Goal: Transaction & Acquisition: Purchase product/service

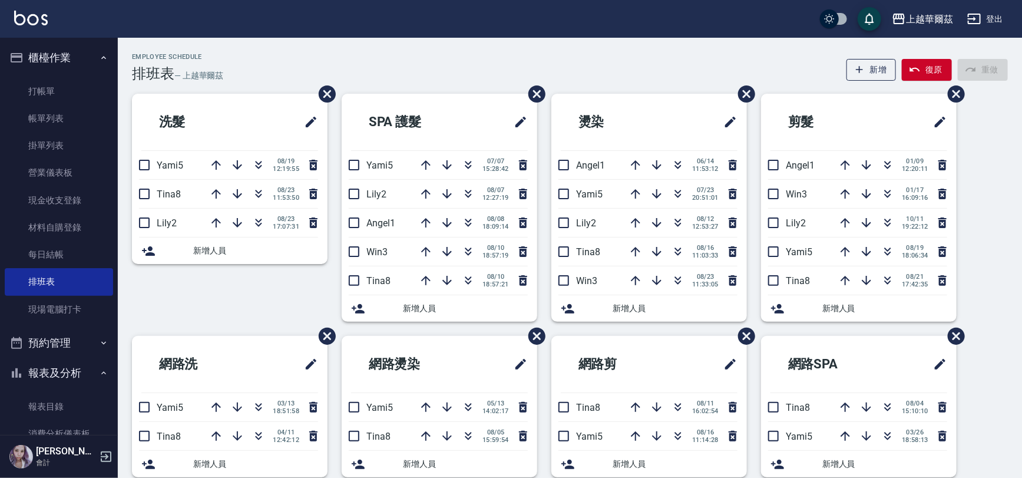
scroll to position [184, 0]
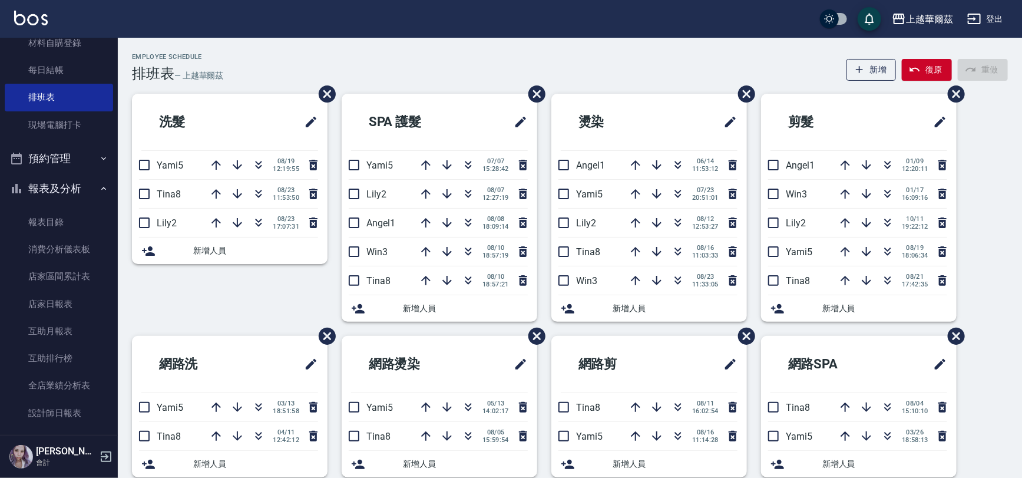
click at [88, 187] on button "報表及分析" at bounding box center [59, 188] width 108 height 31
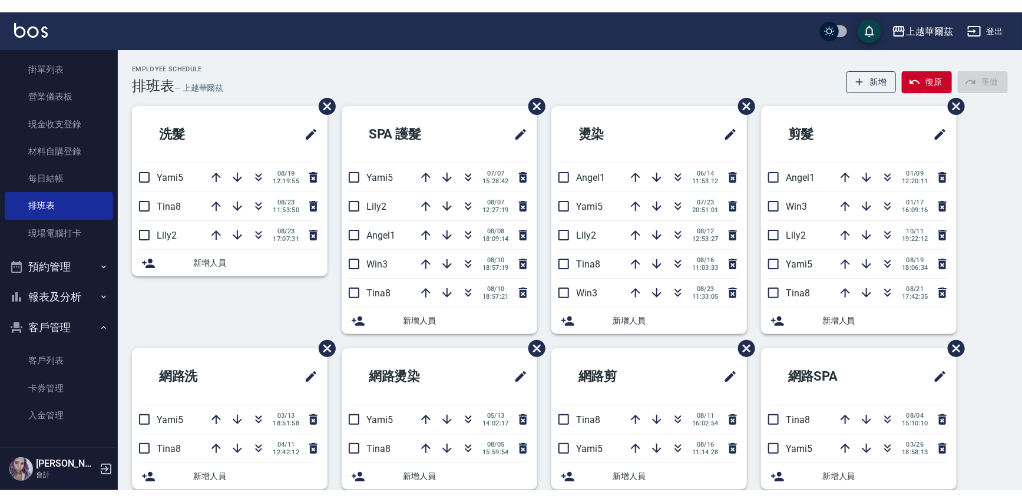
scroll to position [0, 0]
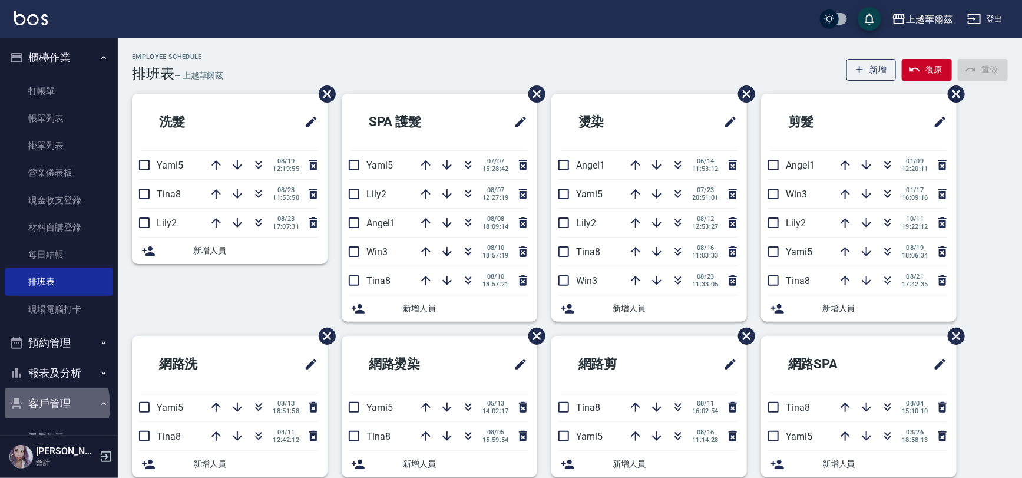
click at [37, 405] on button "客戶管理" at bounding box center [59, 403] width 108 height 31
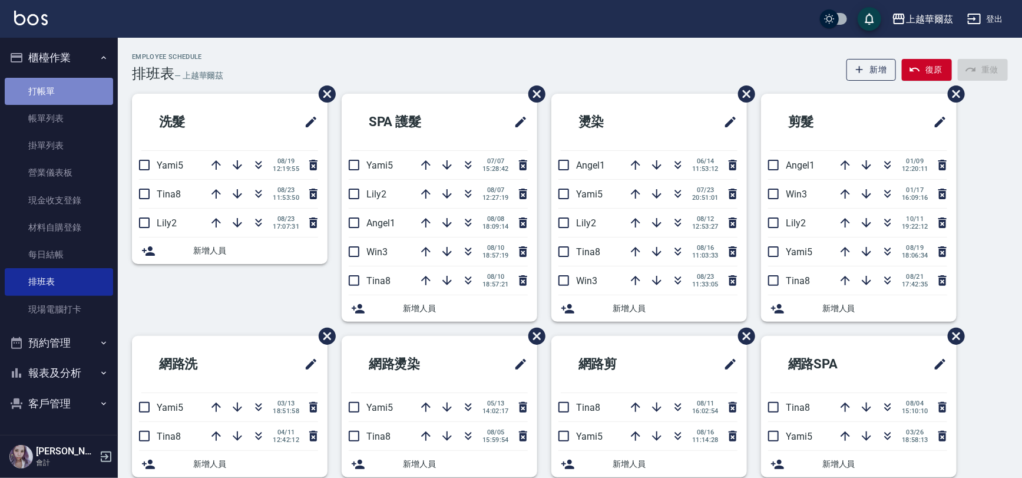
click at [66, 94] on link "打帳單" at bounding box center [59, 91] width 108 height 27
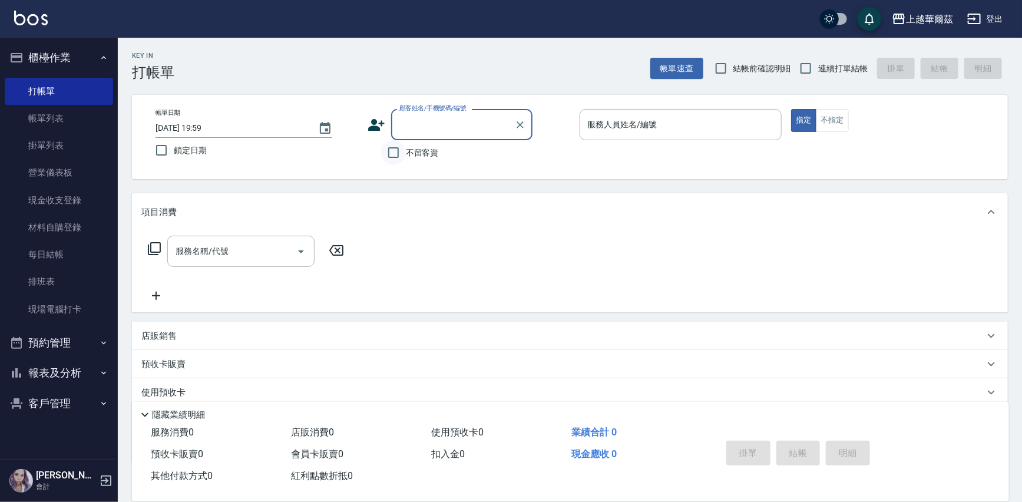
click at [394, 152] on input "不留客資" at bounding box center [393, 152] width 25 height 25
checkbox input "true"
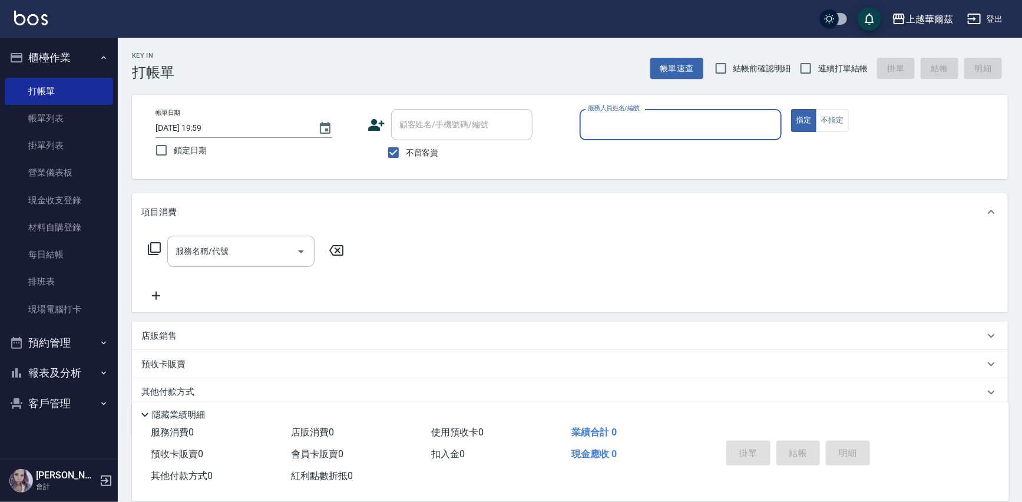
click at [589, 129] on input "服務人員姓名/編號" at bounding box center [681, 124] width 192 height 21
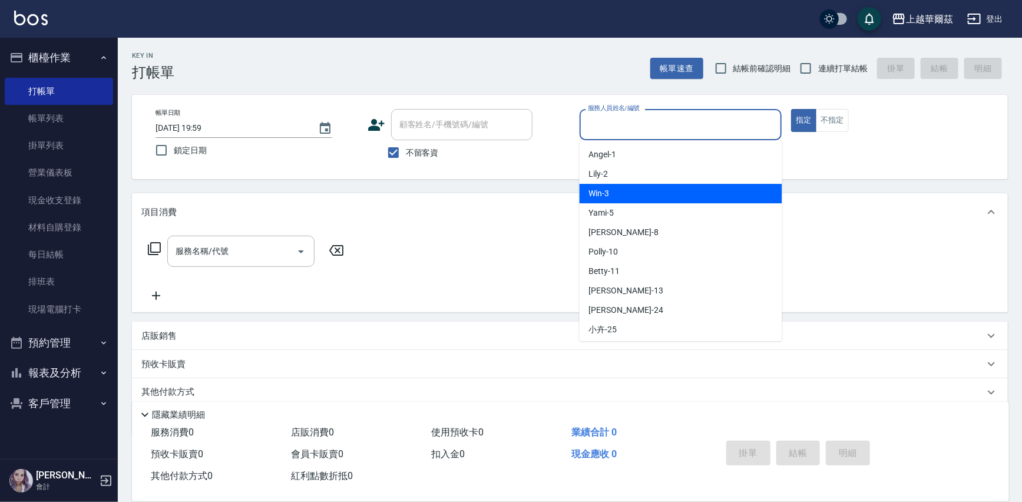
click at [614, 192] on div "Win -3" at bounding box center [681, 193] width 203 height 19
type input "Win-3"
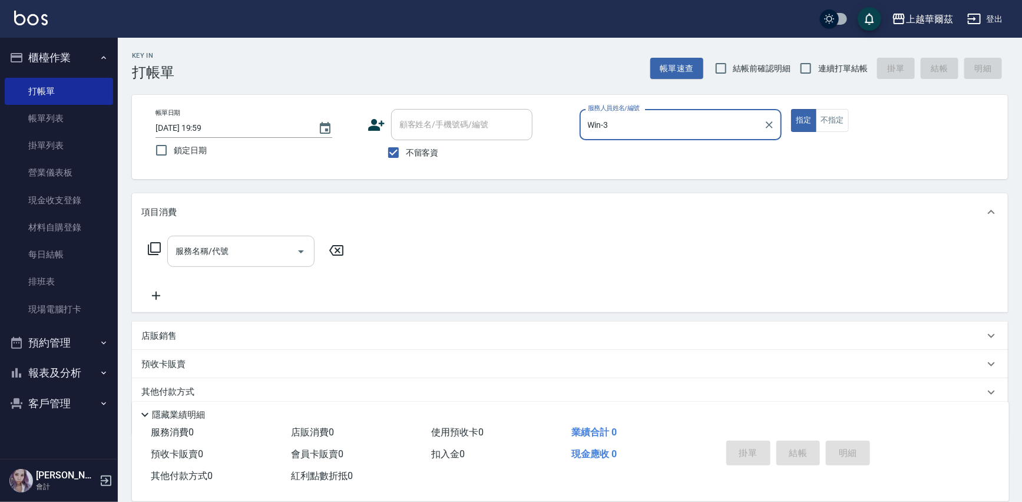
drag, startPoint x: 202, startPoint y: 253, endPoint x: 202, endPoint y: 259, distance: 6.5
click at [202, 253] on div "服務名稱/代號 服務名稱/代號" at bounding box center [240, 251] width 147 height 31
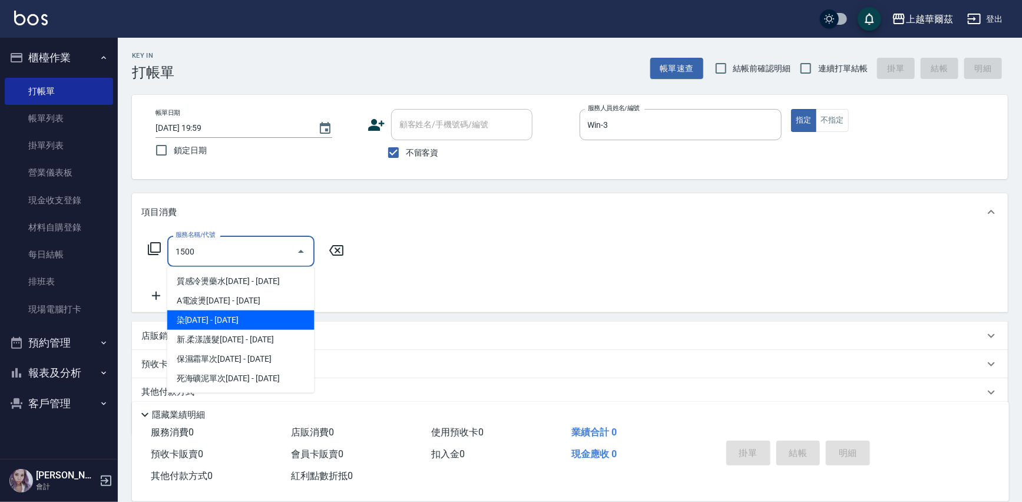
click at [238, 314] on span "染[DATE] - [DATE]" at bounding box center [240, 320] width 147 height 19
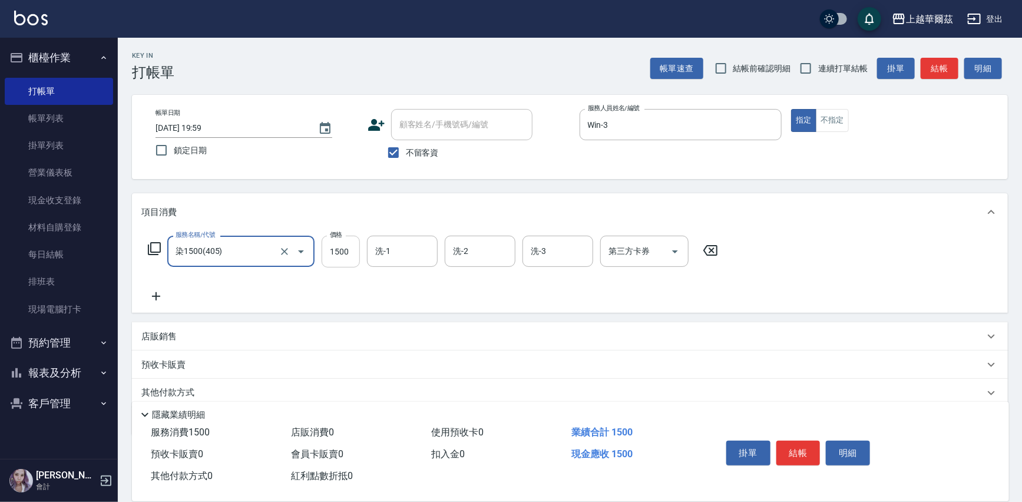
type input "染1500(405)"
click at [333, 251] on input "1500" at bounding box center [341, 252] width 38 height 32
type input "1299"
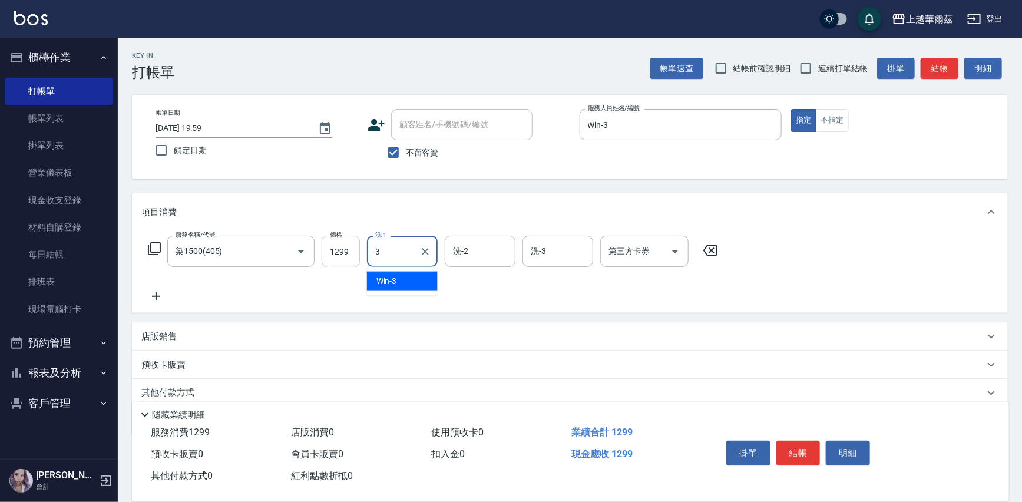
type input "Win-3"
type input "Sandy-27"
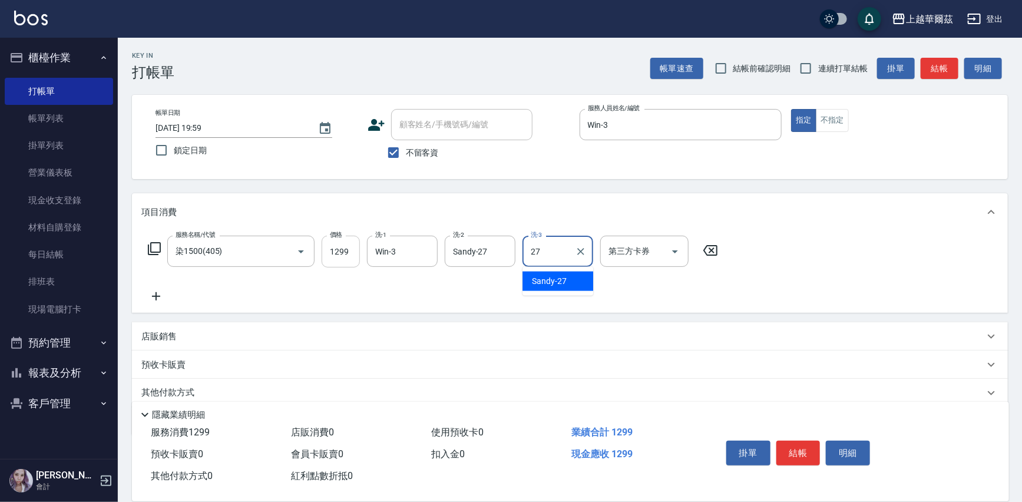
type input "Sandy-27"
click at [819, 68] on input "連續打單結帳" at bounding box center [806, 68] width 25 height 25
checkbox input "true"
click at [800, 456] on button "結帳" at bounding box center [799, 453] width 44 height 25
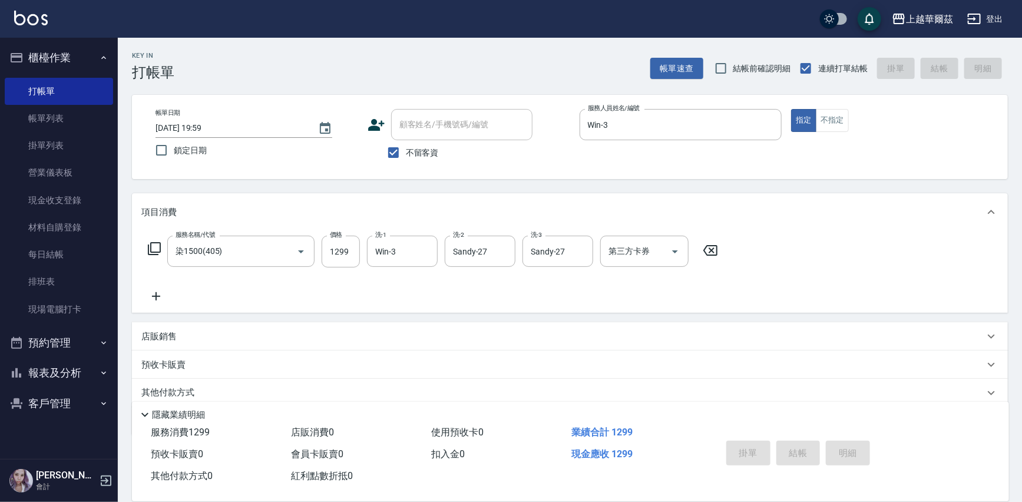
type input "[DATE] 20:06"
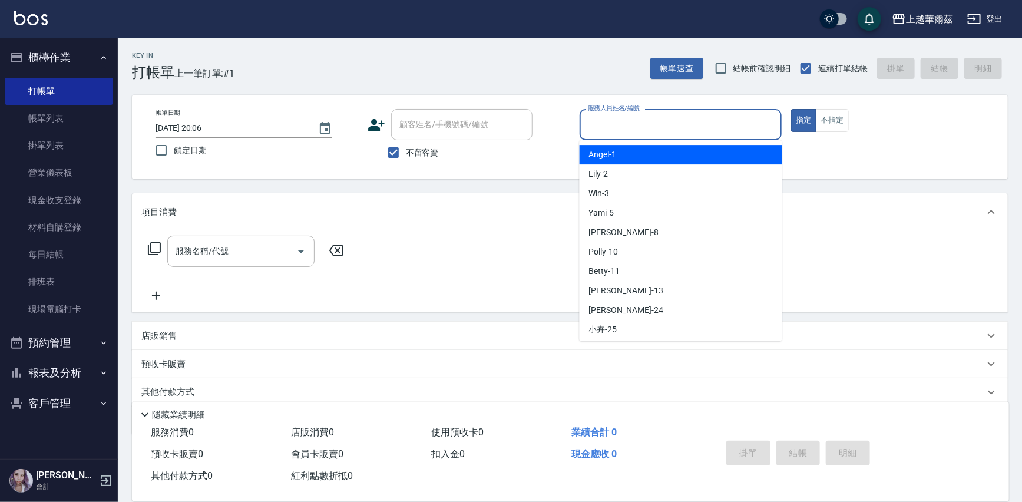
drag, startPoint x: 636, startPoint y: 123, endPoint x: 645, endPoint y: 159, distance: 37.6
click at [636, 123] on input "服務人員姓名/編號" at bounding box center [681, 124] width 192 height 21
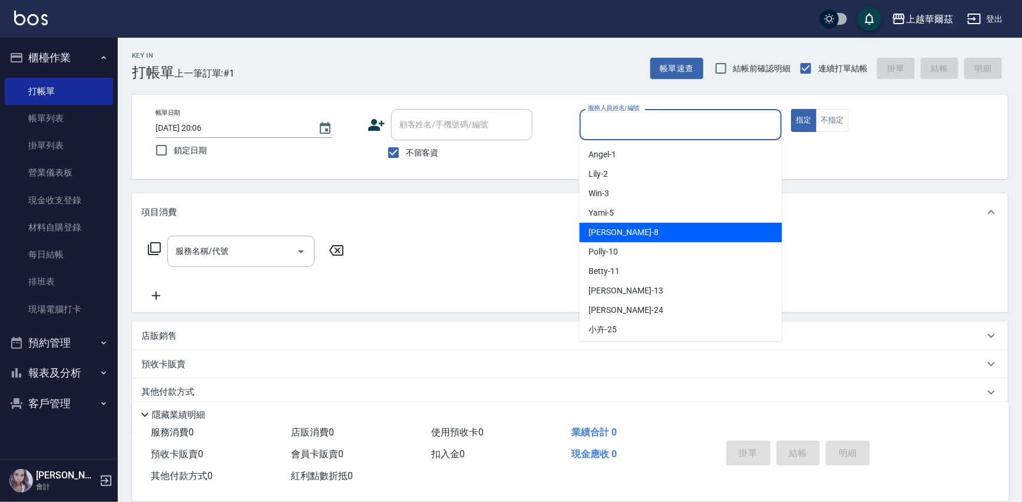
drag, startPoint x: 628, startPoint y: 238, endPoint x: 602, endPoint y: 219, distance: 32.5
click at [628, 238] on div "[PERSON_NAME] -8" at bounding box center [681, 232] width 203 height 19
type input "[PERSON_NAME]-8"
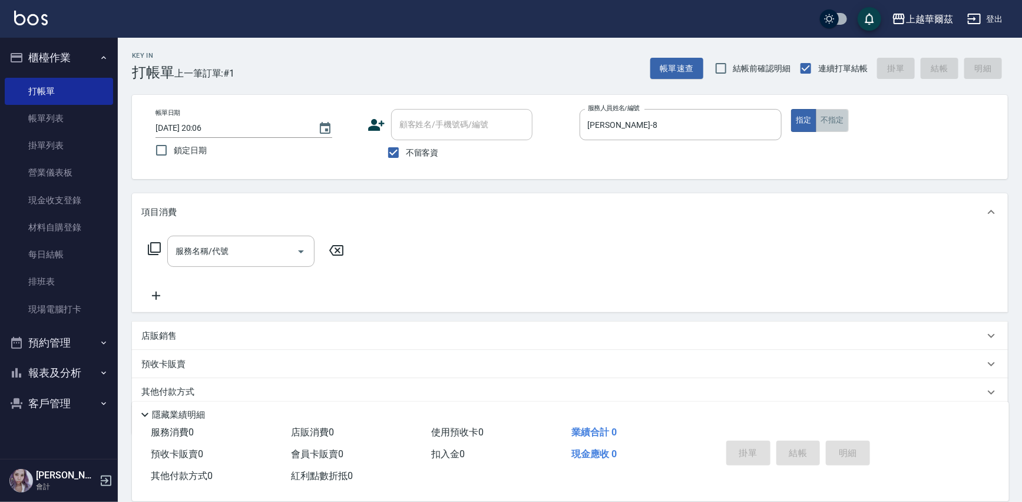
click at [829, 115] on button "不指定" at bounding box center [832, 120] width 33 height 23
drag, startPoint x: 814, startPoint y: 127, endPoint x: 534, endPoint y: 187, distance: 286.4
click at [813, 127] on button "指定" at bounding box center [803, 120] width 25 height 23
click at [176, 257] on input "服務名稱/代號" at bounding box center [232, 251] width 119 height 21
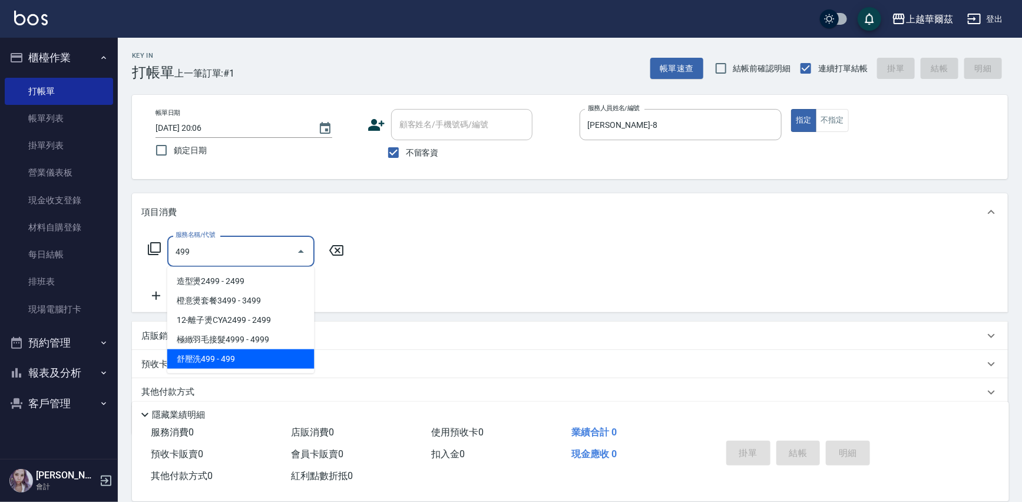
click at [253, 356] on span "舒壓洗499 - 499" at bounding box center [240, 358] width 147 height 19
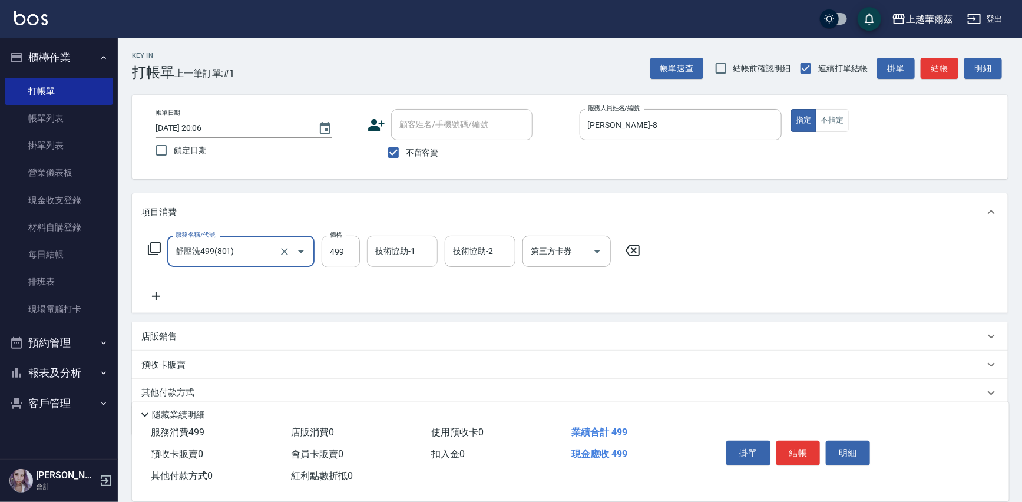
type input "舒壓洗499(801)"
click at [397, 250] on div "技術協助-1 技術協助-1" at bounding box center [402, 251] width 71 height 31
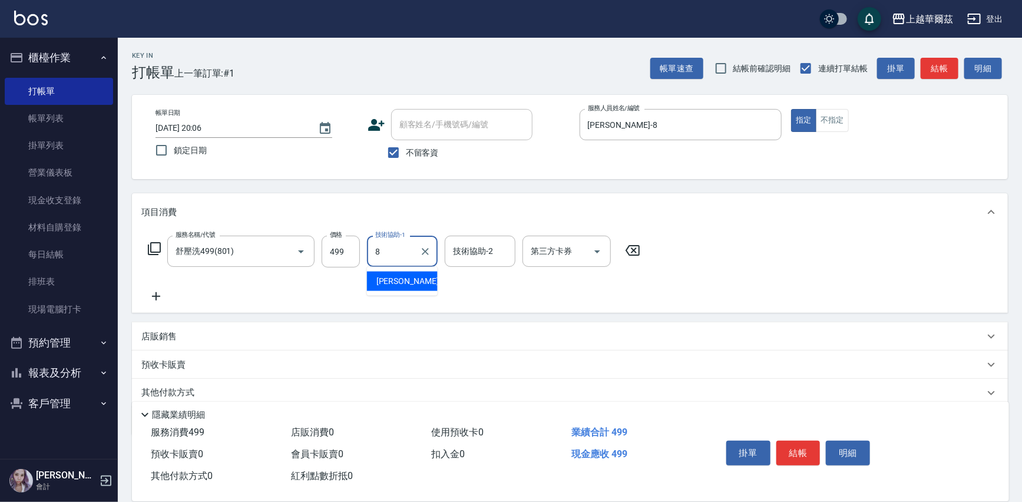
type input "[PERSON_NAME]-8"
click at [798, 444] on button "結帳" at bounding box center [799, 453] width 44 height 25
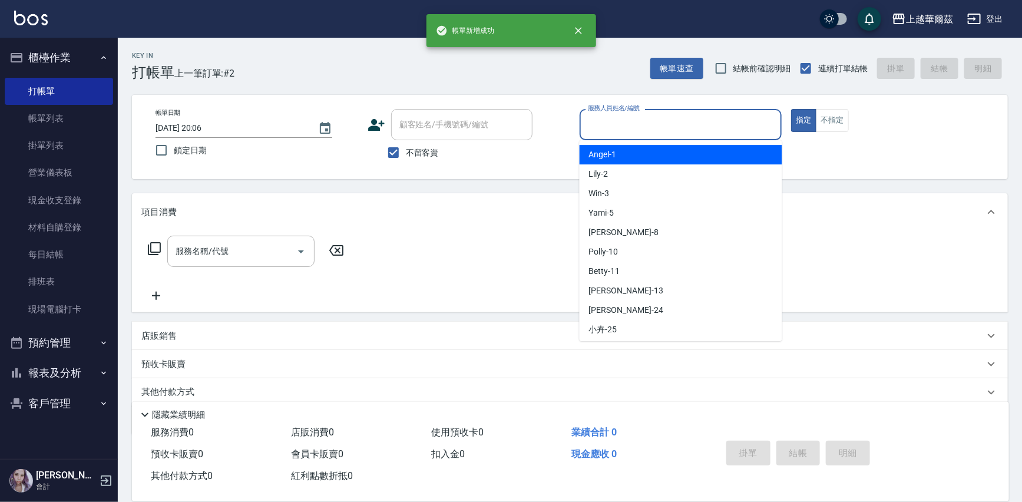
click at [660, 131] on input "服務人員姓名/編號" at bounding box center [681, 124] width 192 height 21
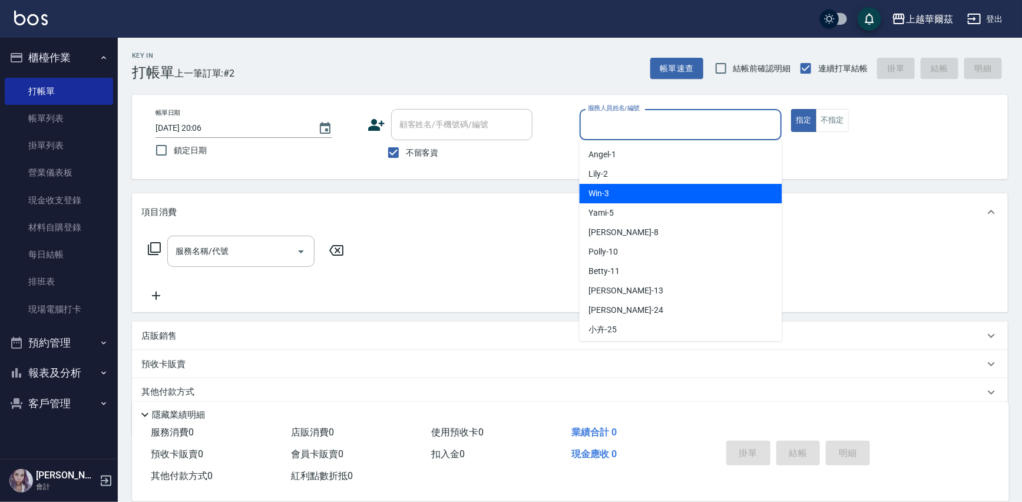
click at [639, 189] on div "Win -3" at bounding box center [681, 193] width 203 height 19
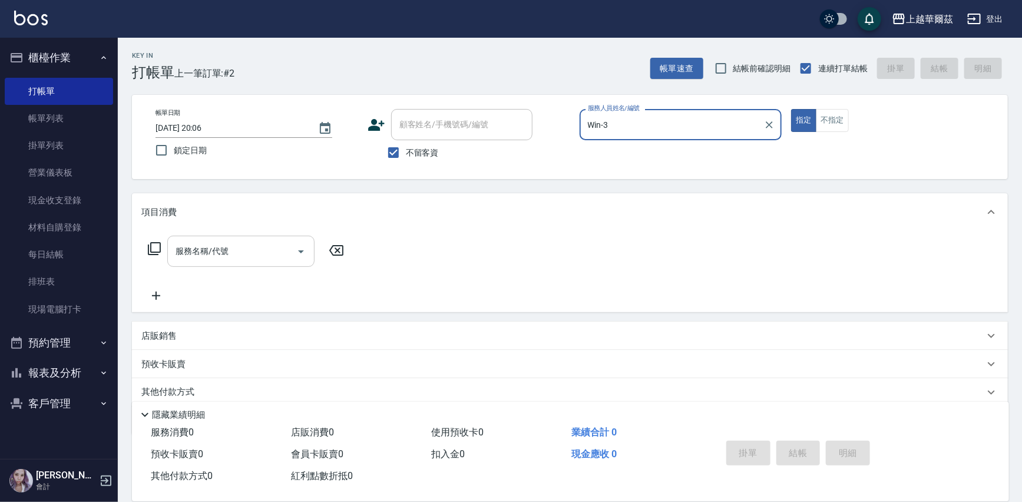
click at [202, 255] on div "服務名稱/代號 服務名稱/代號" at bounding box center [240, 251] width 147 height 31
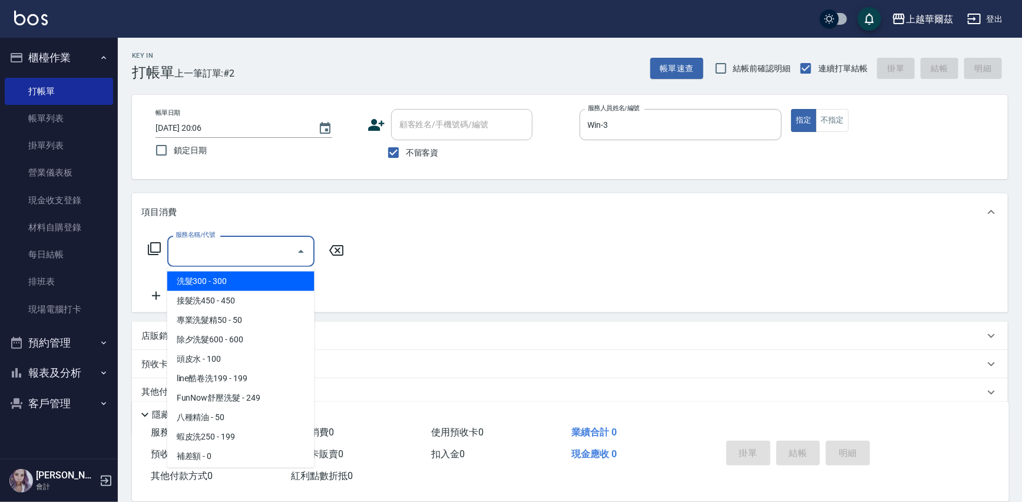
click at [537, 231] on div "服務名稱/代號 服務名稱/代號" at bounding box center [570, 271] width 876 height 81
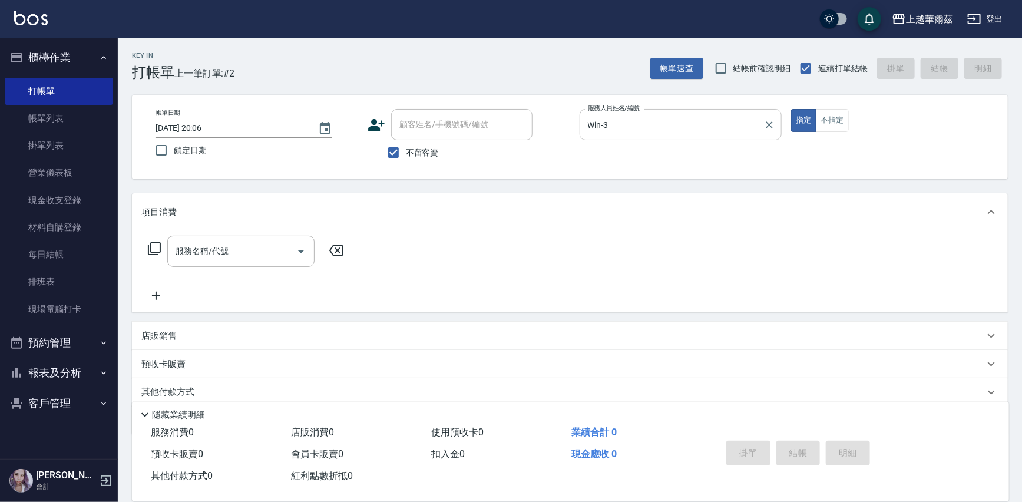
click at [611, 121] on input "Win-3" at bounding box center [672, 124] width 174 height 21
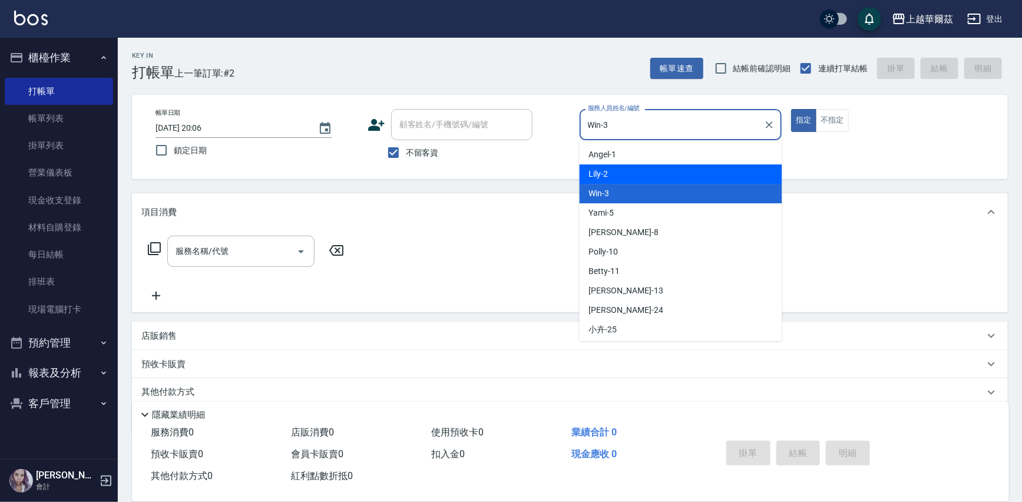
click at [613, 171] on div "Lily -2" at bounding box center [681, 173] width 203 height 19
type input "Lily-2"
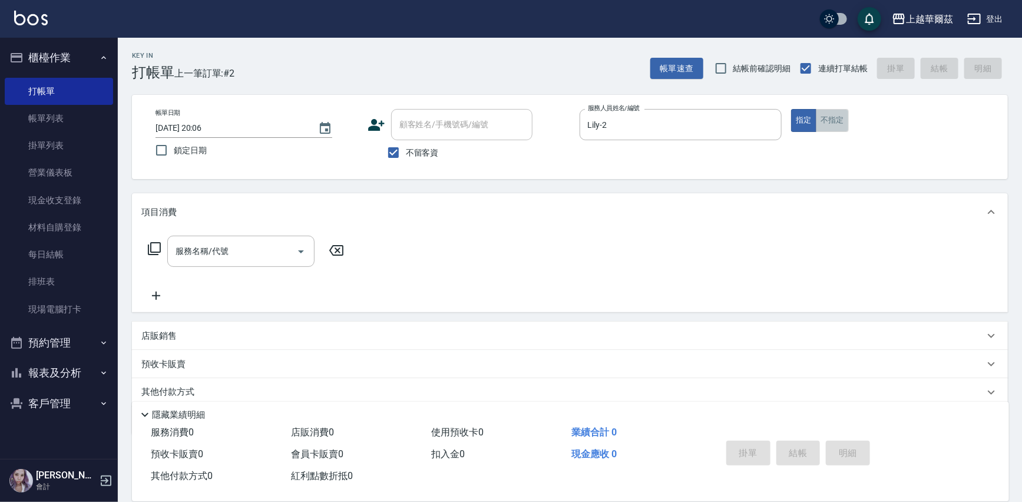
click at [836, 123] on button "不指定" at bounding box center [832, 120] width 33 height 23
click at [207, 256] on div "服務名稱/代號 服務名稱/代號" at bounding box center [240, 251] width 147 height 31
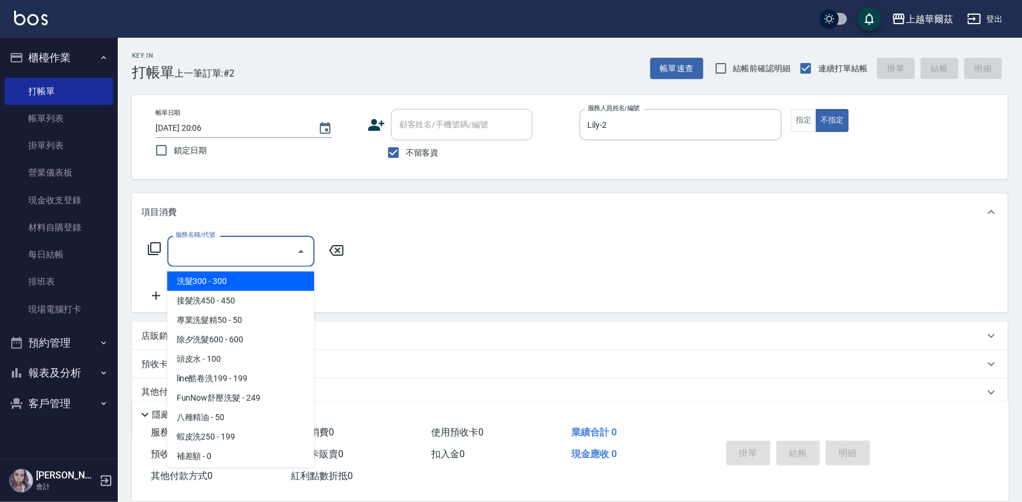
click at [214, 275] on span "洗髮300 - 300" at bounding box center [240, 281] width 147 height 19
type input "洗髮300(101)"
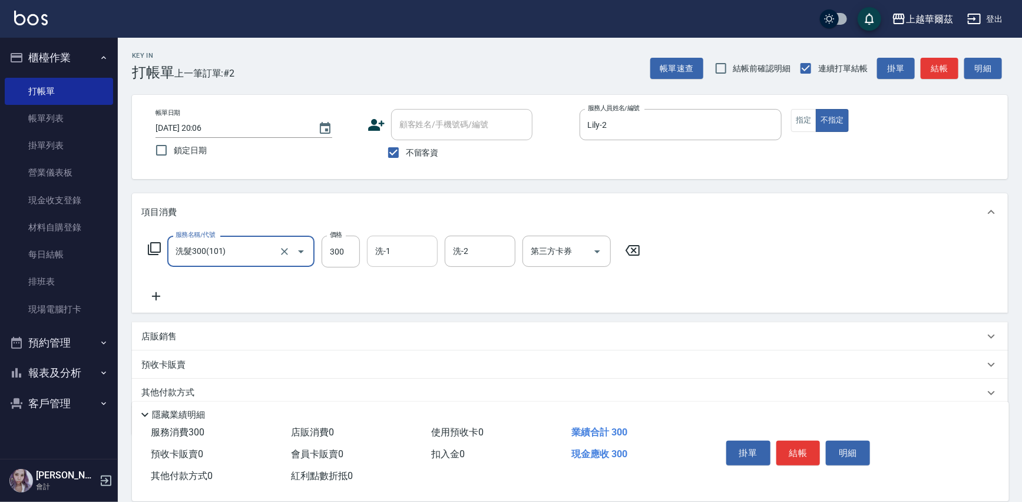
click at [420, 253] on input "洗-1" at bounding box center [402, 251] width 60 height 21
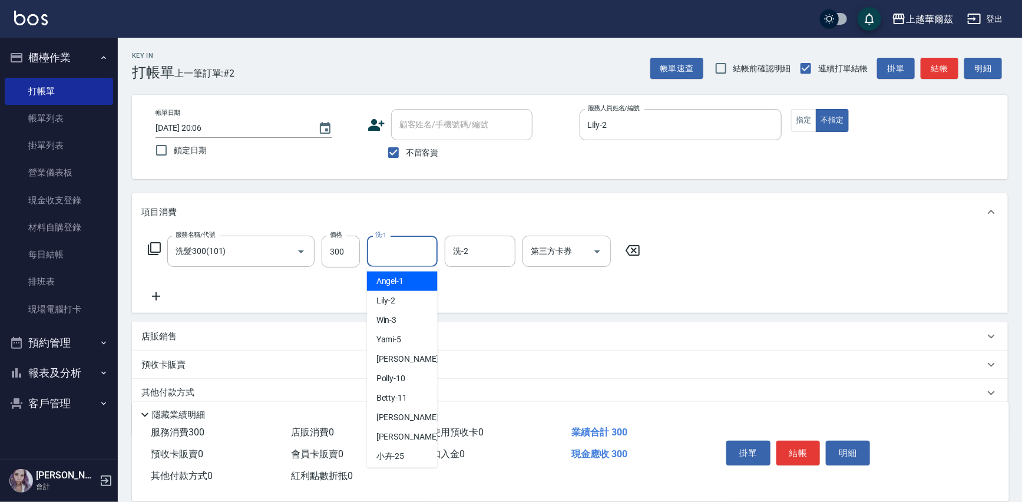
type input "4"
type input "[PERSON_NAME]-24"
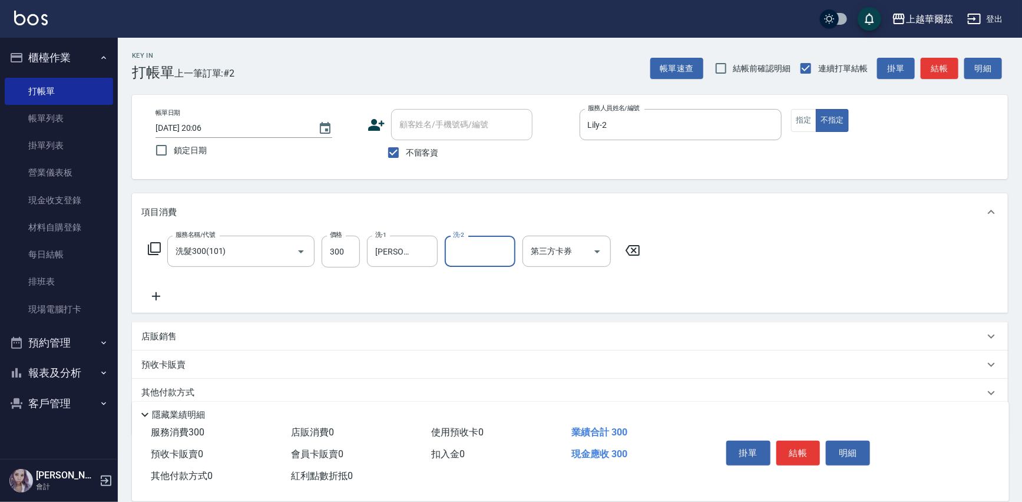
click at [179, 337] on div "店販銷售" at bounding box center [562, 337] width 843 height 12
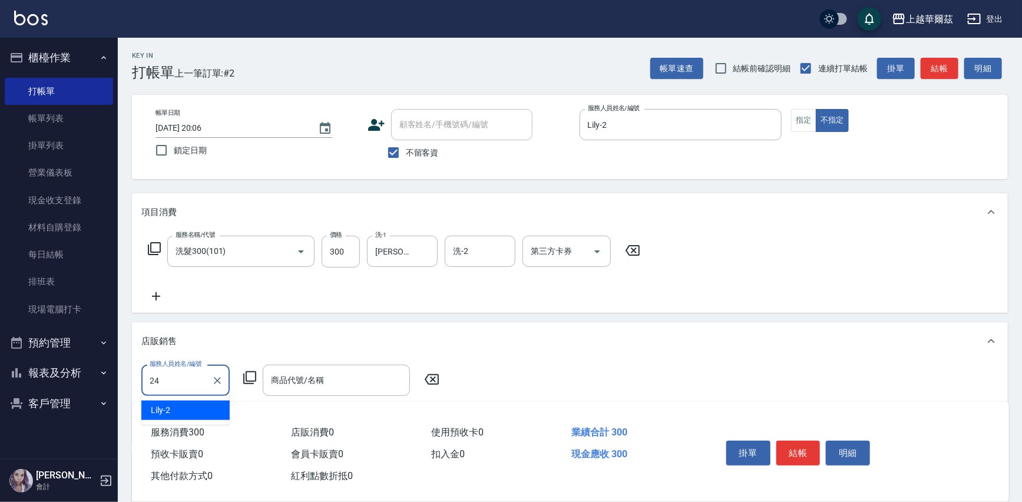
type input "[PERSON_NAME]-24"
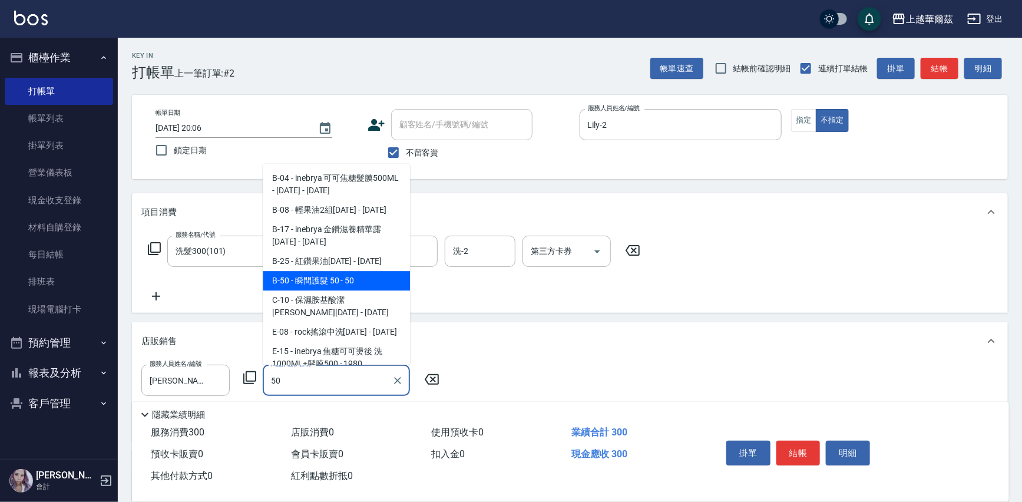
drag, startPoint x: 352, startPoint y: 270, endPoint x: 355, endPoint y: 283, distance: 13.2
click at [355, 283] on ul "B-04 - inebrya 可可焦糖髮膜500ML - [DATE] - [DATE] B-08 - 輕果油2組[DATE] - [DATE] B-17 -…" at bounding box center [336, 264] width 147 height 201
click at [355, 283] on span "B-50 - 瞬間護髮 50 - 50" at bounding box center [336, 280] width 147 height 19
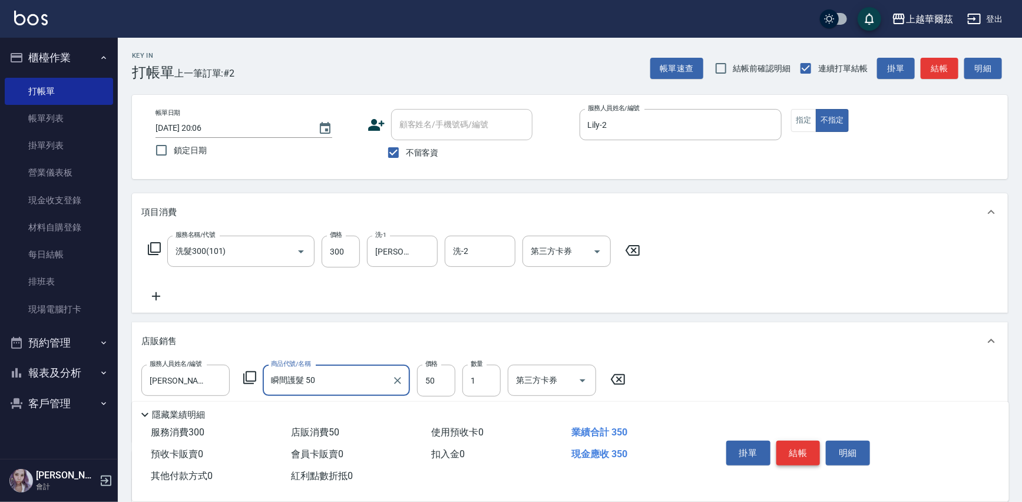
type input "瞬間護髮 50"
click at [801, 454] on button "結帳" at bounding box center [799, 453] width 44 height 25
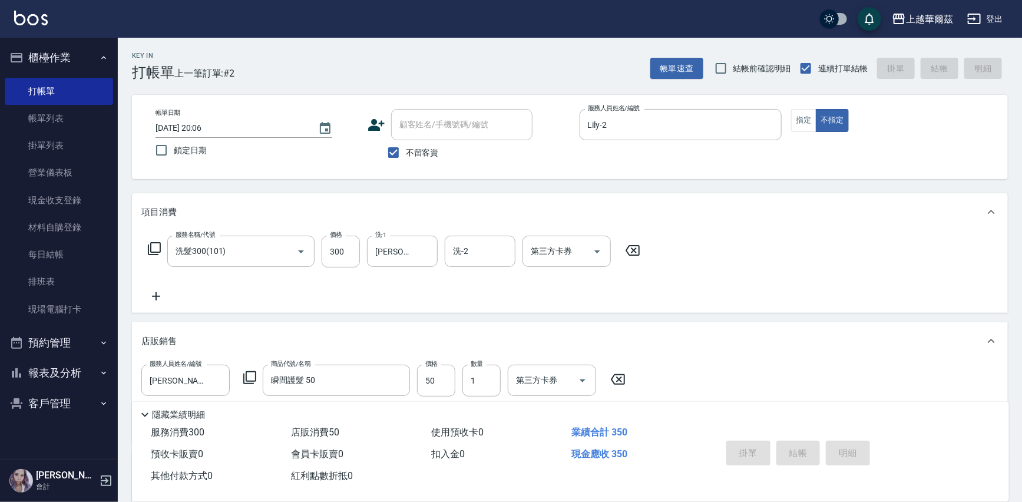
type input "[DATE] 20:07"
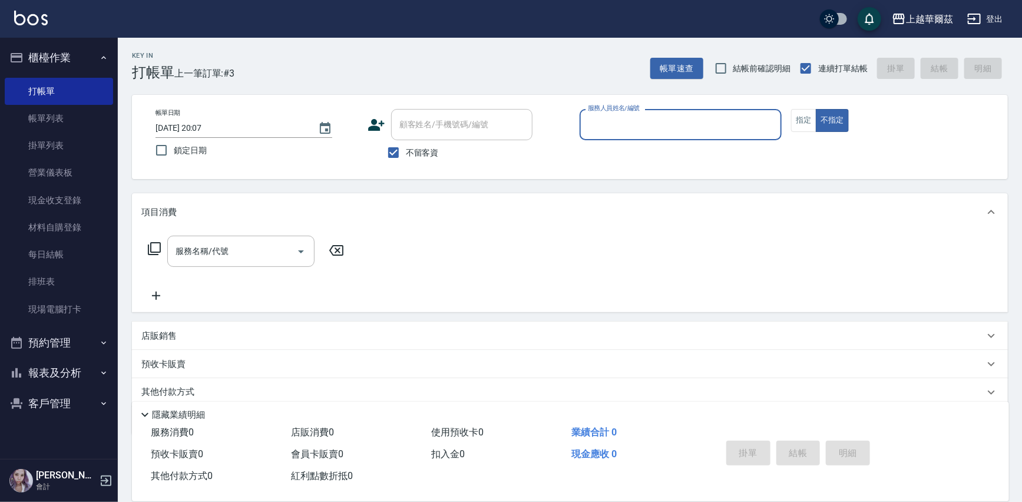
click at [617, 124] on input "服務人員姓名/編號" at bounding box center [681, 124] width 192 height 21
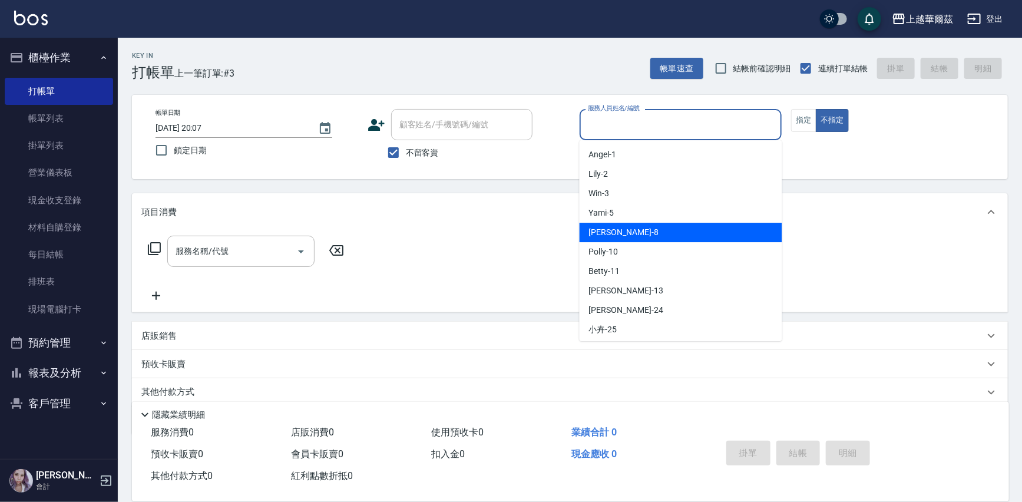
click at [607, 229] on span "[PERSON_NAME] -8" at bounding box center [624, 232] width 70 height 12
type input "[PERSON_NAME]-8"
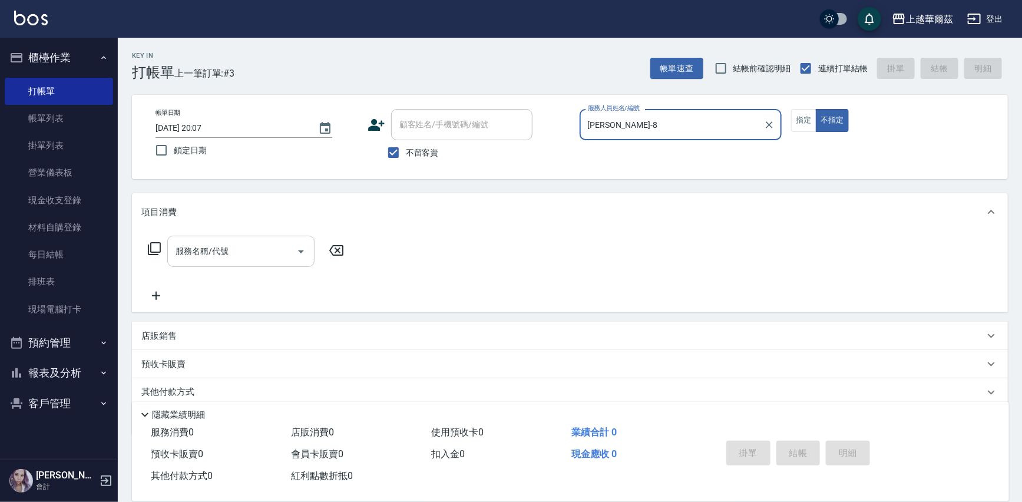
click at [242, 251] on input "服務名稱/代號" at bounding box center [232, 251] width 119 height 21
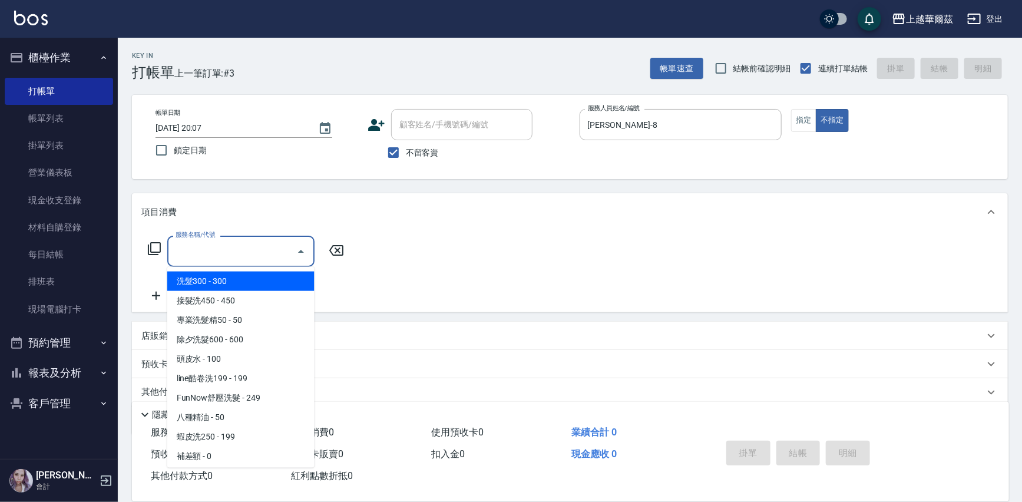
click at [248, 275] on span "洗髮300 - 300" at bounding box center [240, 281] width 147 height 19
type input "洗髮300(101)"
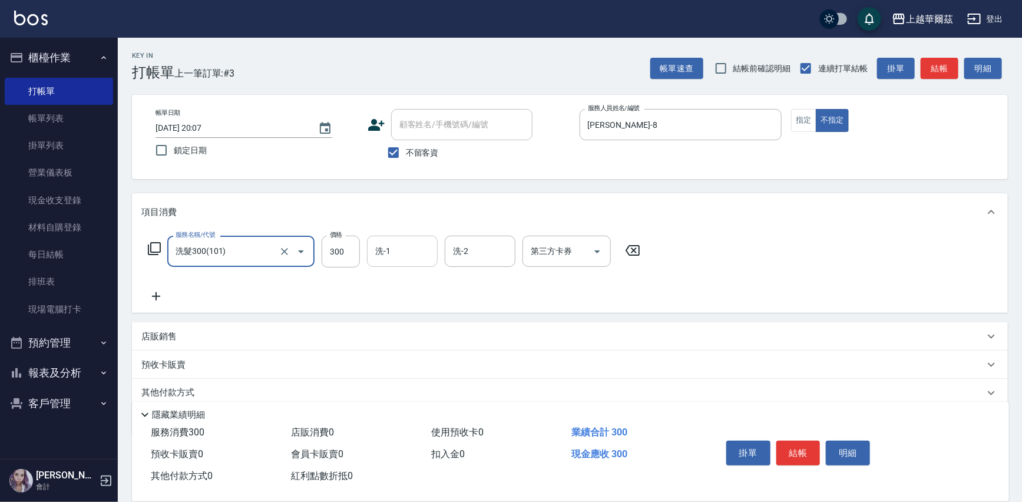
click at [405, 256] on input "洗-1" at bounding box center [402, 251] width 60 height 21
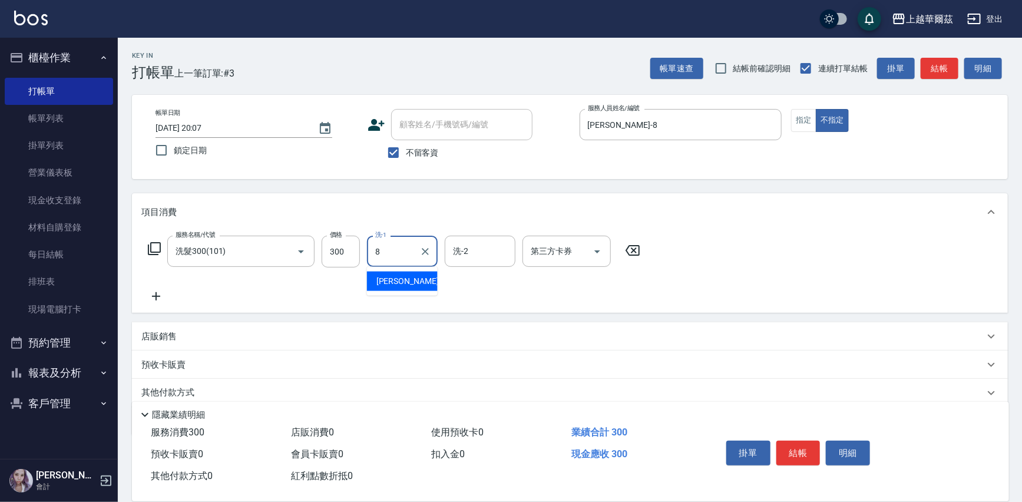
type input "[PERSON_NAME]-8"
click at [240, 338] on div "店販銷售" at bounding box center [562, 337] width 843 height 12
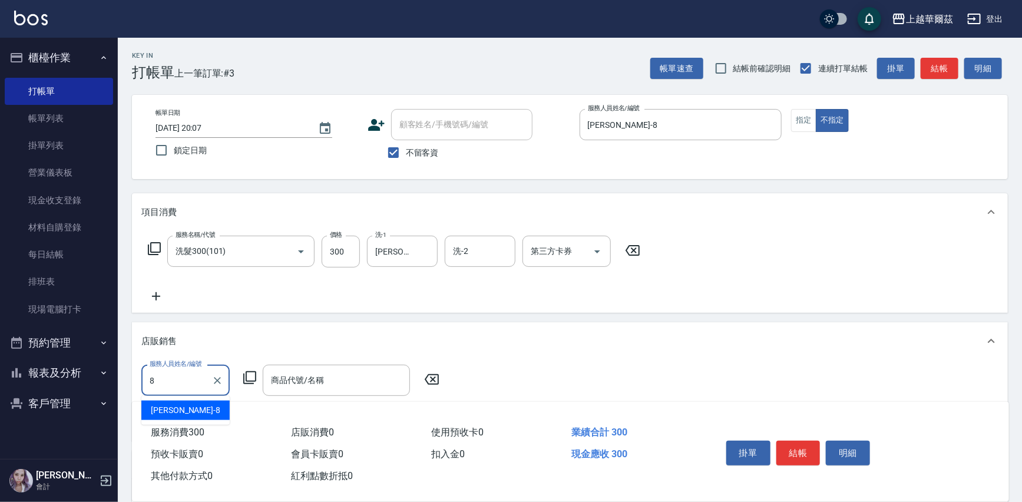
type input "[PERSON_NAME]-8"
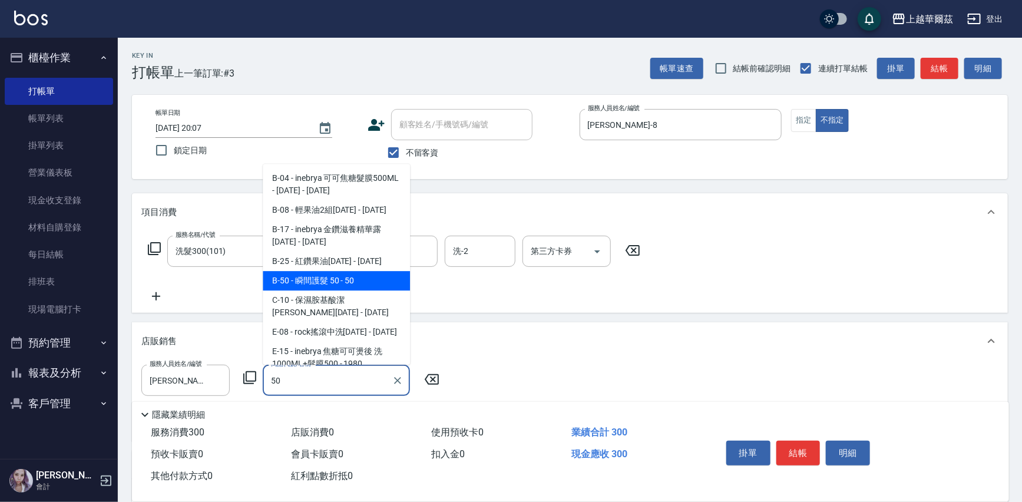
click at [329, 279] on span "B-50 - 瞬間護髮 50 - 50" at bounding box center [336, 280] width 147 height 19
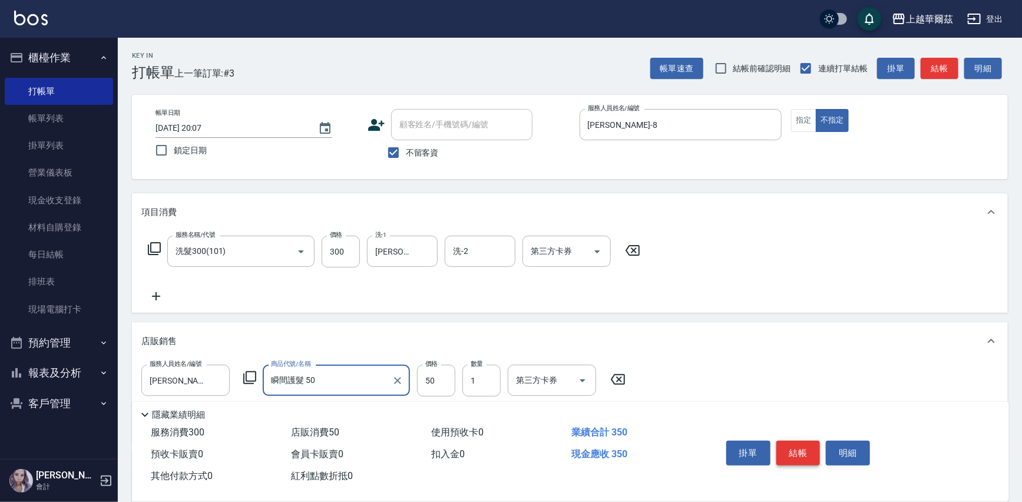
type input "瞬間護髮 50"
click at [796, 456] on button "結帳" at bounding box center [799, 453] width 44 height 25
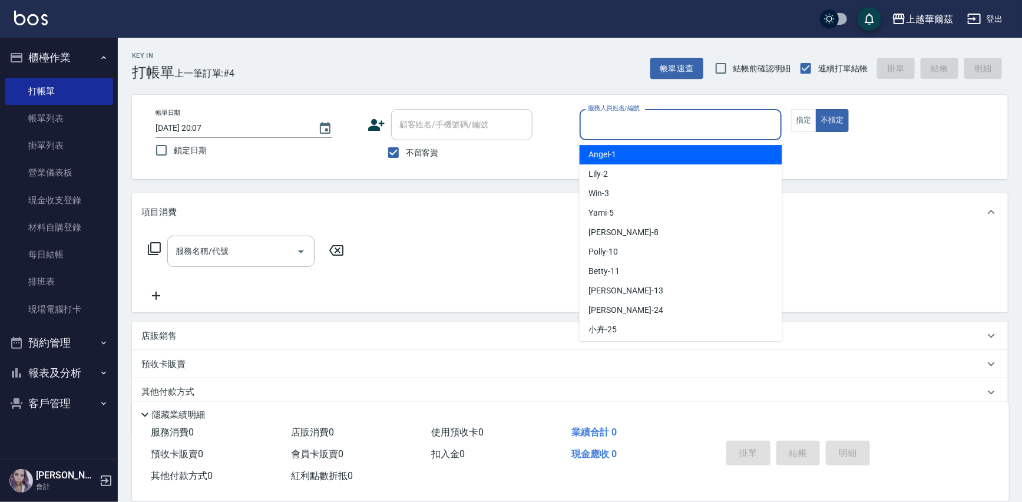
click at [613, 130] on input "服務人員姓名/編號" at bounding box center [681, 124] width 192 height 21
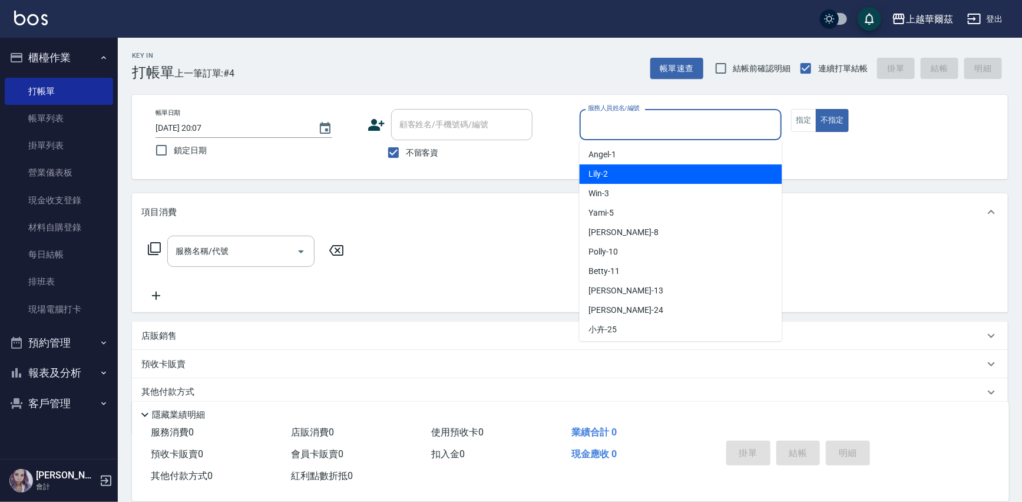
click at [608, 182] on div "Lily -2" at bounding box center [681, 173] width 203 height 19
type input "Lily-2"
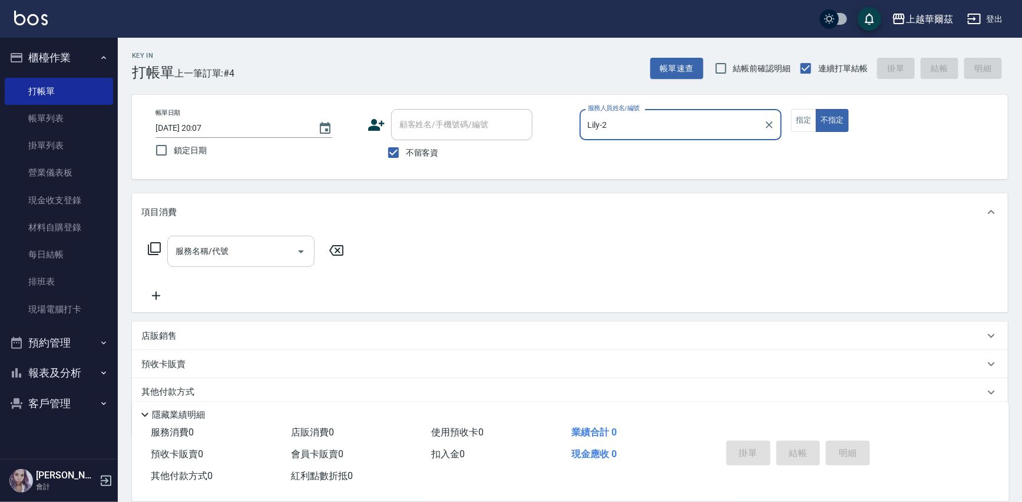
click at [230, 259] on input "服務名稱/代號" at bounding box center [232, 251] width 119 height 21
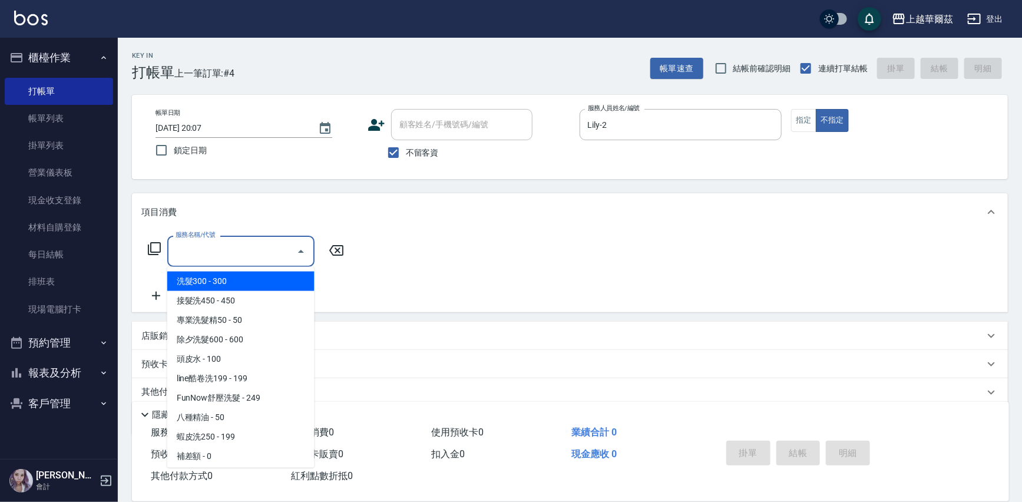
click at [230, 272] on span "洗髮300 - 300" at bounding box center [240, 281] width 147 height 19
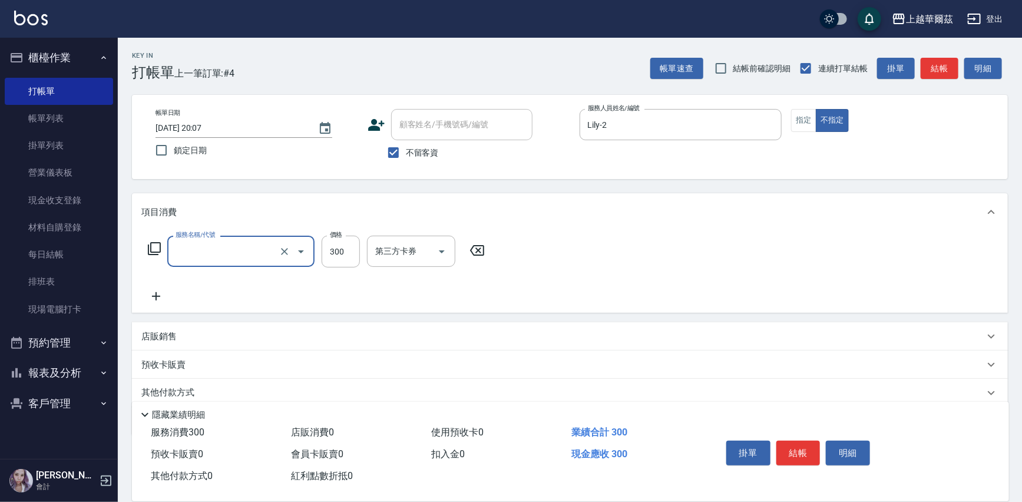
type input "洗髮300(101)"
click at [397, 253] on input "洗-1" at bounding box center [402, 251] width 60 height 21
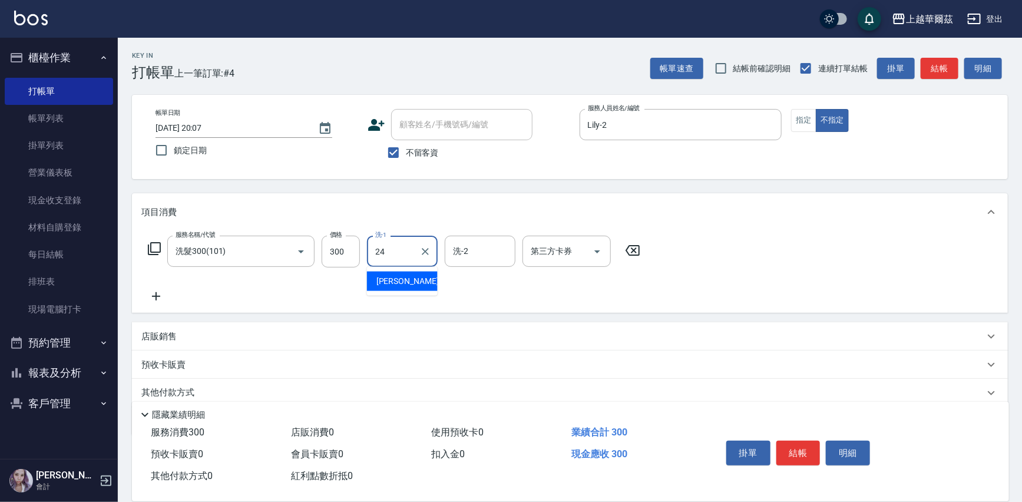
type input "[PERSON_NAME]-24"
click at [161, 293] on icon at bounding box center [155, 296] width 29 height 14
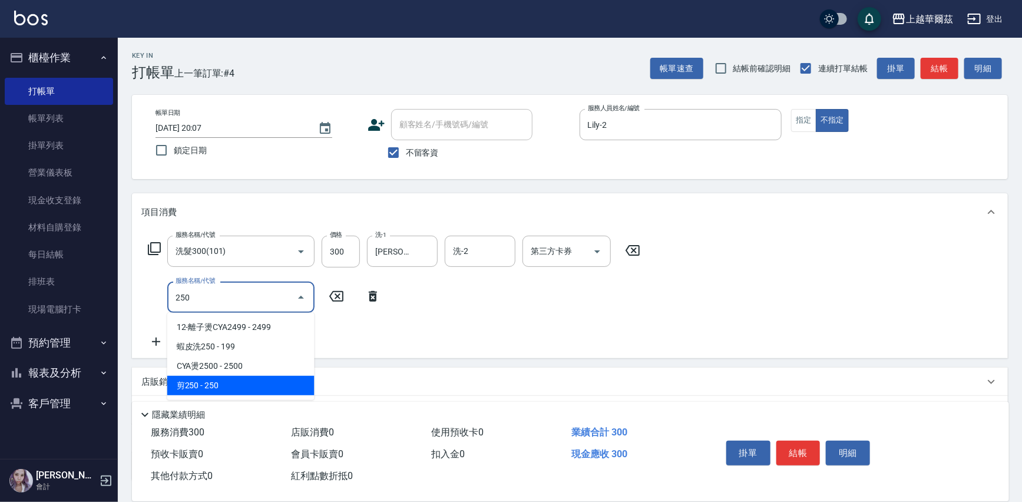
click at [215, 381] on span "剪250 - 250" at bounding box center [240, 385] width 147 height 19
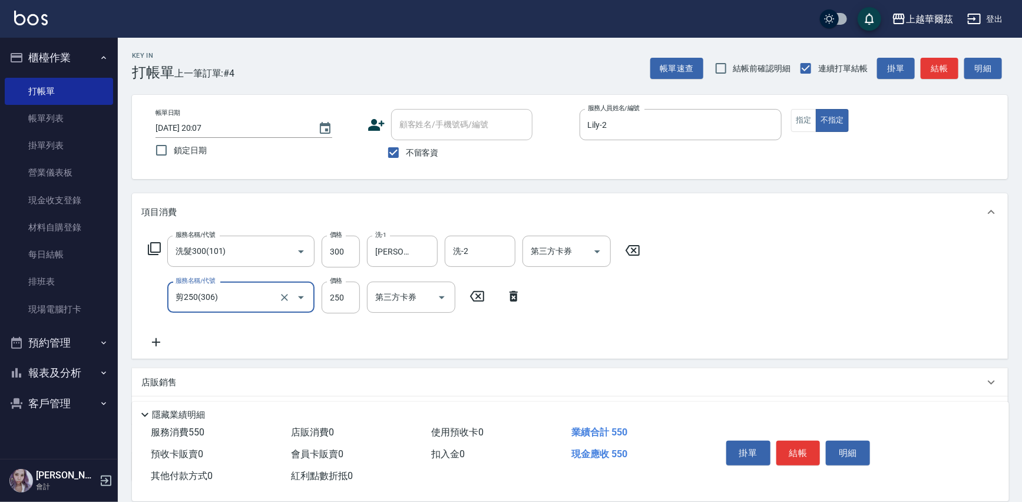
type input "剪250(306)"
click at [161, 383] on p "店販銷售" at bounding box center [158, 383] width 35 height 12
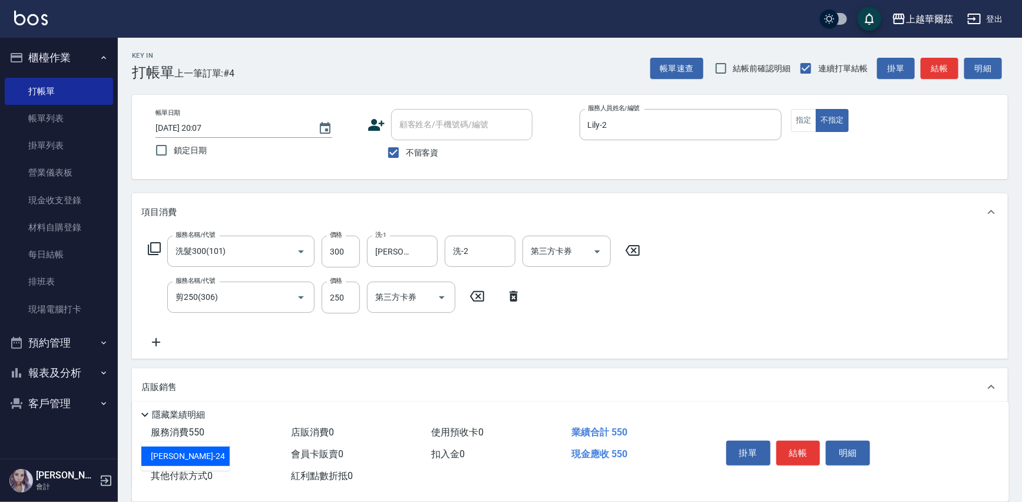
type input "[PERSON_NAME]-24"
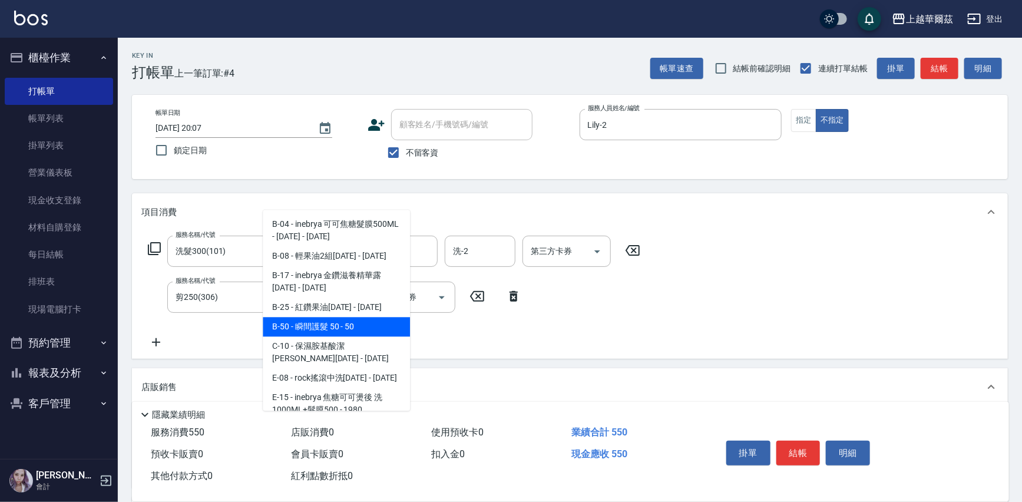
click at [351, 330] on span "B-50 - 瞬間護髮 50 - 50" at bounding box center [336, 327] width 147 height 19
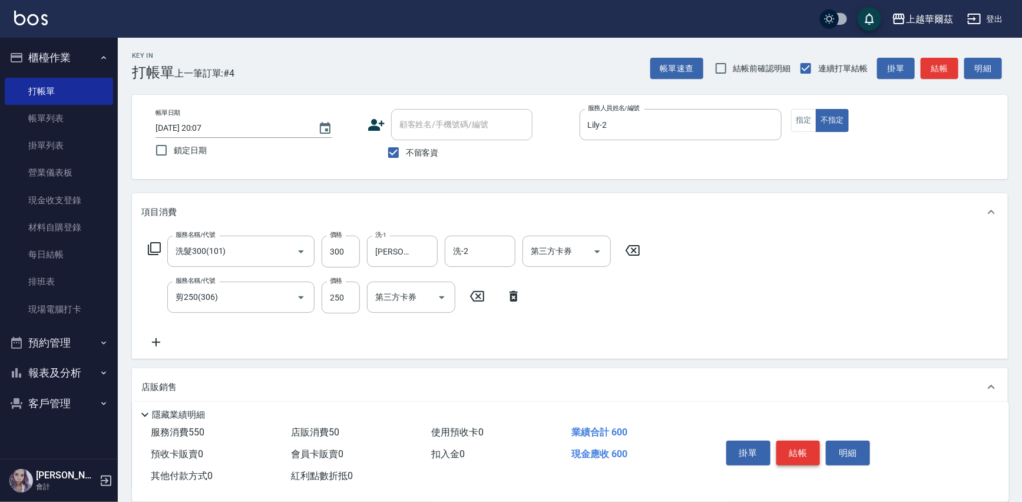
type input "瞬間護髮 50"
click at [799, 454] on button "結帳" at bounding box center [799, 453] width 44 height 25
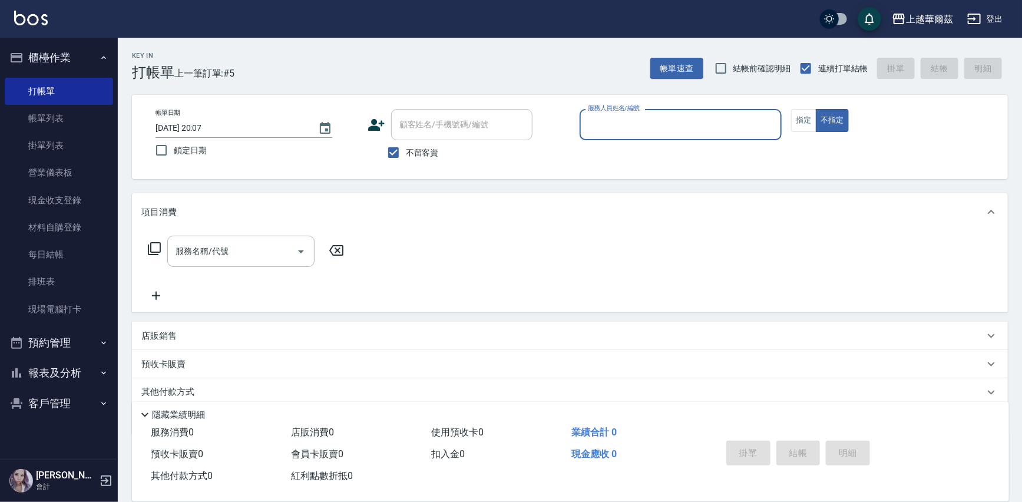
click at [390, 161] on input "不留客資" at bounding box center [393, 152] width 25 height 25
checkbox input "false"
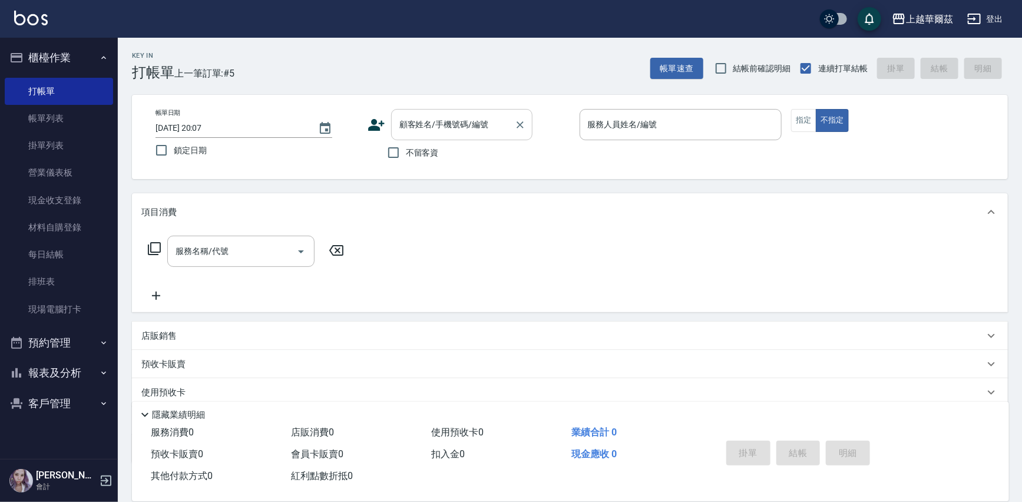
click at [415, 132] on input "顧客姓名/手機號碼/編號" at bounding box center [453, 124] width 113 height 21
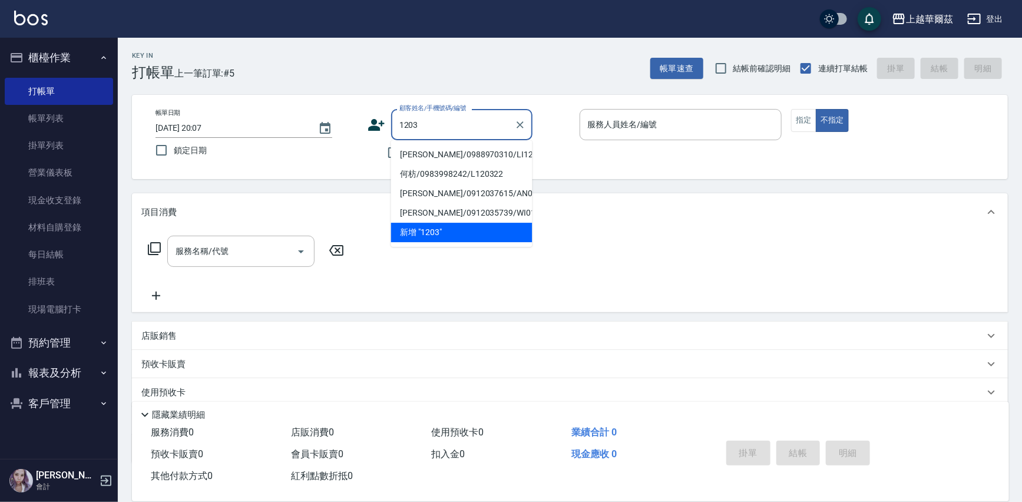
click at [423, 149] on li "[PERSON_NAME]/0988970310/LI120322" at bounding box center [461, 154] width 141 height 19
type input "[PERSON_NAME]/0988970310/LI120322"
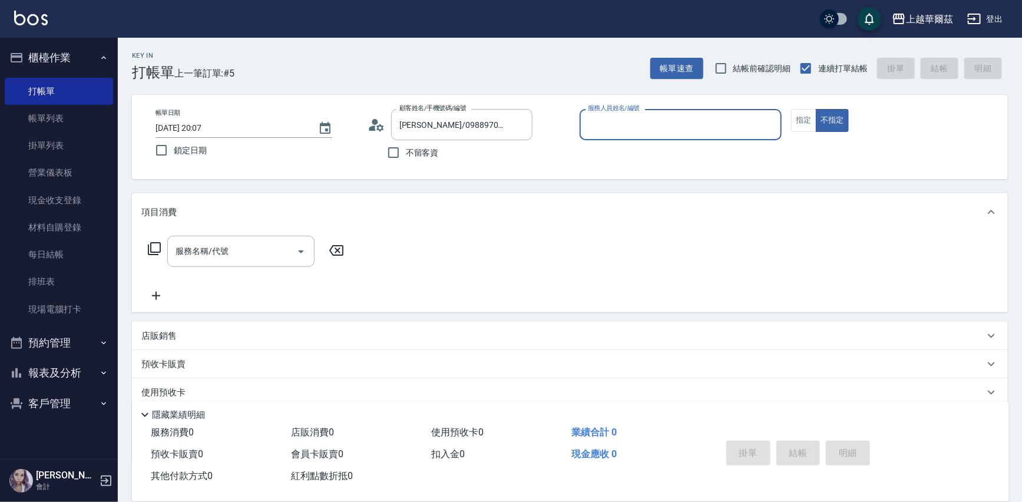
click at [626, 130] on input "服務人員姓名/編號" at bounding box center [681, 124] width 192 height 21
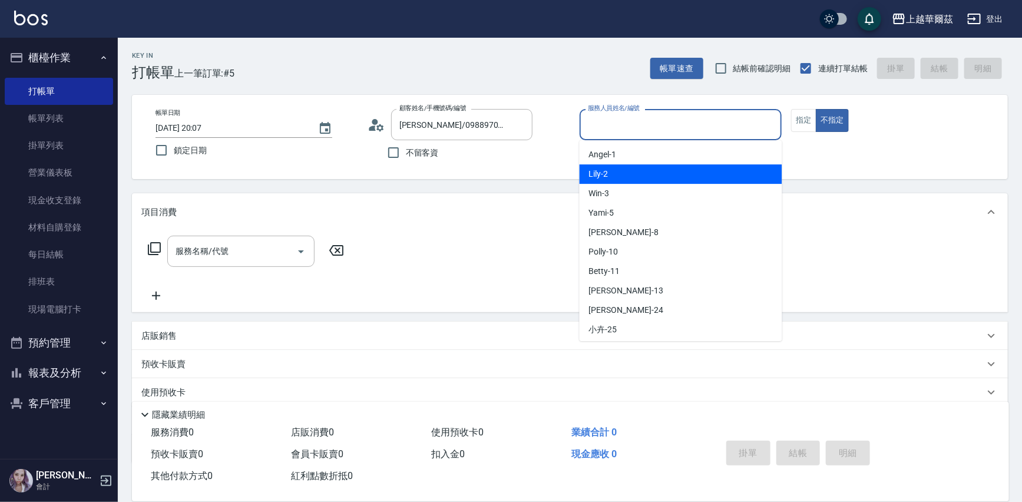
click at [604, 182] on div "Lily -2" at bounding box center [681, 173] width 203 height 19
type input "Lily-2"
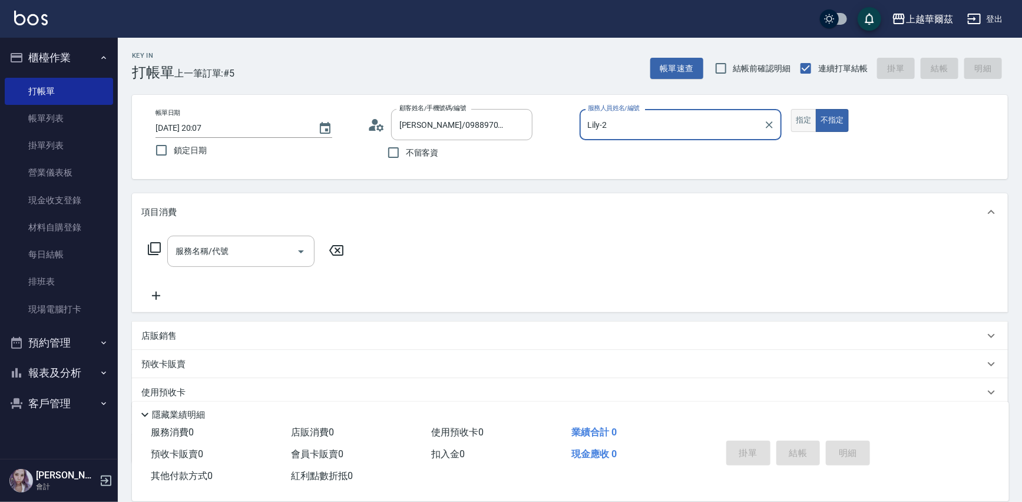
click at [798, 120] on button "指定" at bounding box center [803, 120] width 25 height 23
click at [200, 256] on div "服務名稱/代號 服務名稱/代號" at bounding box center [240, 251] width 147 height 31
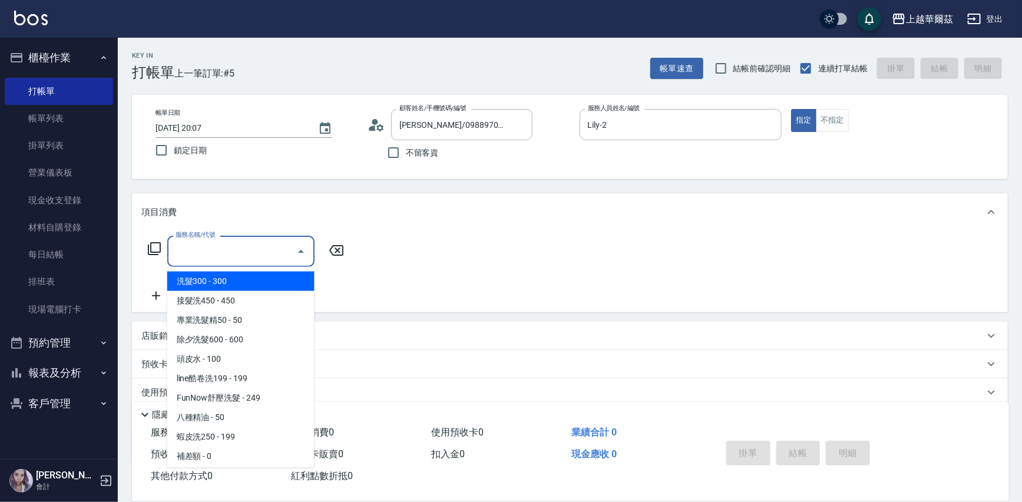
click at [206, 272] on span "洗髮300 - 300" at bounding box center [240, 281] width 147 height 19
type input "洗髮300(101)"
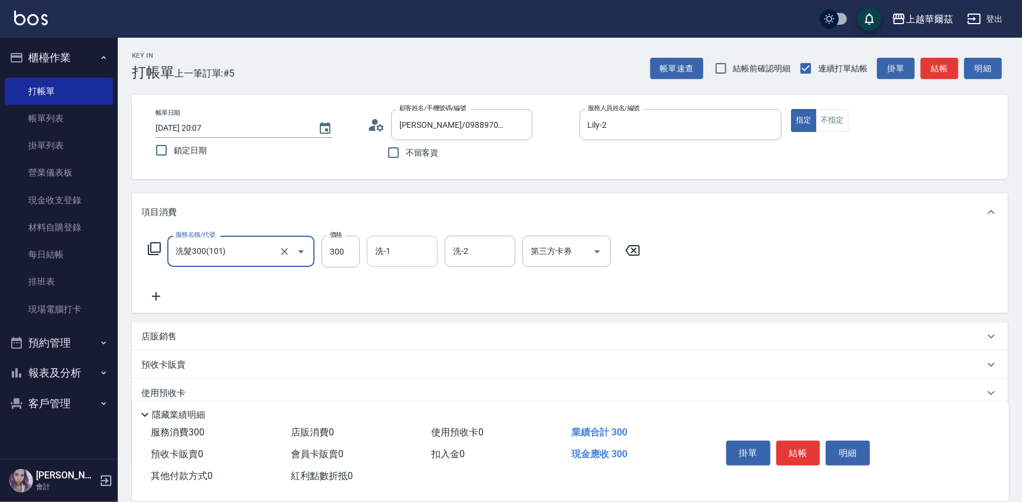
click at [388, 245] on div "洗-1 洗-1" at bounding box center [402, 251] width 71 height 31
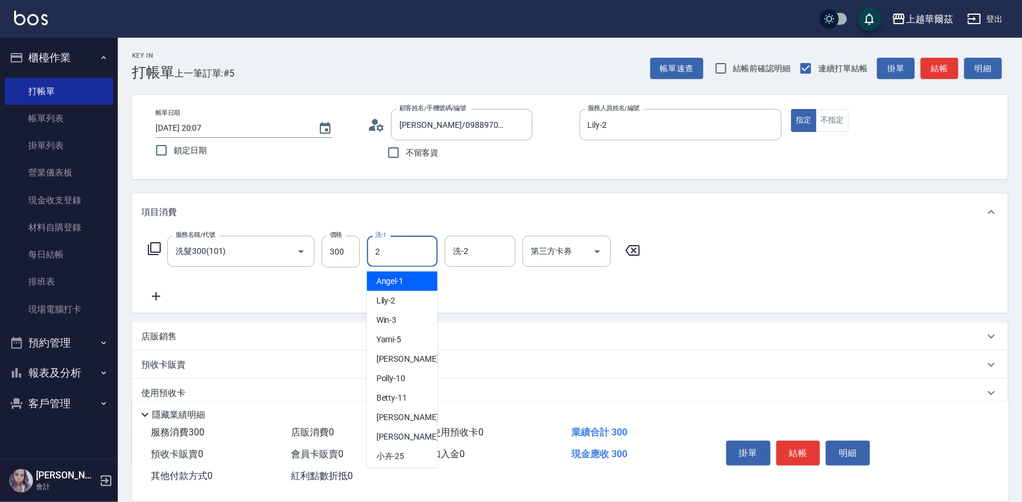
type input "Lily-2"
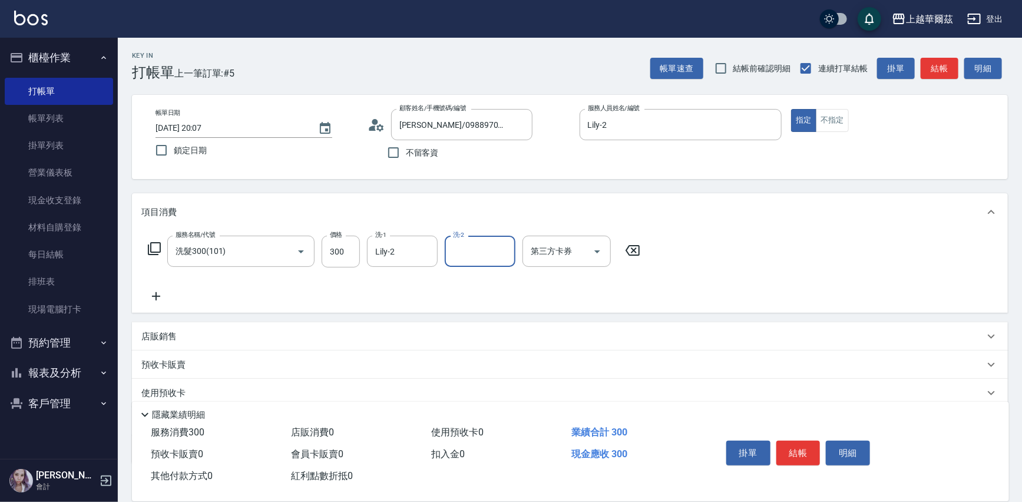
click at [151, 336] on p "店販銷售" at bounding box center [158, 337] width 35 height 12
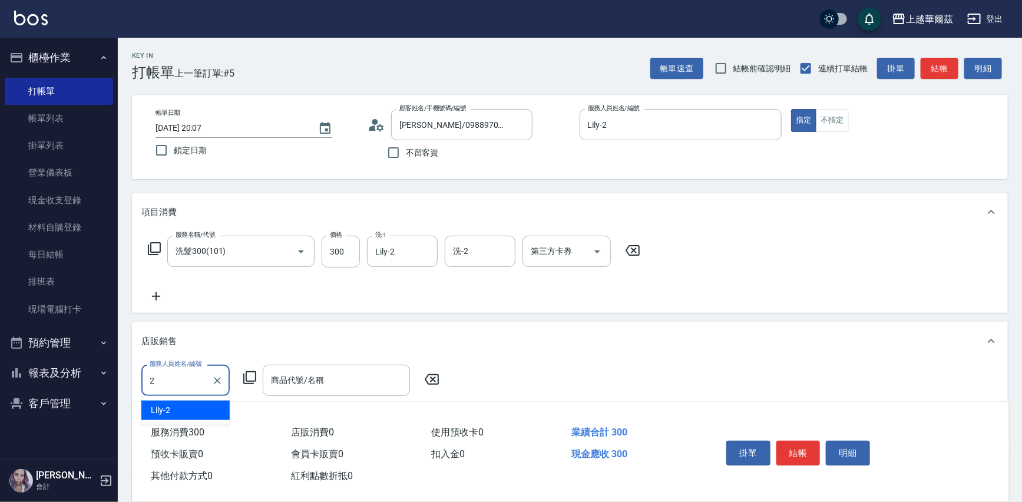
type input "Lily-2"
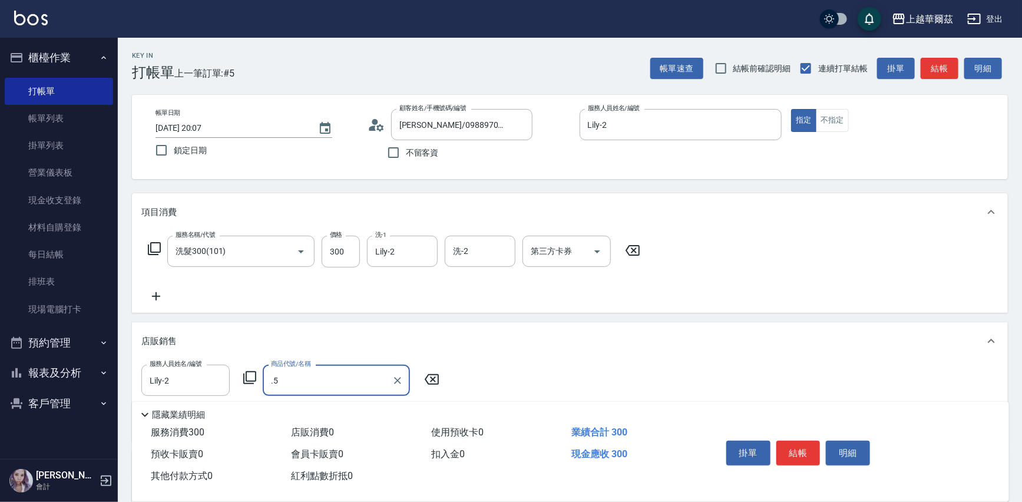
type input "."
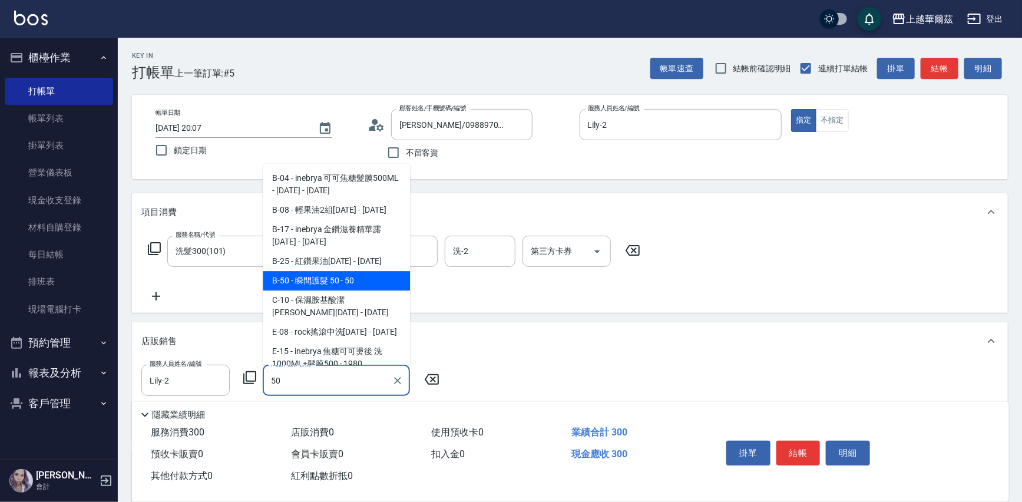
click at [336, 276] on span "B-50 - 瞬間護髮 50 - 50" at bounding box center [336, 280] width 147 height 19
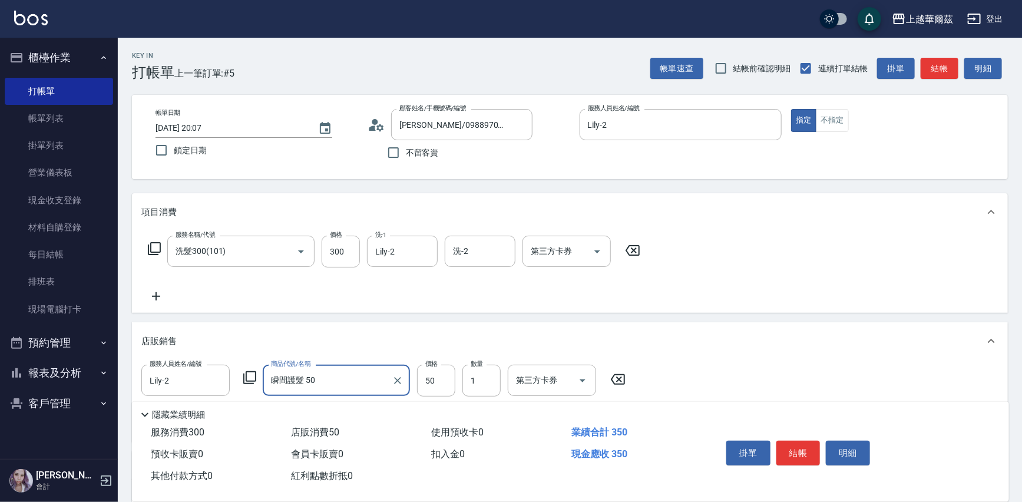
scroll to position [57, 0]
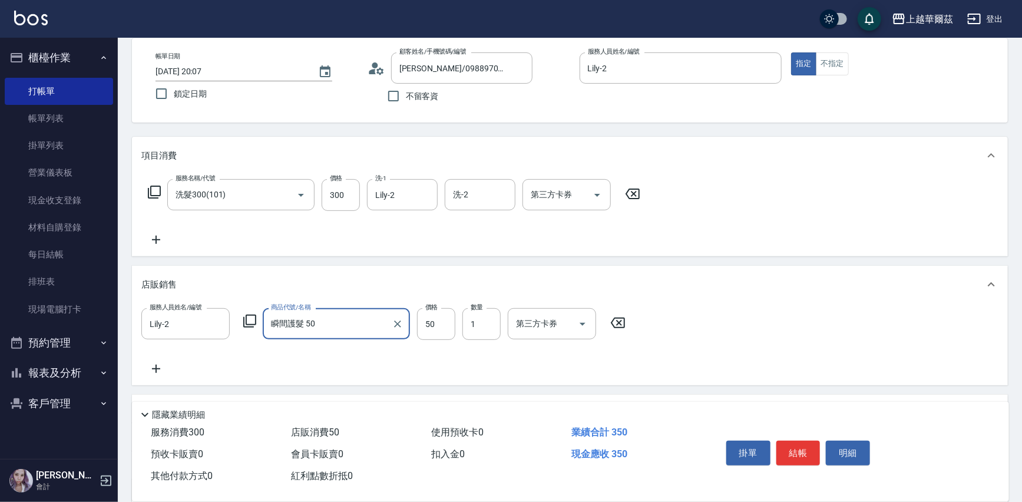
type input "瞬間護髮 50"
click at [154, 238] on icon at bounding box center [155, 240] width 29 height 14
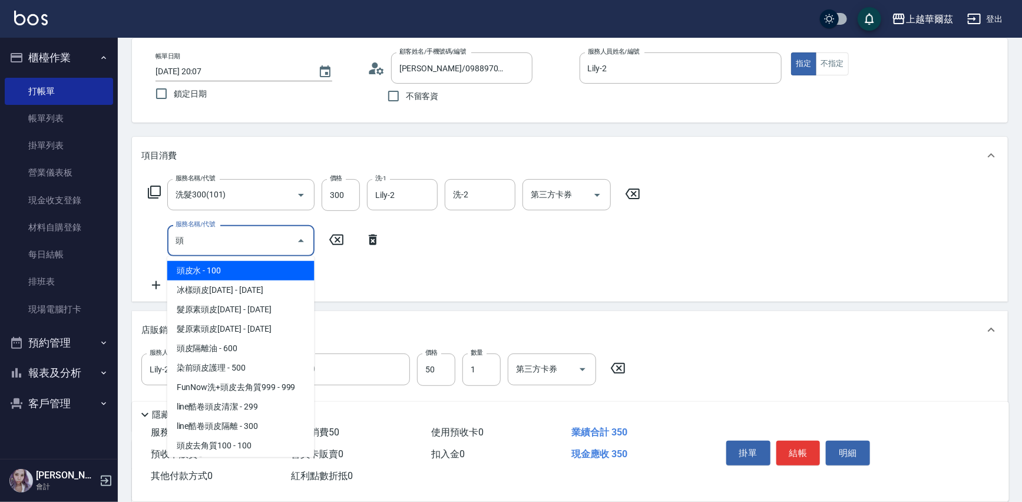
click at [224, 270] on span "頭皮水 - 100" at bounding box center [240, 270] width 147 height 19
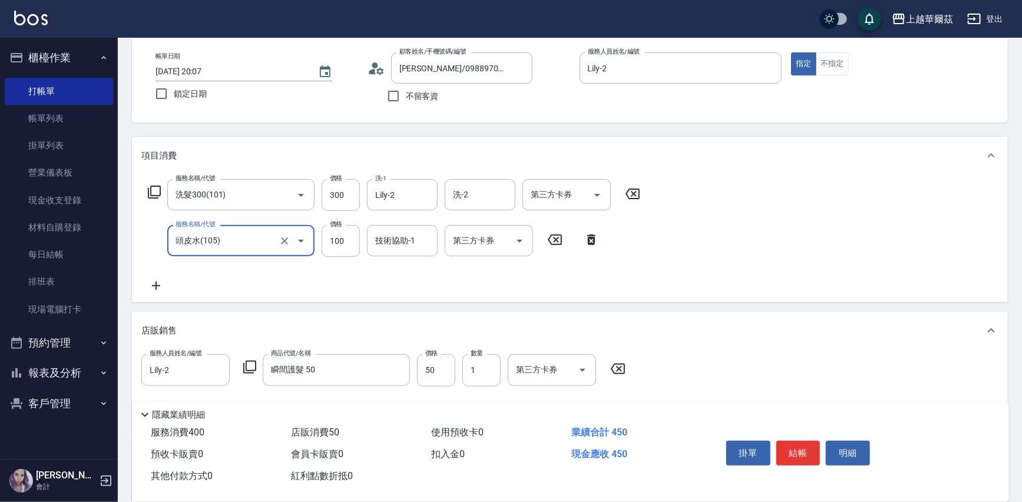
scroll to position [219, 0]
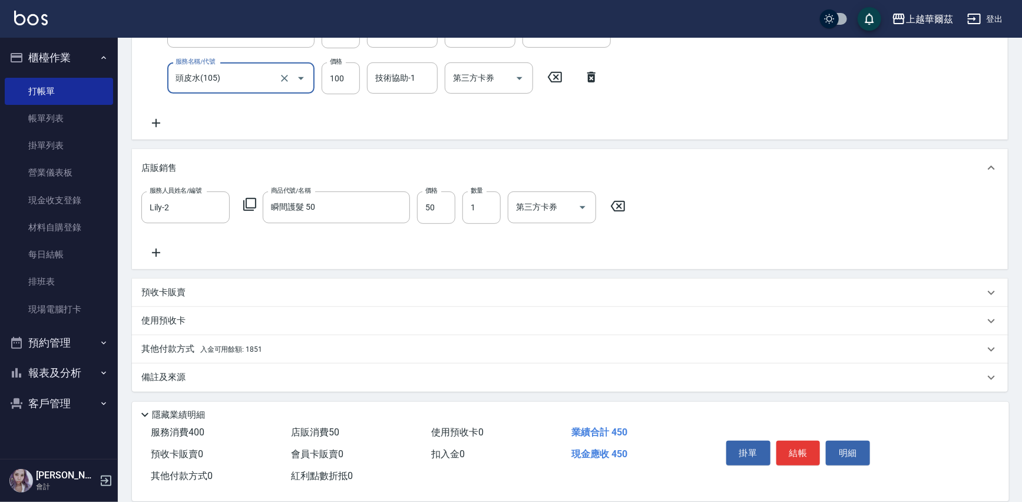
type input "頭皮水(105)"
click at [258, 348] on span "入金可用餘額: 1851" at bounding box center [231, 349] width 62 height 8
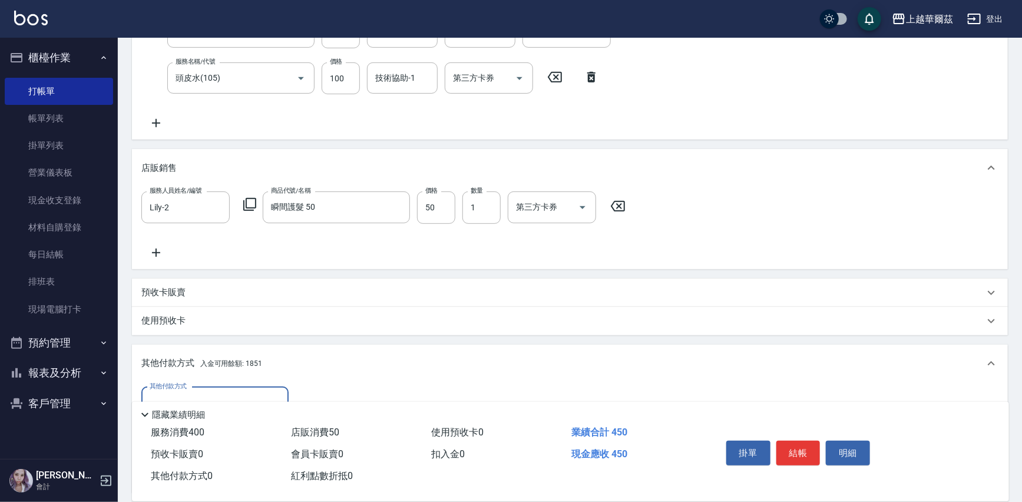
scroll to position [358, 0]
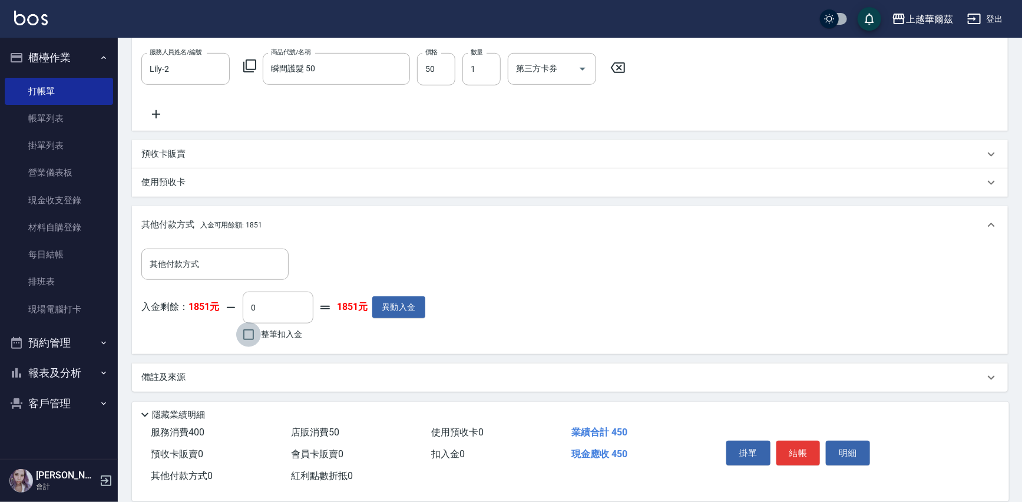
click at [243, 333] on input "整筆扣入金" at bounding box center [248, 334] width 25 height 25
checkbox input "true"
type input "450"
click at [807, 453] on button "結帳" at bounding box center [799, 453] width 44 height 25
type input "[DATE] 20:08"
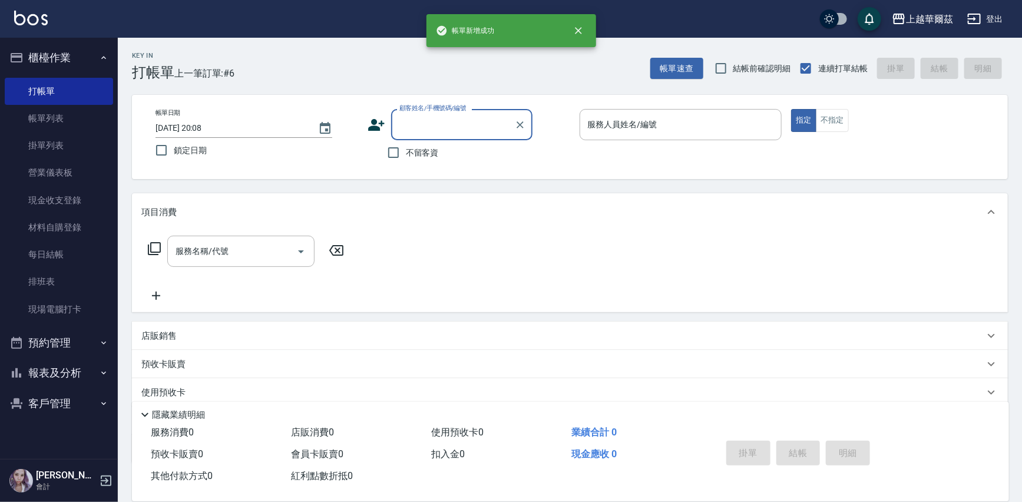
scroll to position [0, 0]
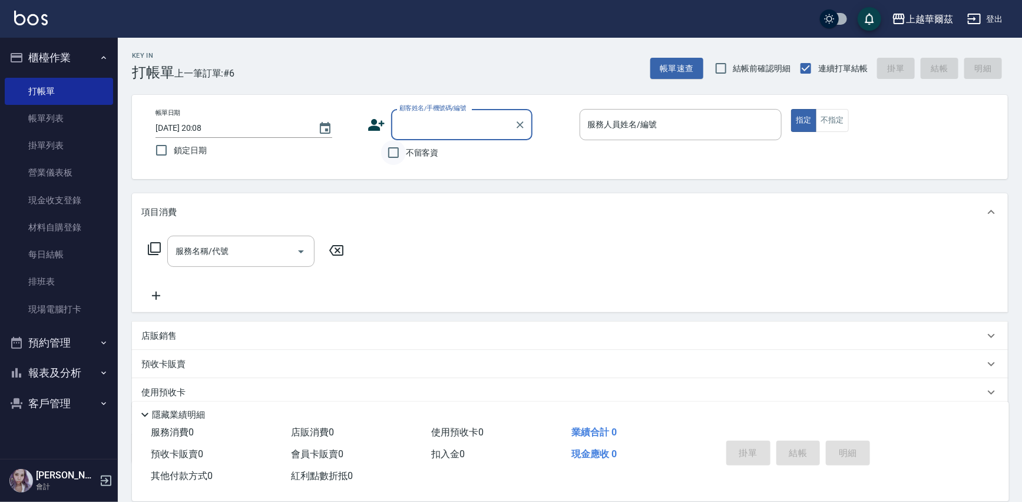
click at [395, 150] on input "不留客資" at bounding box center [393, 152] width 25 height 25
checkbox input "true"
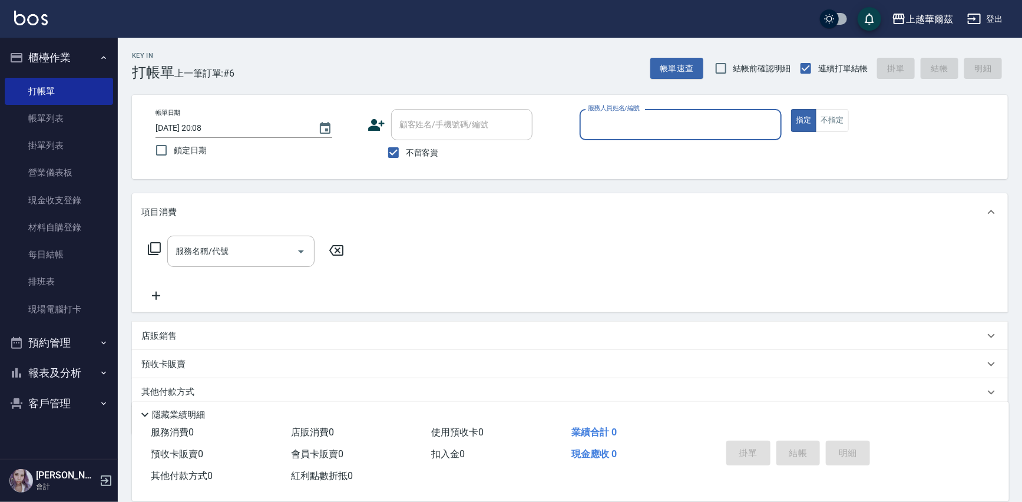
click at [649, 128] on input "服務人員姓名/編號" at bounding box center [681, 124] width 192 height 21
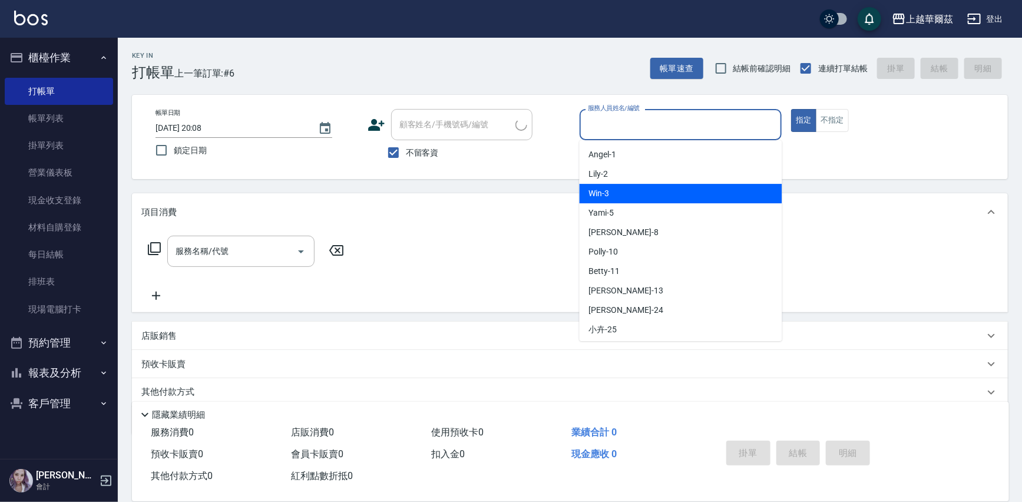
click at [625, 202] on div "Win -3" at bounding box center [681, 193] width 203 height 19
type input "Win-3"
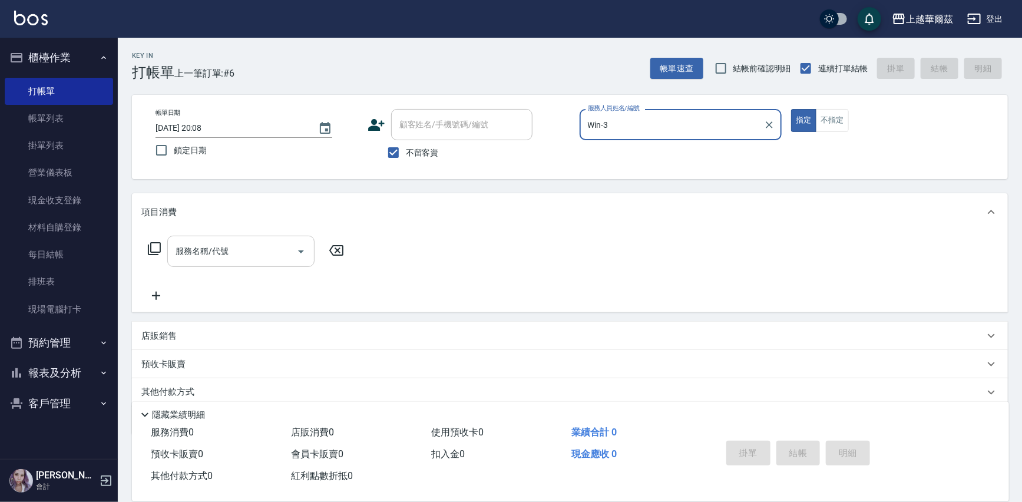
click at [235, 239] on div "服務名稱/代號" at bounding box center [240, 251] width 147 height 31
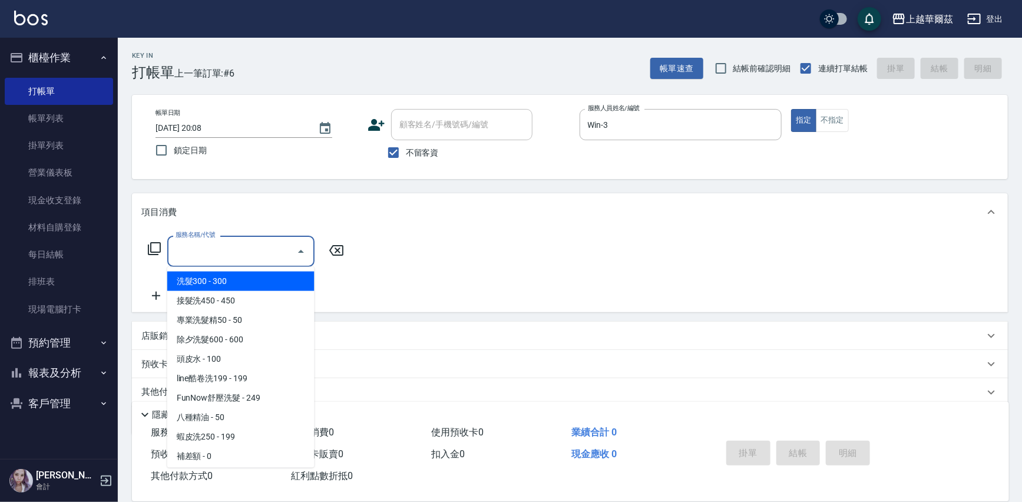
click at [228, 279] on span "洗髮300 - 300" at bounding box center [240, 281] width 147 height 19
type input "洗髮300(101)"
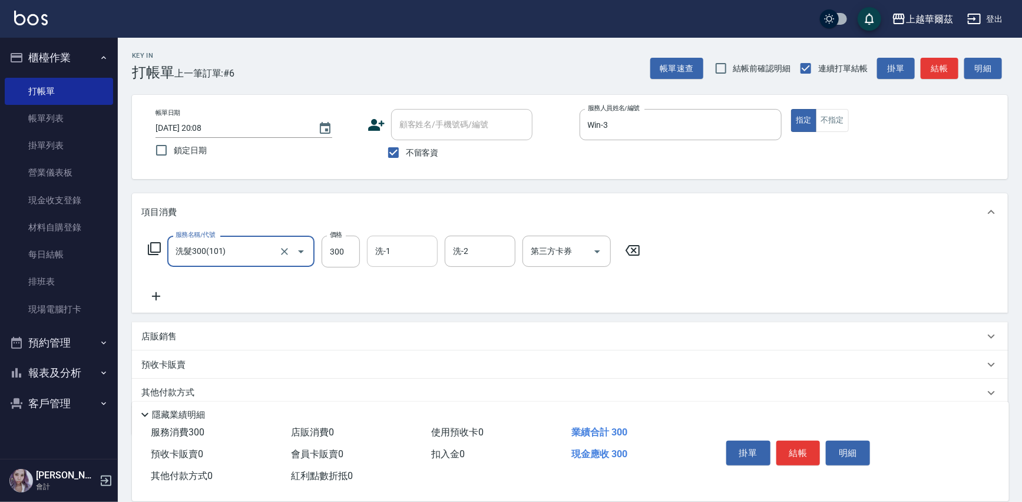
click at [400, 249] on input "洗-1" at bounding box center [402, 251] width 60 height 21
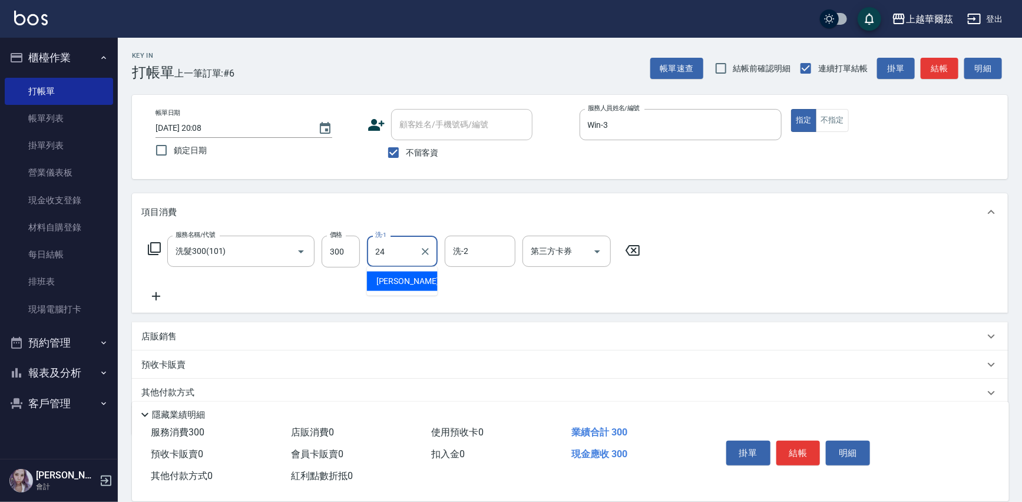
type input "[PERSON_NAME]-24"
click at [158, 296] on icon at bounding box center [156, 296] width 8 height 8
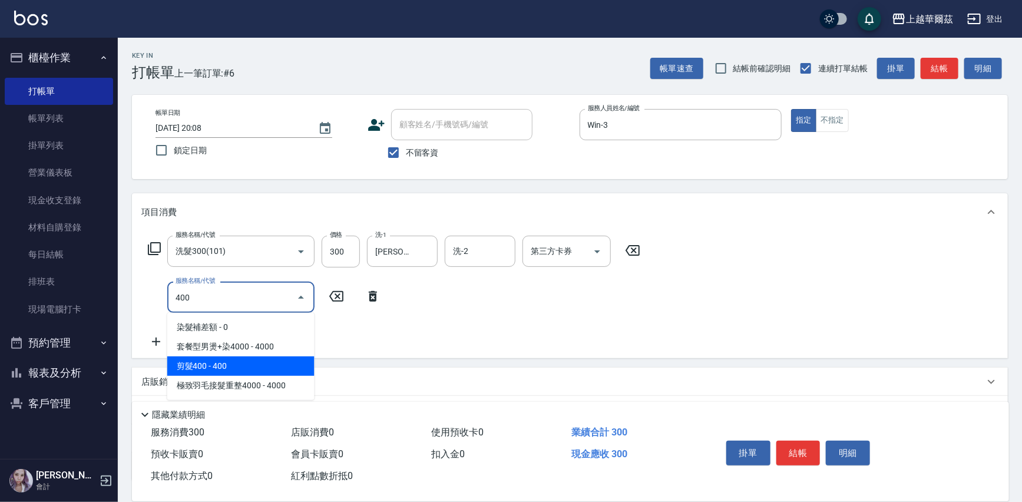
click at [199, 366] on span "剪髮400 - 400" at bounding box center [240, 366] width 147 height 19
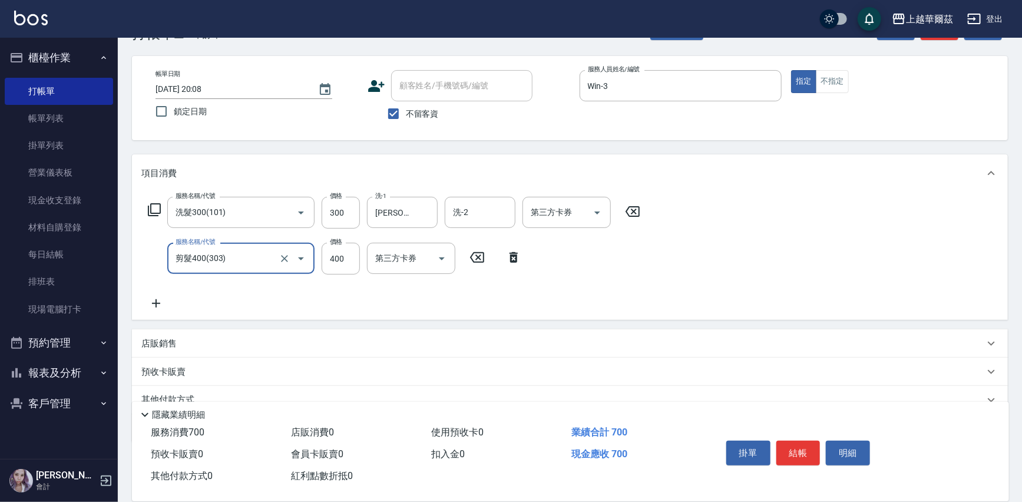
scroll to position [48, 0]
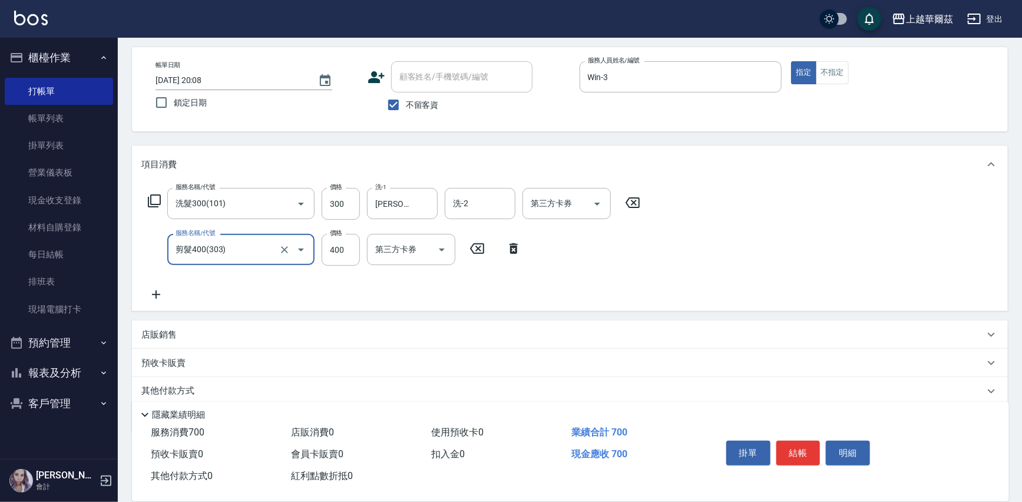
type input "剪髮400(303)"
click at [151, 291] on icon at bounding box center [155, 295] width 29 height 14
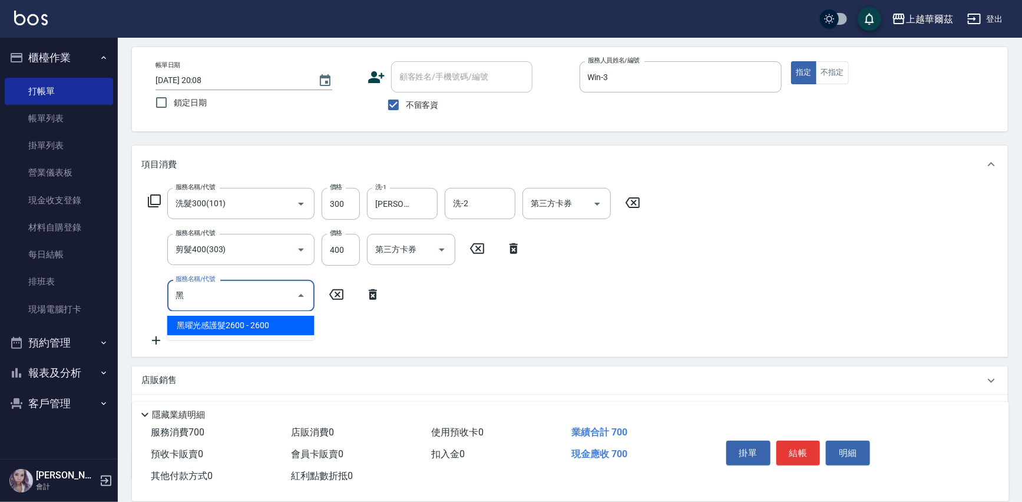
click at [210, 324] on span "黑曜光感護髮2600 - 2600" at bounding box center [240, 325] width 147 height 19
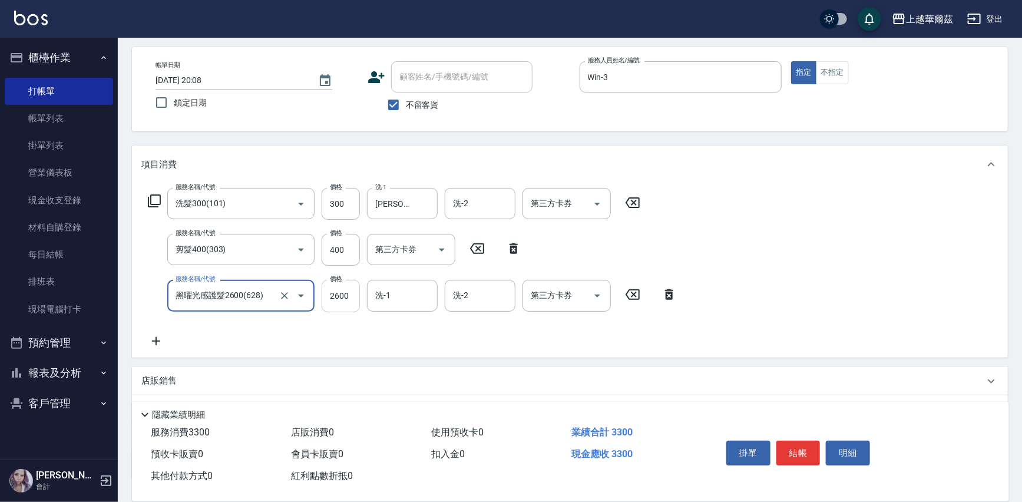
type input "黑曜光感護髮2600(628)"
click at [347, 293] on input "2600" at bounding box center [341, 296] width 38 height 32
type input "1800"
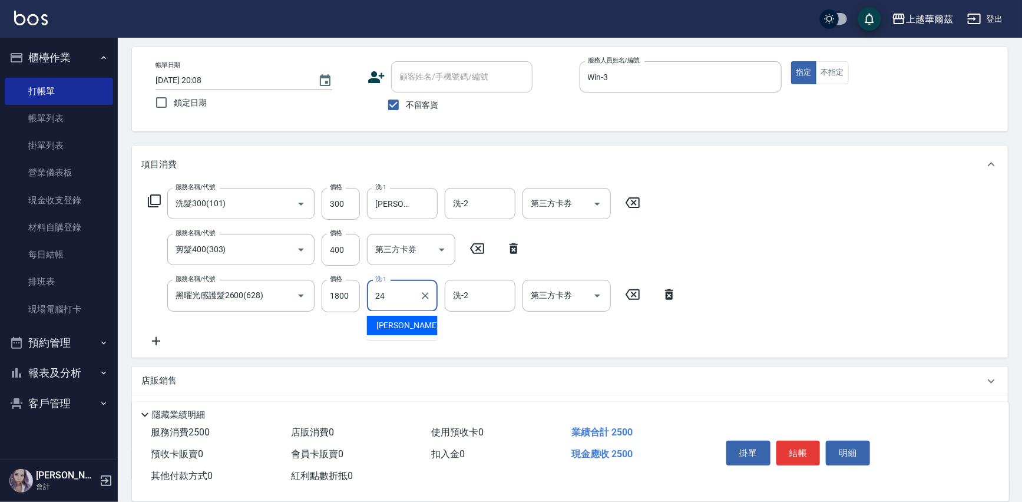
type input "[PERSON_NAME]-24"
click at [155, 336] on icon at bounding box center [155, 341] width 29 height 14
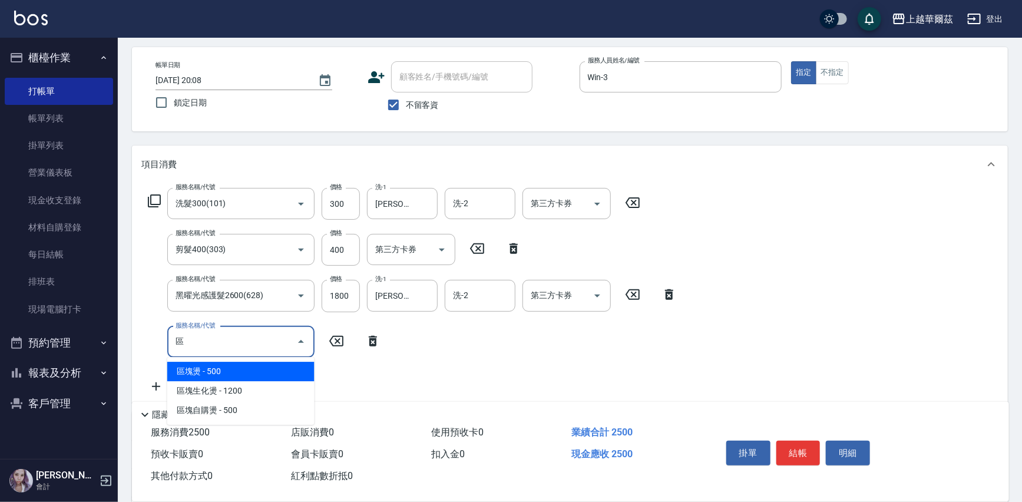
click at [213, 372] on span "區塊燙 - 500" at bounding box center [240, 371] width 147 height 19
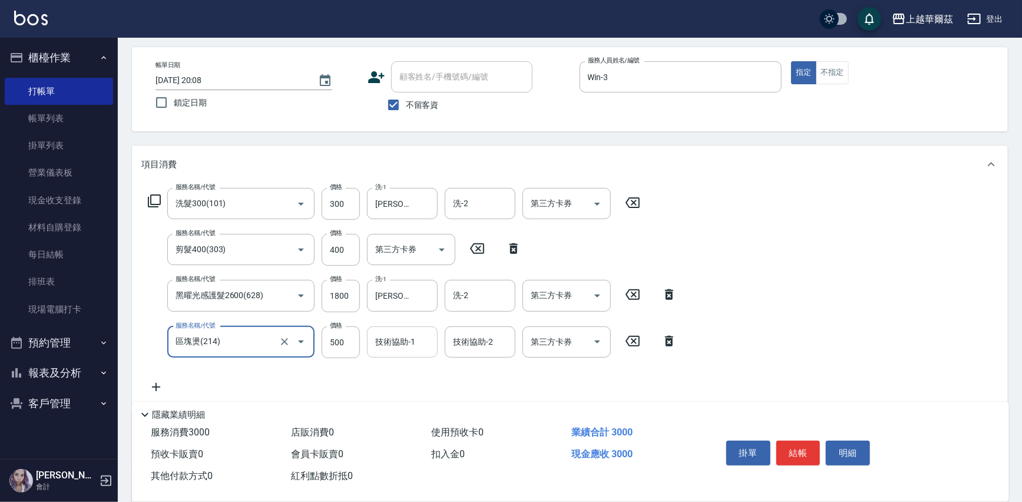
type input "區塊燙(214)"
click at [400, 332] on input "技術協助-1" at bounding box center [402, 342] width 60 height 21
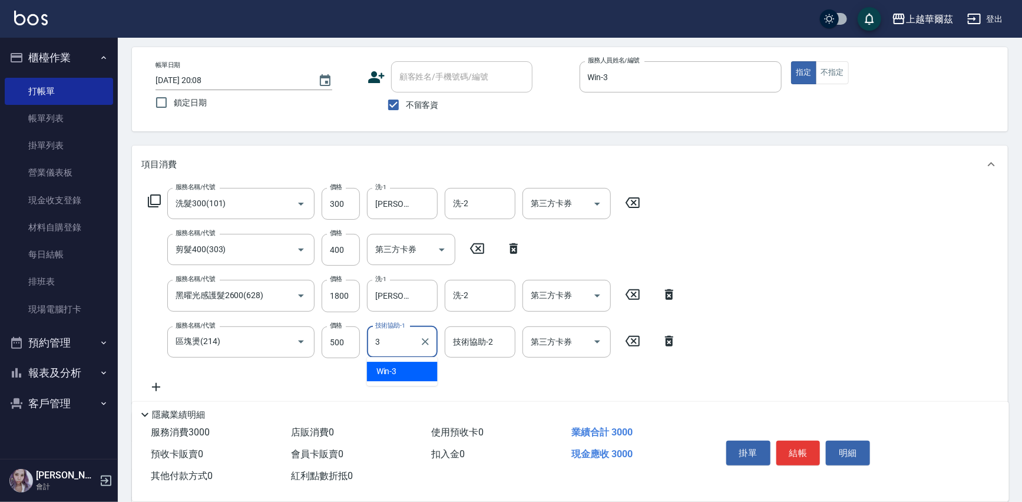
click at [395, 371] on span "Win -3" at bounding box center [387, 371] width 21 height 12
type input "Win-3"
click at [341, 344] on input "500" at bounding box center [341, 342] width 38 height 32
type input "800"
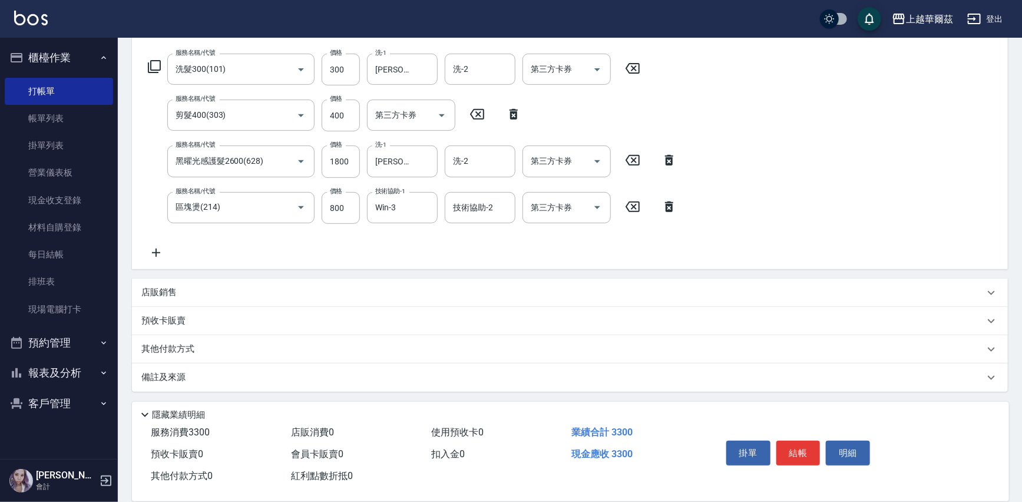
click at [160, 348] on p "其他付款方式" at bounding box center [170, 349] width 59 height 13
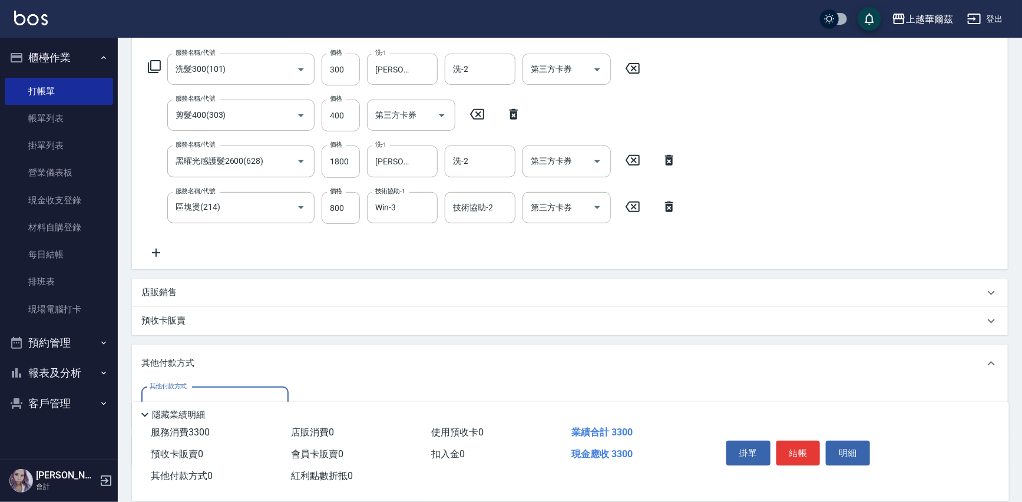
scroll to position [0, 0]
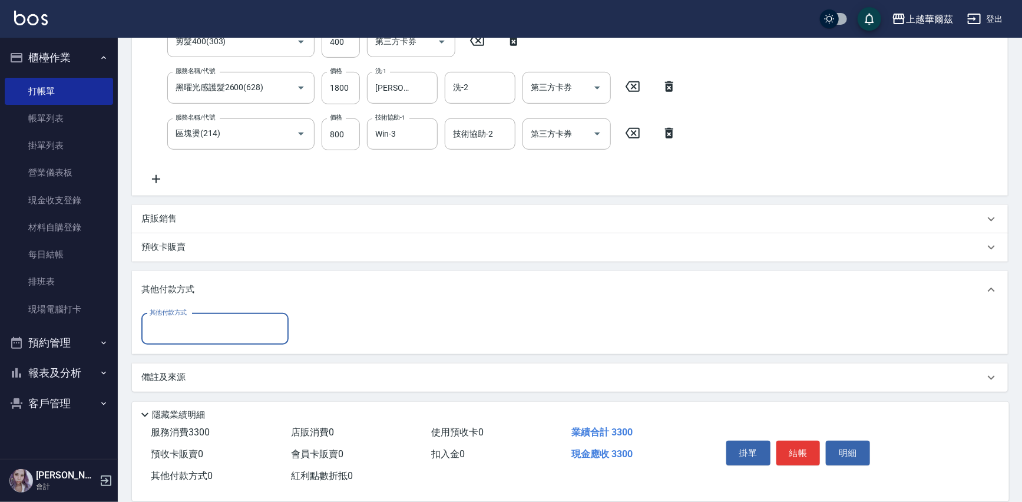
click at [200, 334] on input "其他付款方式" at bounding box center [215, 329] width 137 height 21
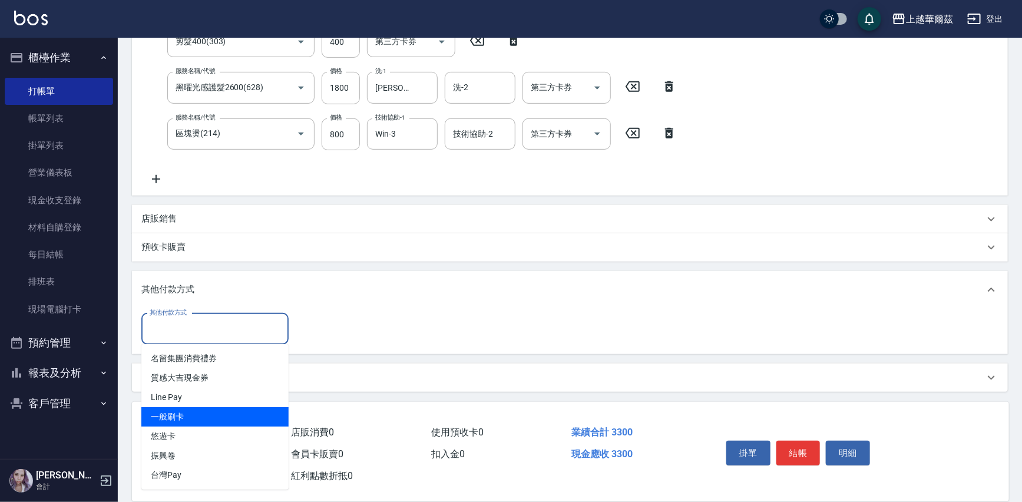
click at [176, 414] on span "一般刷卡" at bounding box center [214, 416] width 147 height 19
type input "一般刷卡"
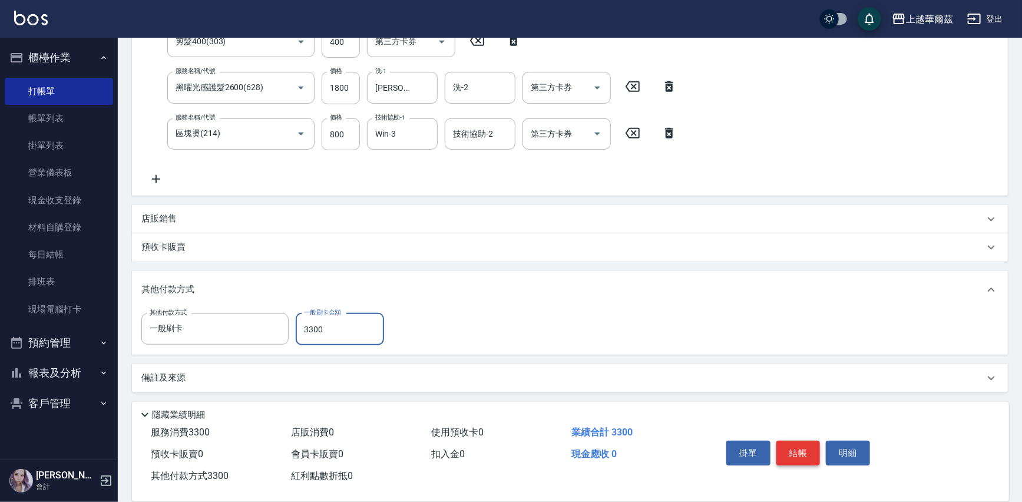
type input "3300"
click at [803, 460] on button "結帳" at bounding box center [799, 453] width 44 height 25
type input "[DATE] 20:09"
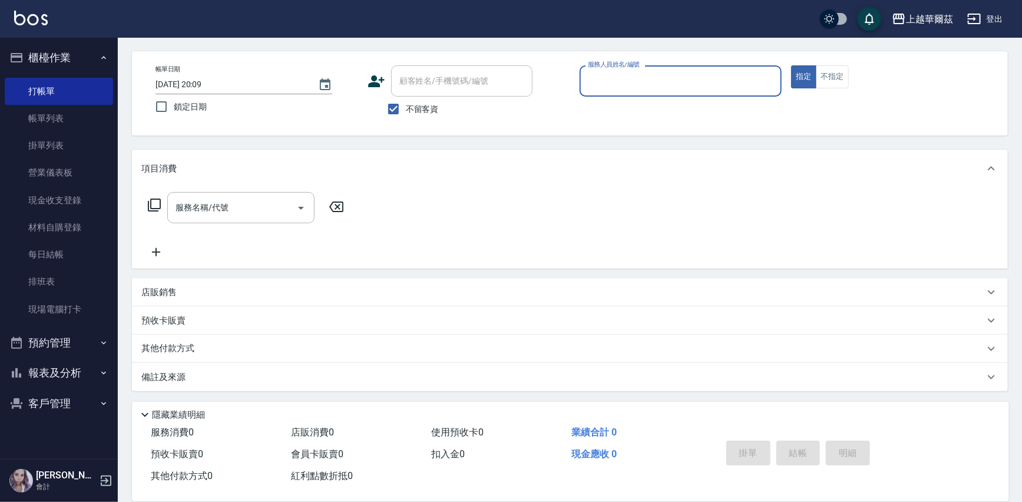
click at [601, 75] on input "服務人員姓名/編號" at bounding box center [681, 81] width 192 height 21
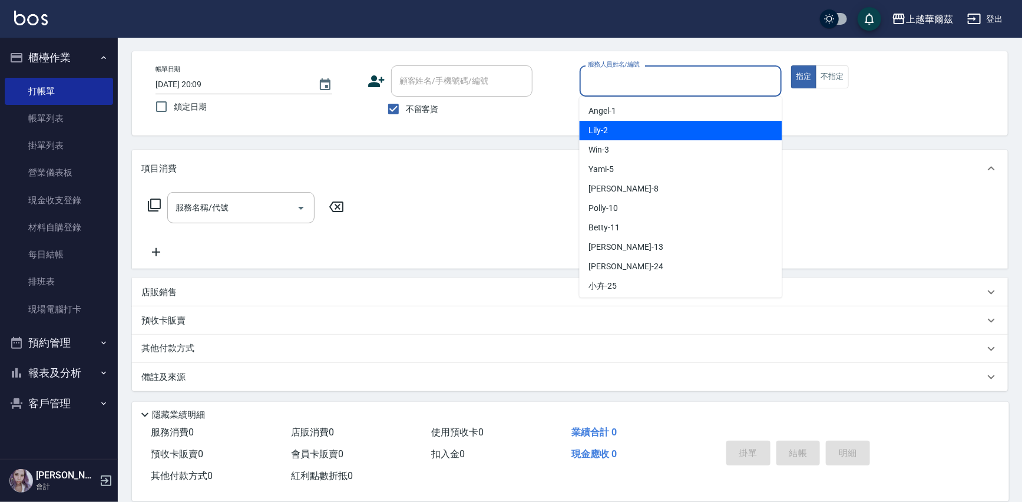
click at [611, 130] on div "Lily -2" at bounding box center [681, 130] width 203 height 19
type input "Lily-2"
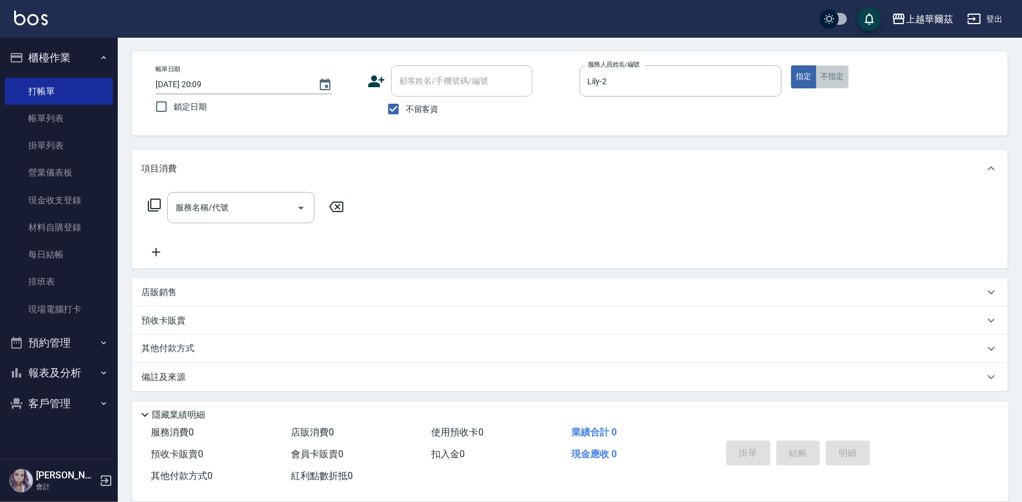
click at [840, 74] on button "不指定" at bounding box center [832, 76] width 33 height 23
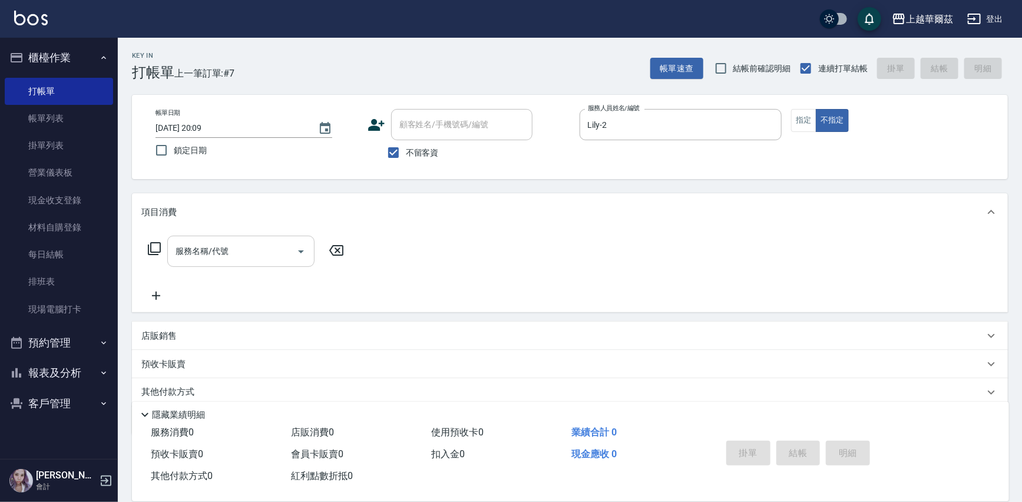
click at [242, 257] on input "服務名稱/代號" at bounding box center [232, 251] width 119 height 21
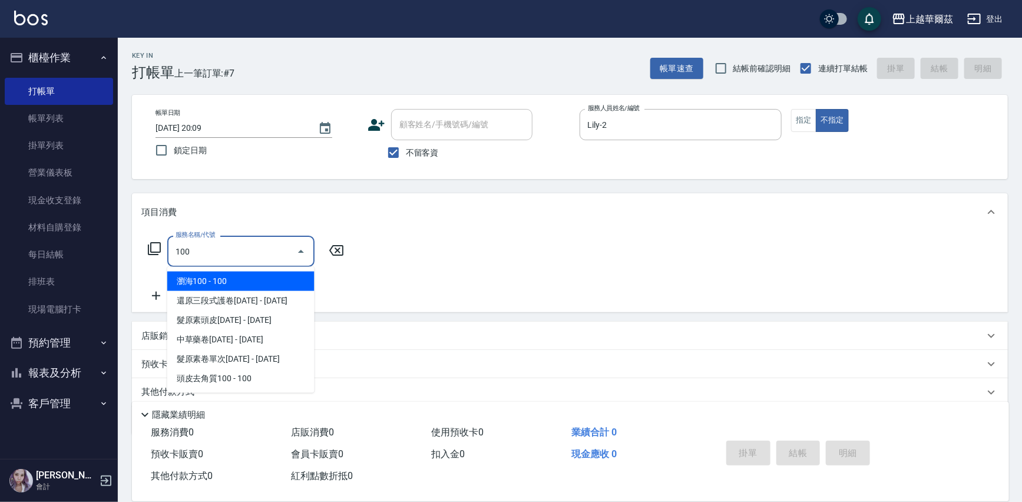
click at [254, 280] on span "瀏海100 - 100" at bounding box center [240, 281] width 147 height 19
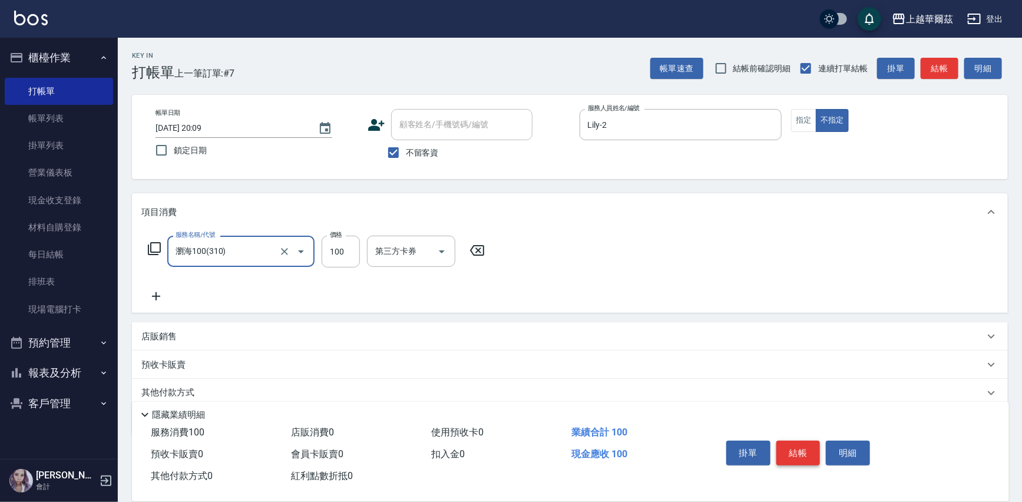
type input "瀏海100(310)"
click at [794, 454] on button "結帳" at bounding box center [799, 453] width 44 height 25
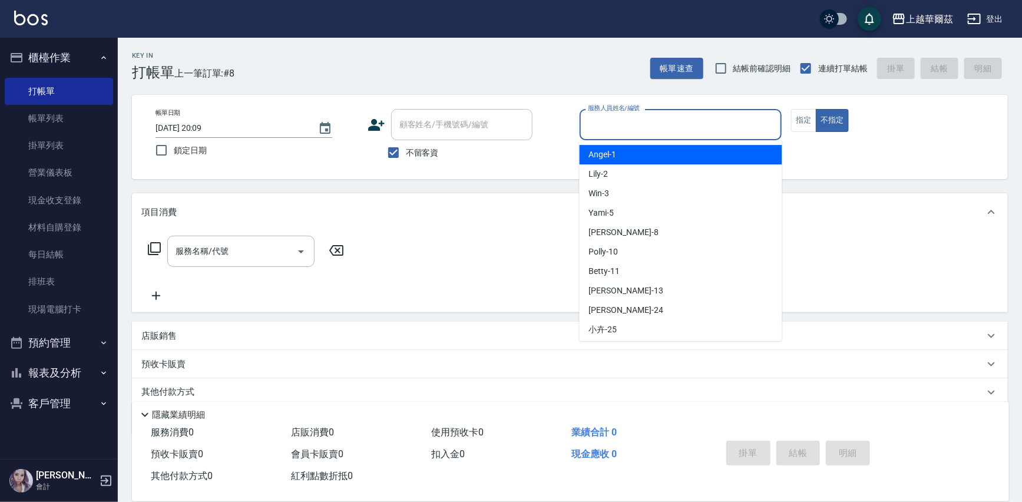
click at [637, 127] on input "服務人員姓名/編號" at bounding box center [681, 124] width 192 height 21
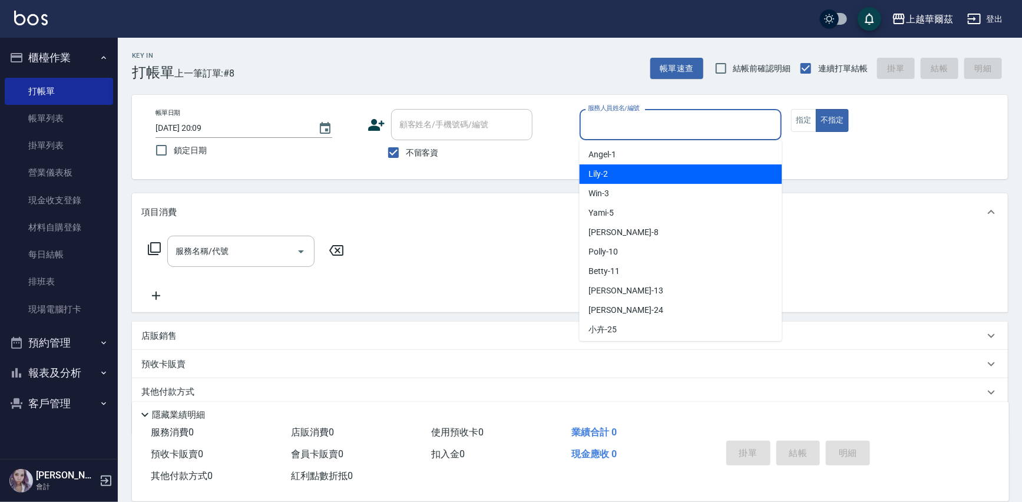
click at [617, 174] on div "Lily -2" at bounding box center [681, 173] width 203 height 19
type input "Lily-2"
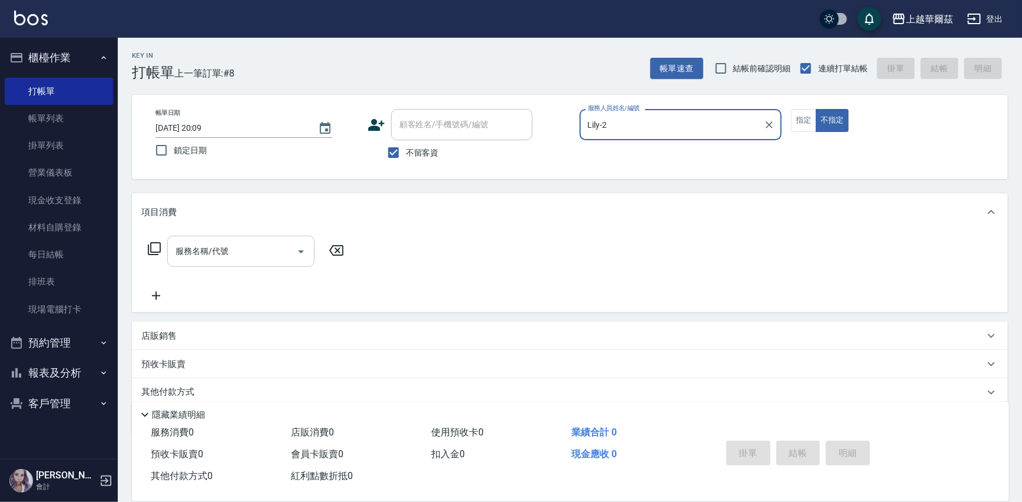
click at [199, 258] on input "服務名稱/代號" at bounding box center [232, 251] width 119 height 21
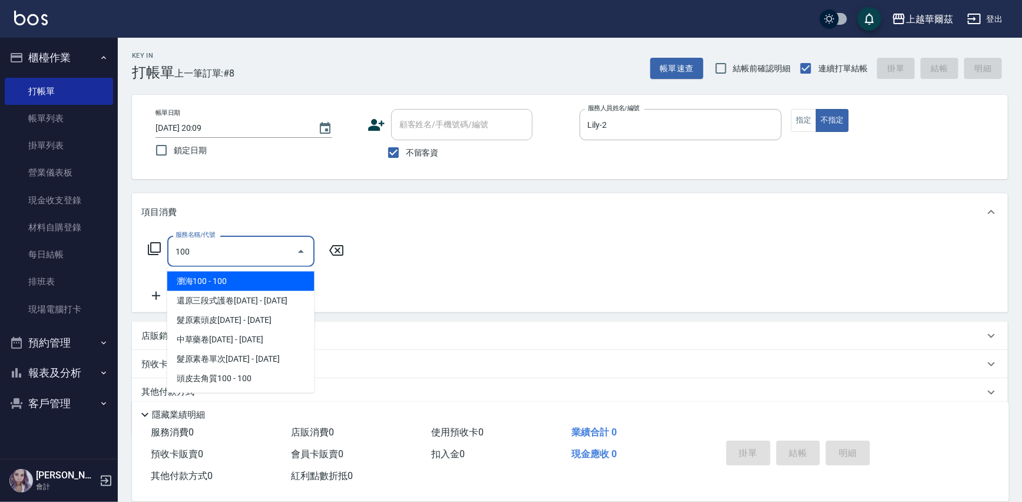
drag, startPoint x: 200, startPoint y: 281, endPoint x: 821, endPoint y: 491, distance: 655.3
click at [200, 281] on span "瀏海100 - 100" at bounding box center [240, 281] width 147 height 19
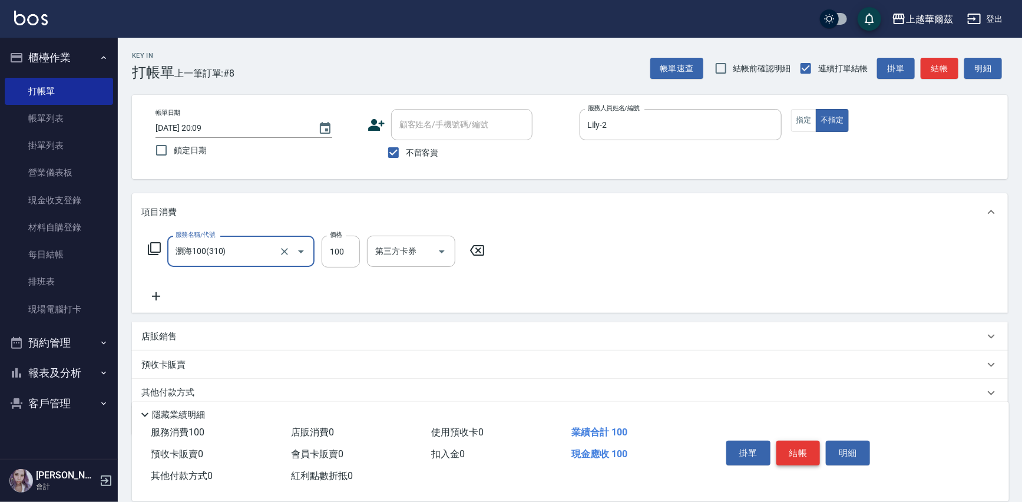
type input "瀏海100(310)"
click at [784, 454] on button "結帳" at bounding box center [799, 453] width 44 height 25
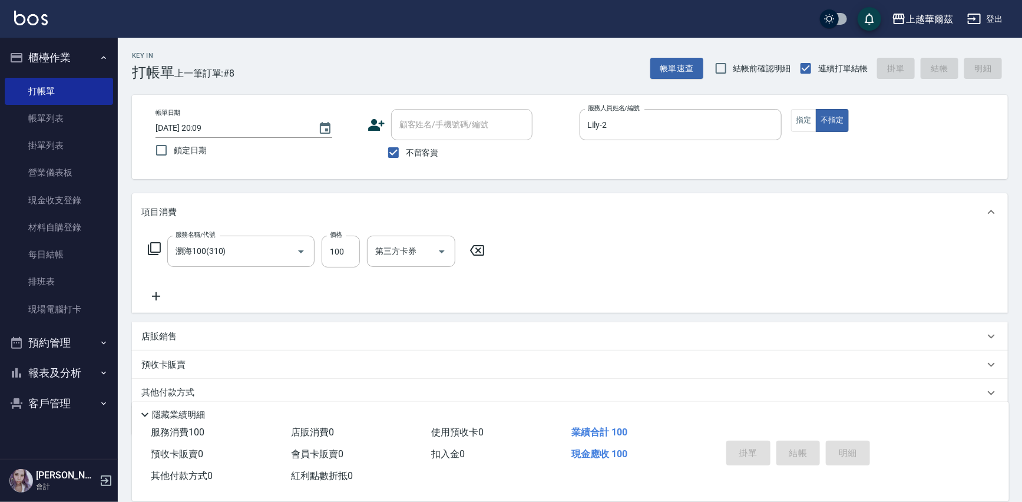
type input "[DATE] 20:10"
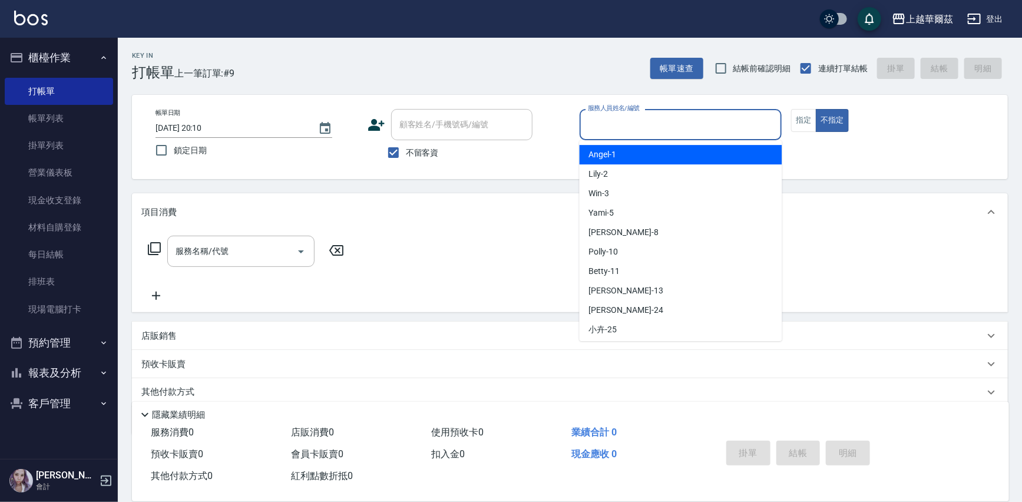
click at [652, 127] on input "服務人員姓名/編號" at bounding box center [681, 124] width 192 height 21
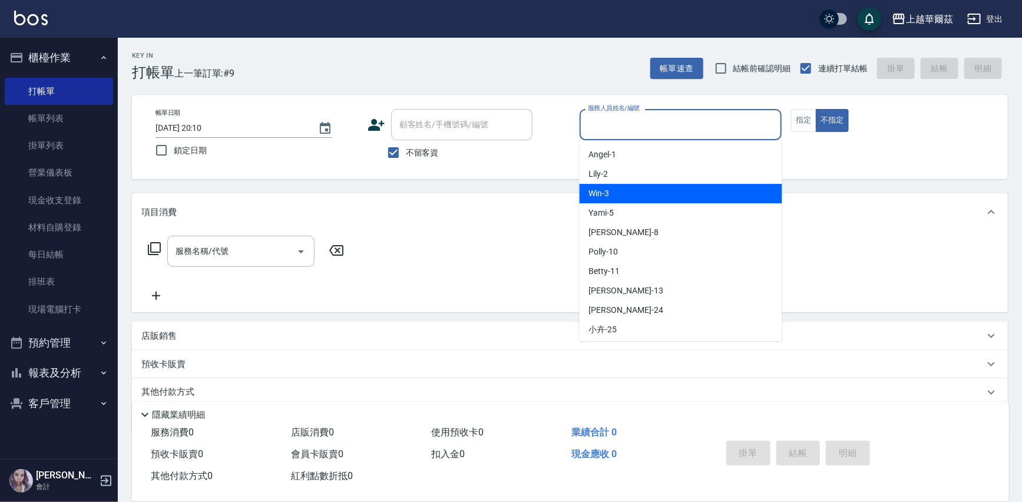
click at [638, 194] on div "Win -3" at bounding box center [681, 193] width 203 height 19
type input "Win-3"
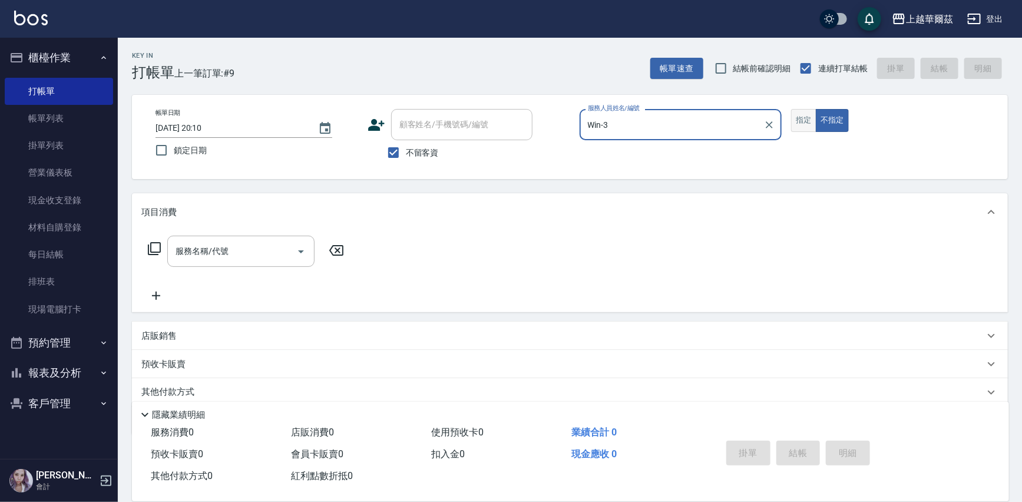
click at [803, 123] on button "指定" at bounding box center [803, 120] width 25 height 23
click at [222, 250] on div "服務名稱/代號 服務名稱/代號" at bounding box center [240, 251] width 147 height 31
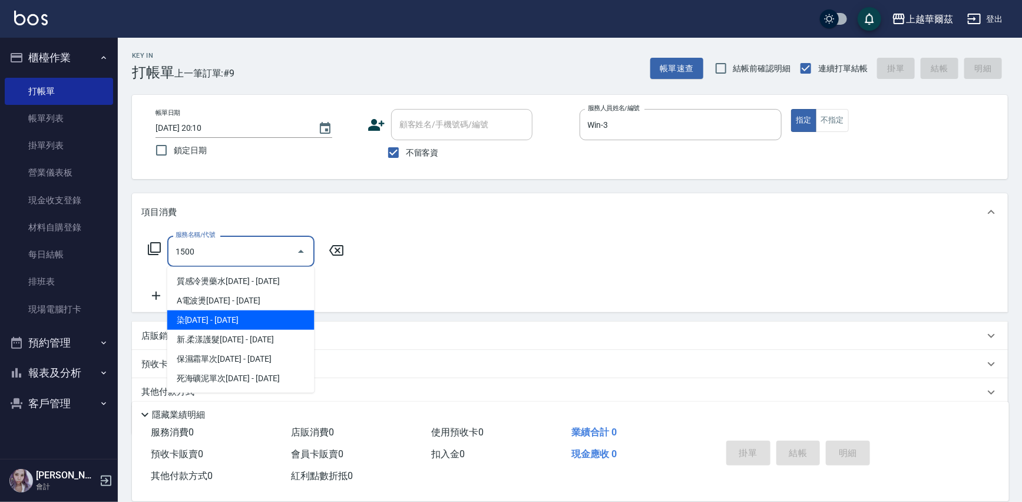
click at [204, 322] on span "染[DATE] - [DATE]" at bounding box center [240, 320] width 147 height 19
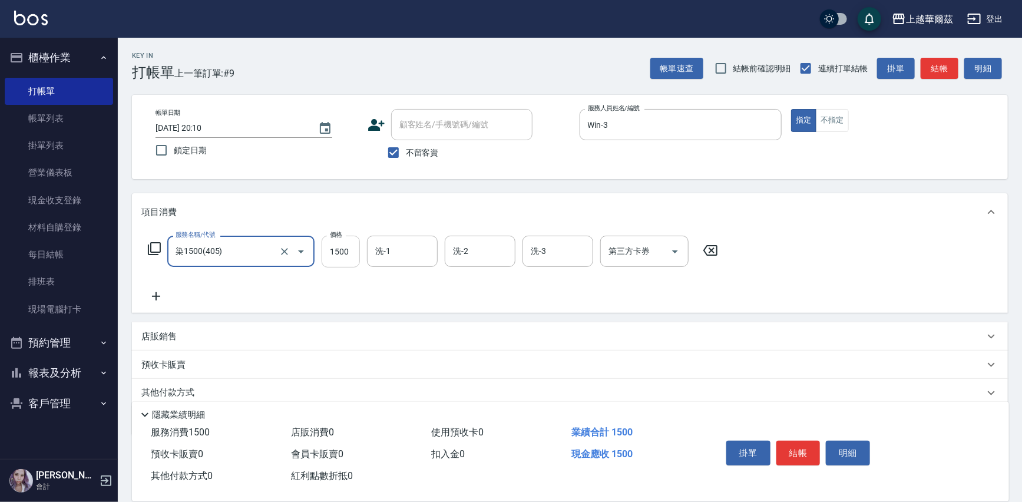
type input "染1500(405)"
click at [347, 249] on input "1500" at bounding box center [341, 252] width 38 height 32
type input "4500"
type input "3"
type input "2"
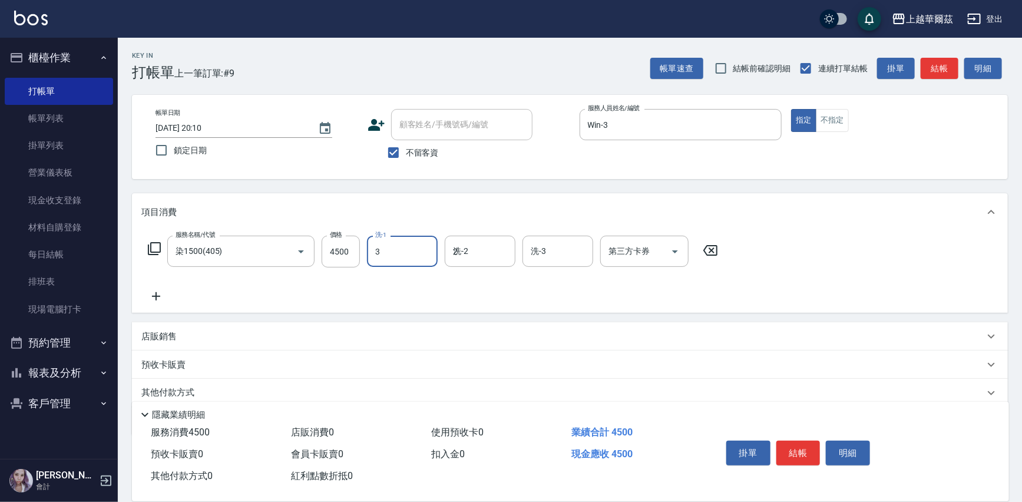
type input "Win-3"
type input "27"
type input "Sandy-27"
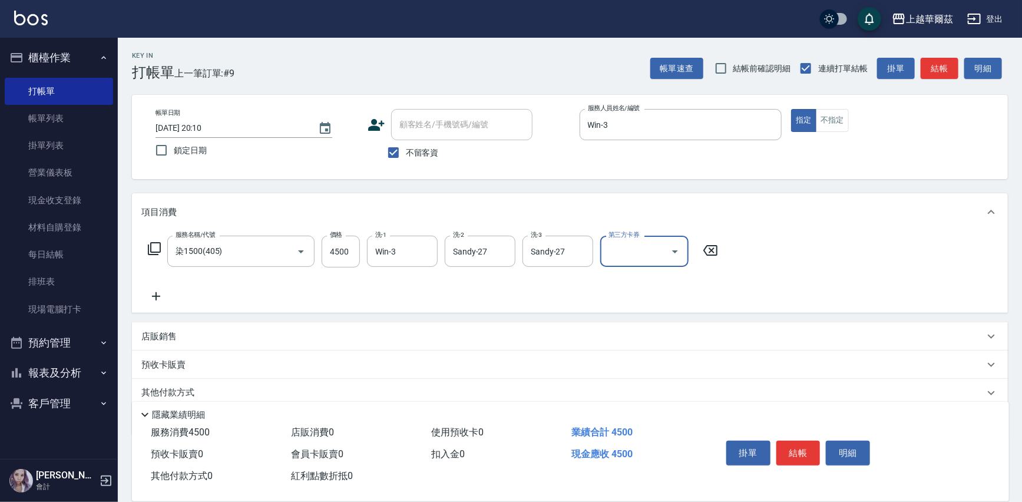
click at [796, 467] on div "掛單 結帳 明細" at bounding box center [799, 454] width 154 height 37
click at [813, 460] on button "結帳" at bounding box center [799, 453] width 44 height 25
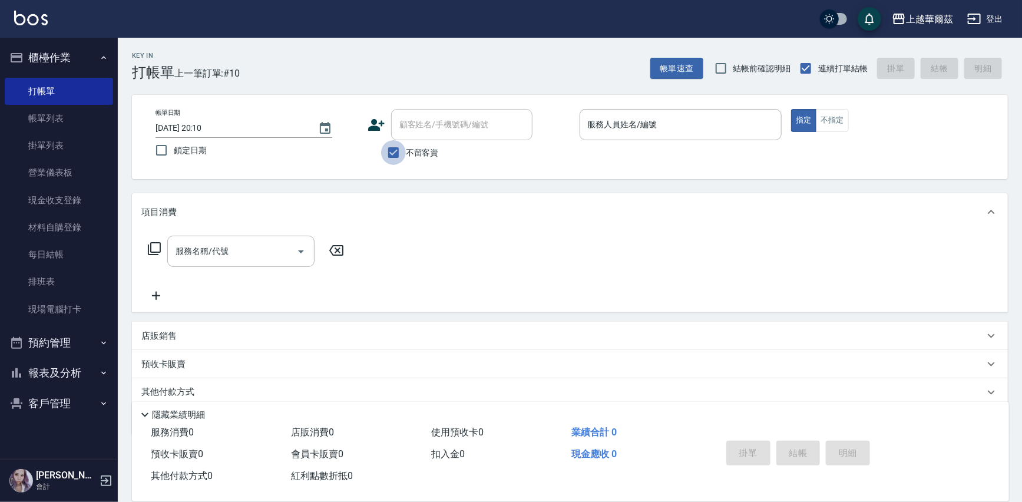
drag, startPoint x: 401, startPoint y: 147, endPoint x: 437, endPoint y: 118, distance: 46.5
click at [398, 147] on input "不留客資" at bounding box center [393, 152] width 25 height 25
checkbox input "false"
click at [438, 117] on input "顧客姓名/手機號碼/編號" at bounding box center [453, 124] width 113 height 21
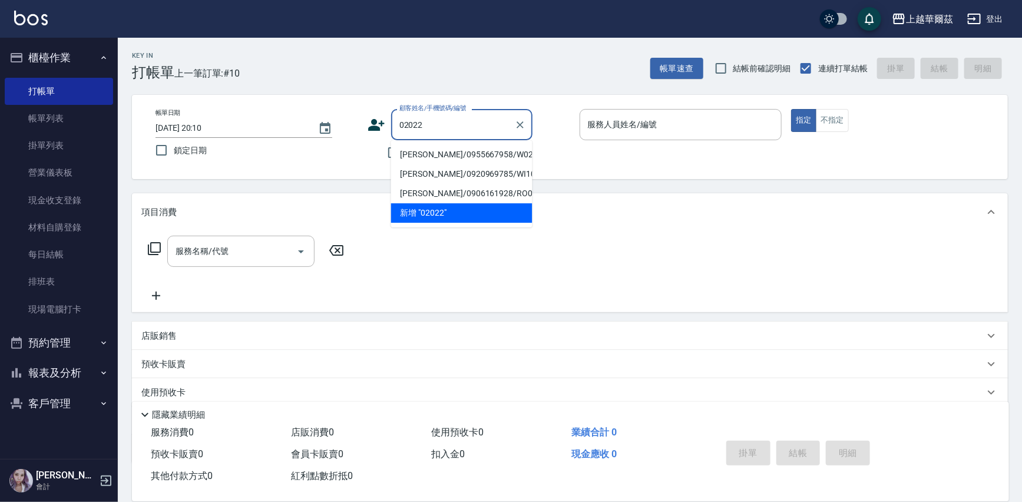
click at [433, 148] on li "[PERSON_NAME]/0955667958/W020221" at bounding box center [461, 154] width 141 height 19
click at [668, 121] on input "服務人員姓名/編號" at bounding box center [681, 124] width 192 height 21
type input "[PERSON_NAME]/0955667958/W020221"
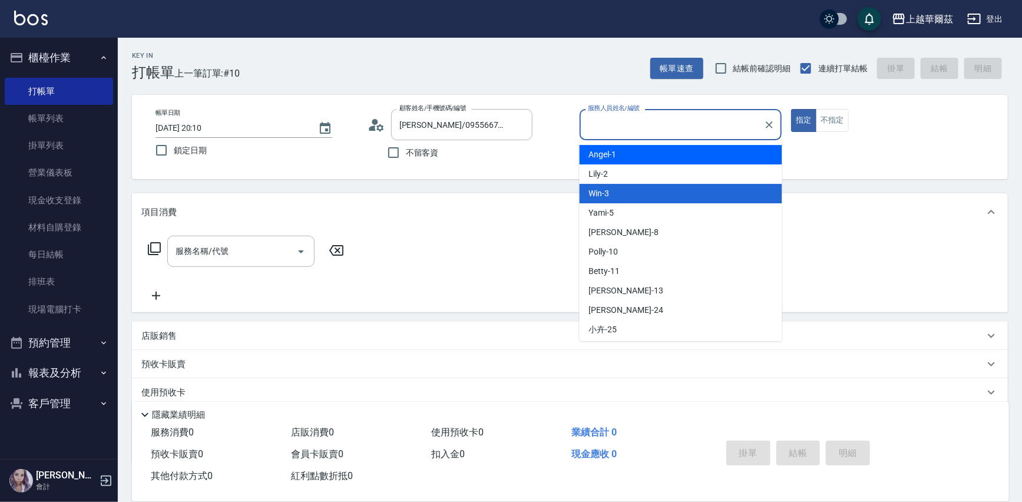
type input "Win-3"
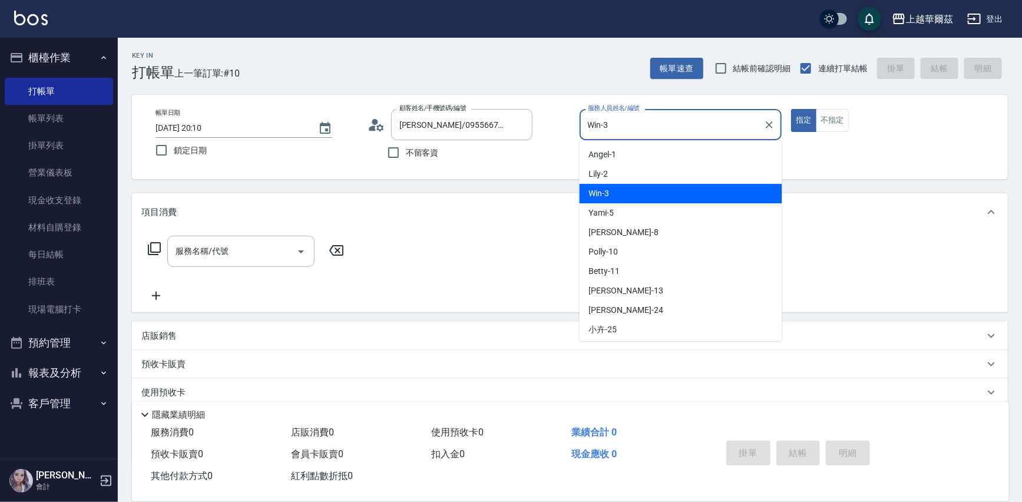
click at [660, 190] on div "Win -3" at bounding box center [681, 193] width 203 height 19
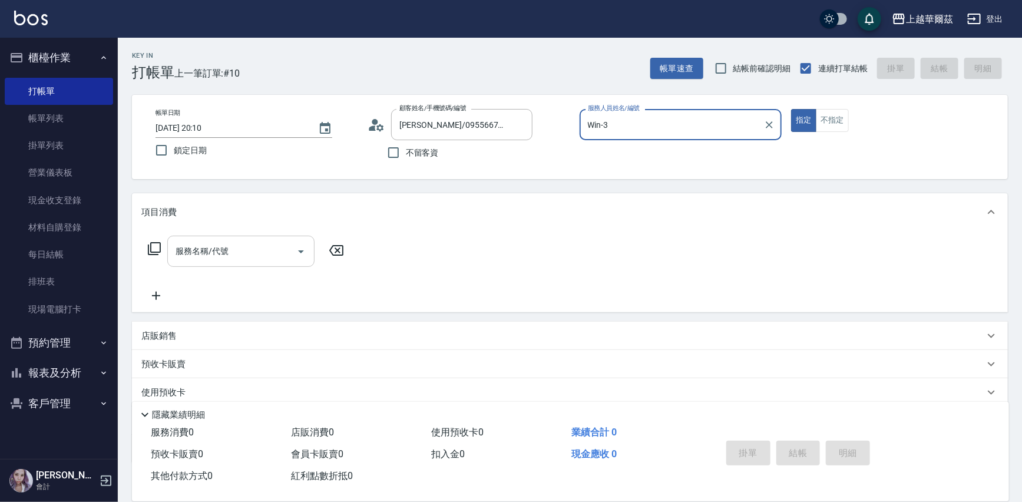
click at [268, 253] on input "服務名稱/代號" at bounding box center [232, 251] width 119 height 21
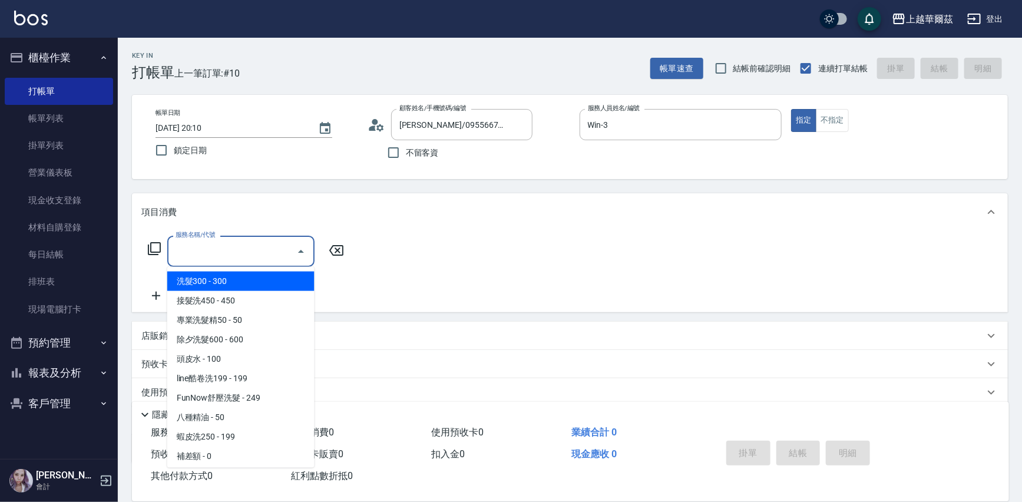
click at [184, 276] on span "洗髮300 - 300" at bounding box center [240, 281] width 147 height 19
type input "洗髮300(101)"
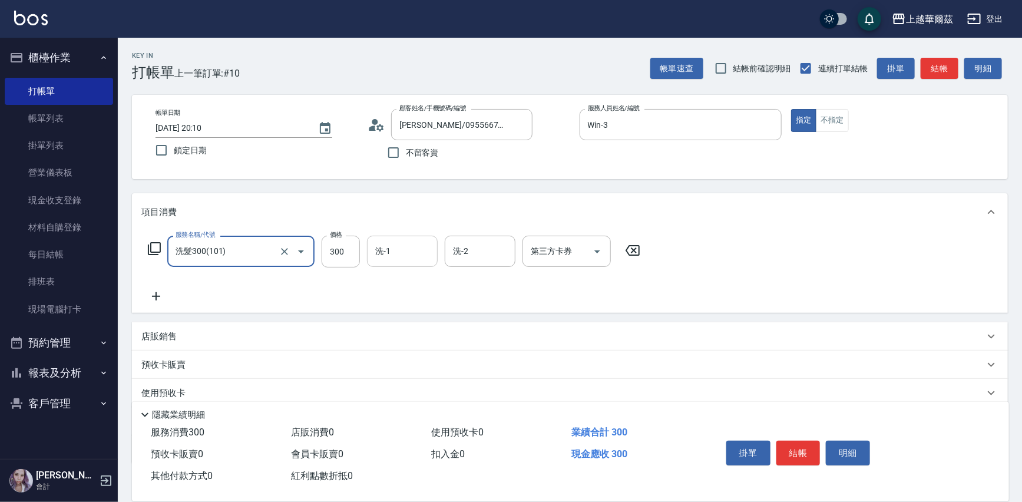
click at [401, 256] on input "洗-1" at bounding box center [402, 251] width 60 height 21
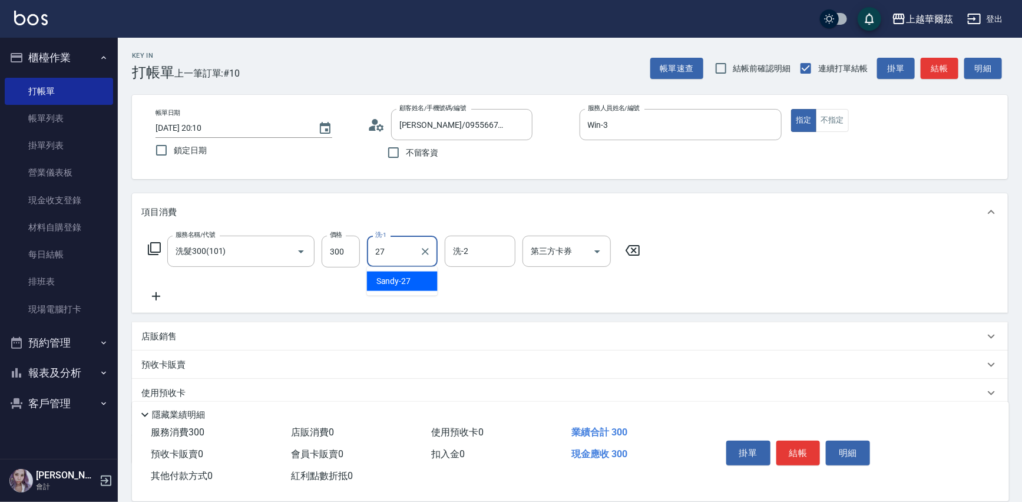
type input "Sandy-27"
drag, startPoint x: 151, startPoint y: 293, endPoint x: 253, endPoint y: 194, distance: 142.1
click at [150, 293] on icon at bounding box center [155, 296] width 29 height 14
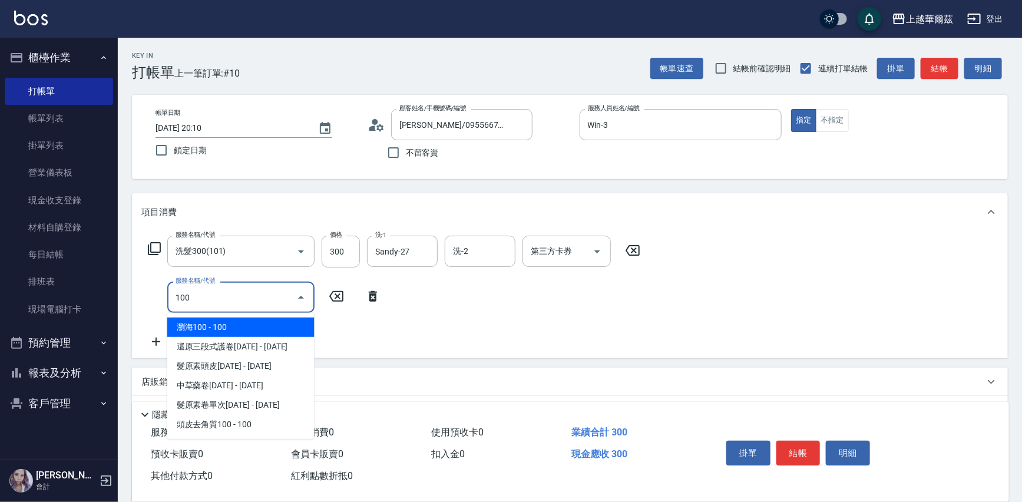
click at [223, 334] on span "瀏海100 - 100" at bounding box center [240, 327] width 147 height 19
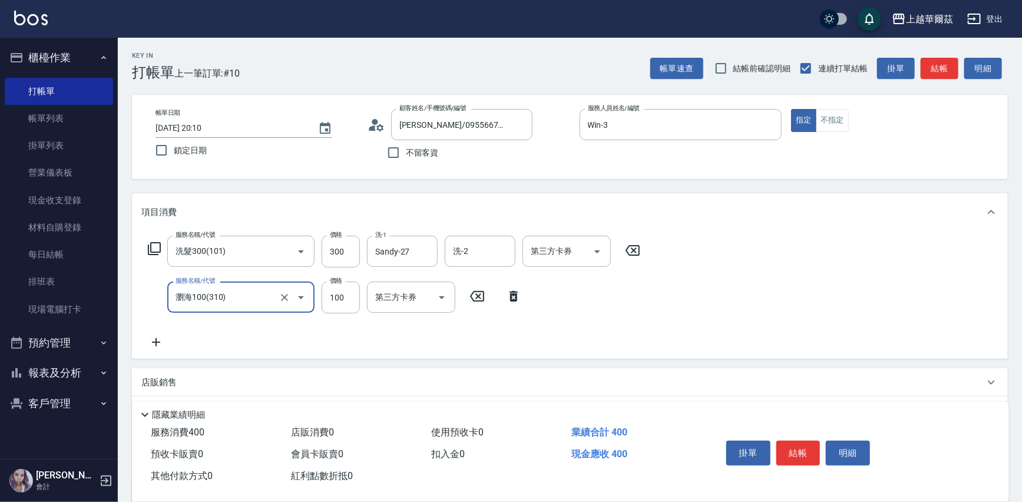
type input "瀏海100(310)"
click at [159, 342] on icon at bounding box center [155, 342] width 29 height 14
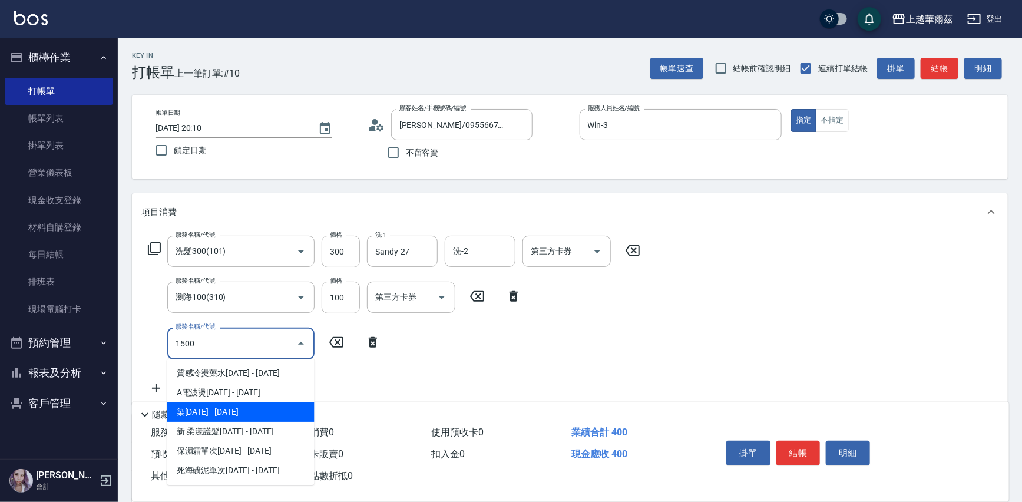
click at [181, 413] on span "染[DATE] - [DATE]" at bounding box center [240, 412] width 147 height 19
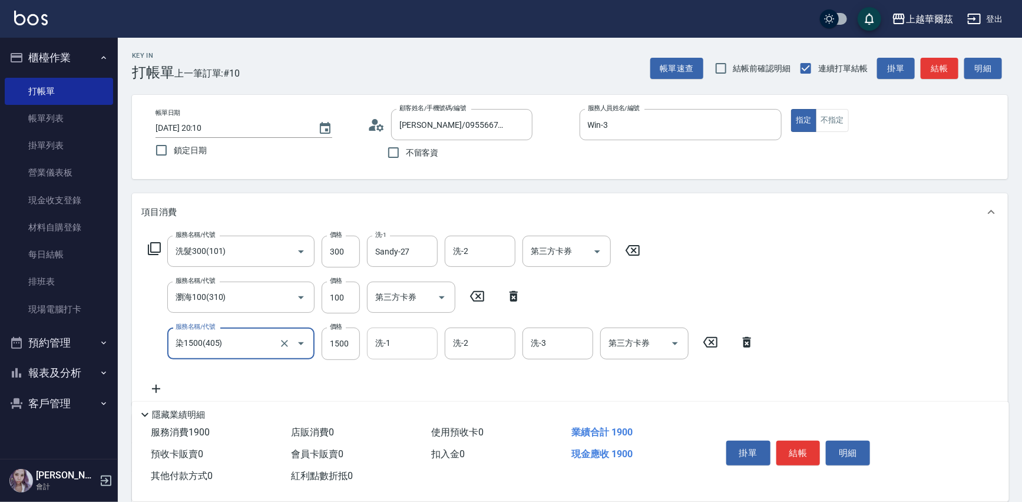
click at [392, 355] on div "洗-1" at bounding box center [402, 343] width 71 height 31
type input "染1500(405)"
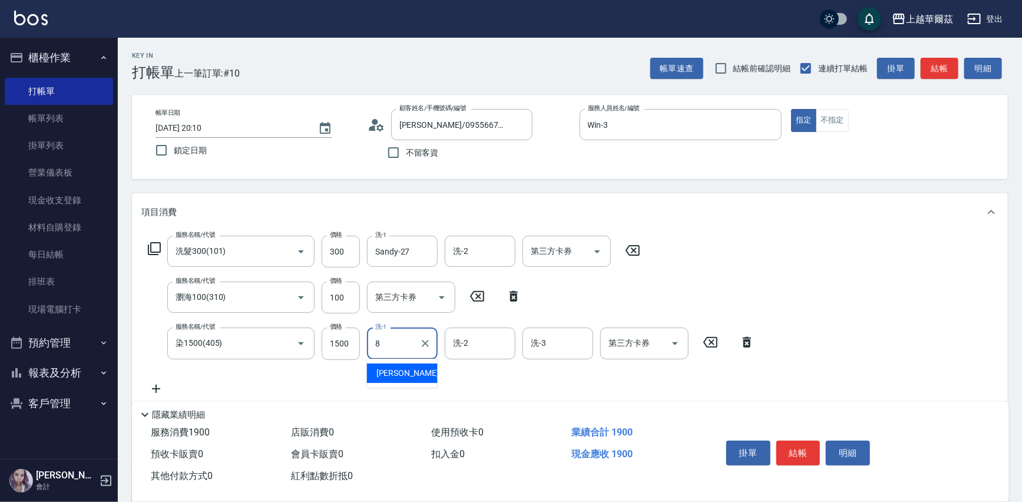
type input "[PERSON_NAME]-8"
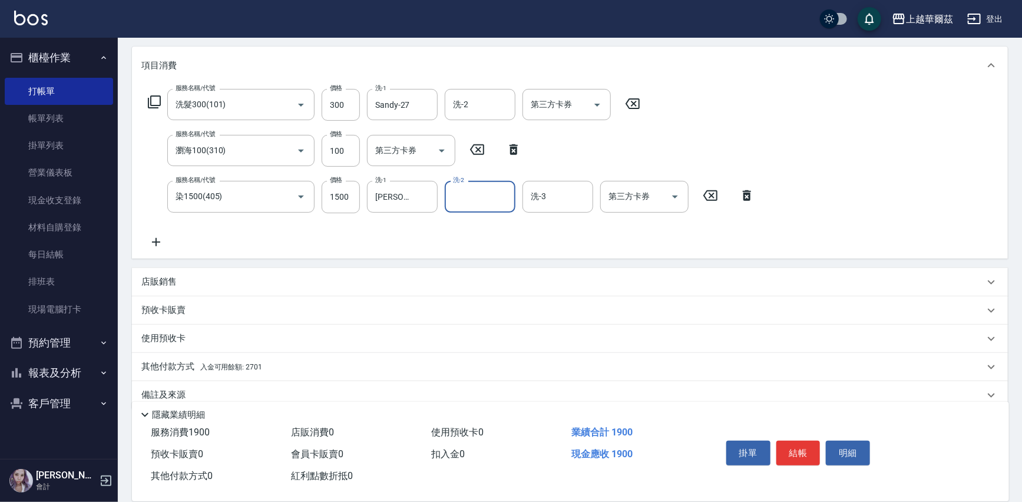
scroll to position [164, 0]
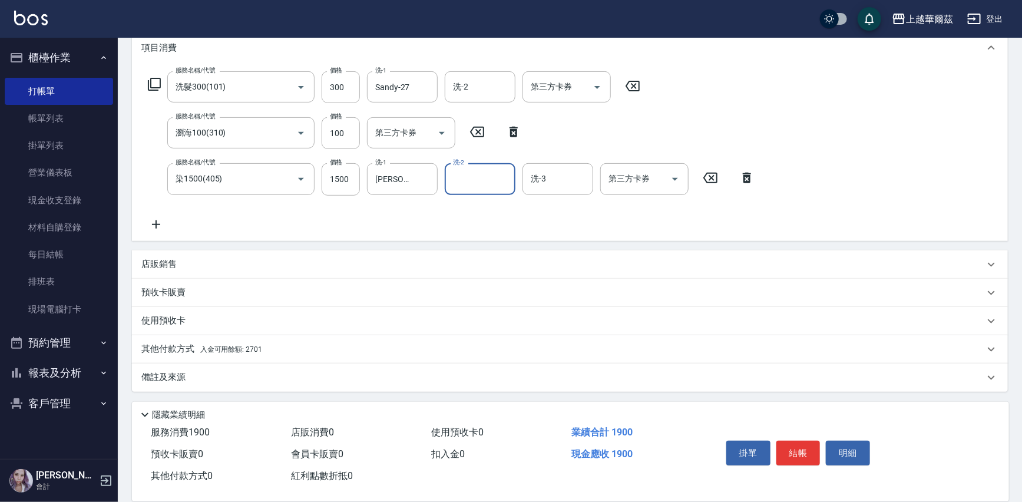
click at [235, 354] on p "其他付款方式 入金可用餘額: 2701" at bounding box center [201, 349] width 121 height 13
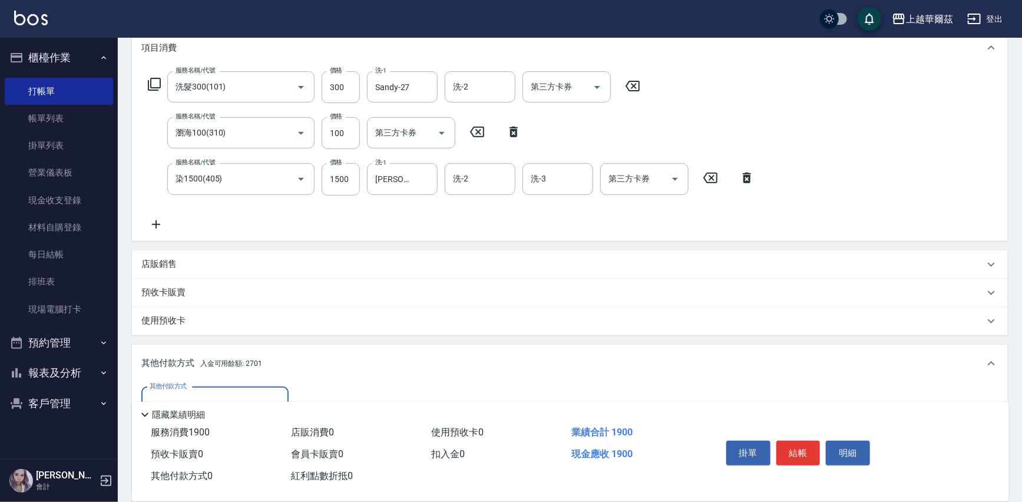
scroll to position [303, 0]
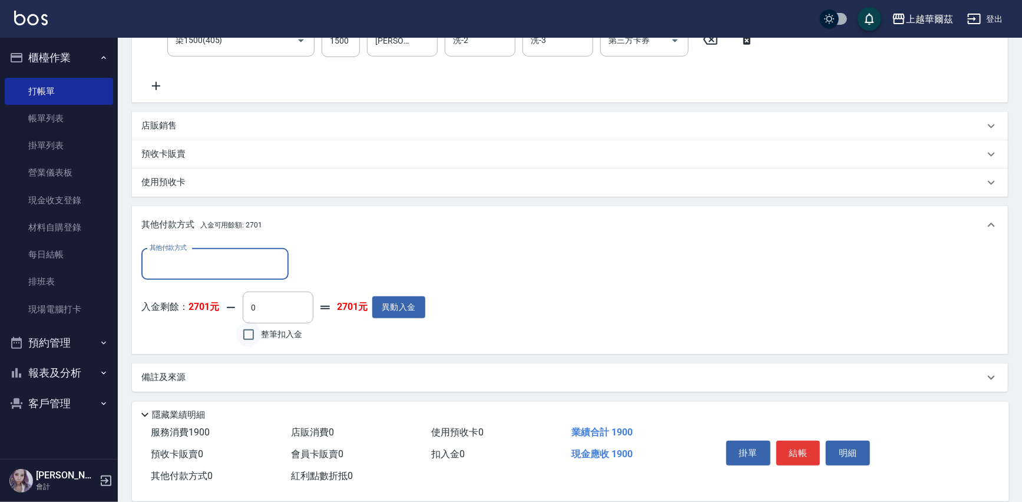
click at [251, 335] on input "整筆扣入金" at bounding box center [248, 334] width 25 height 25
checkbox input "true"
type input "1900"
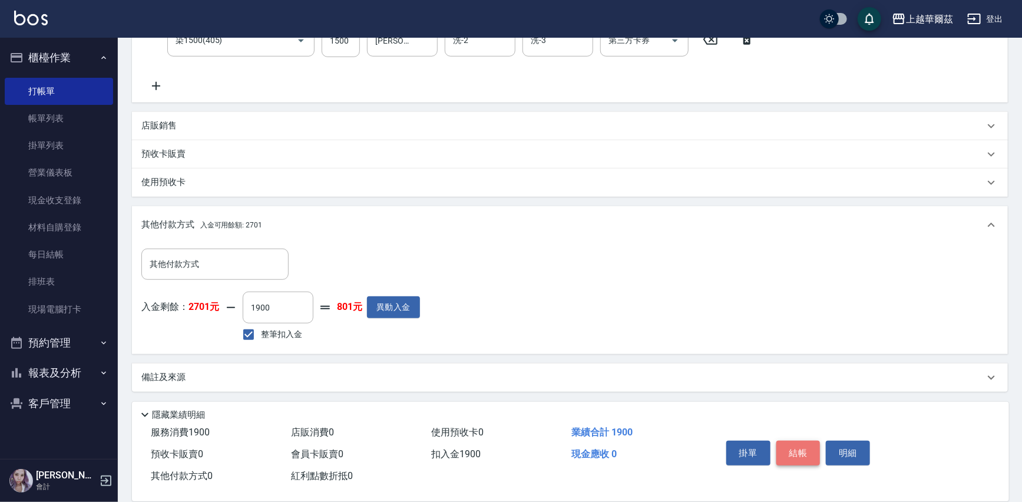
click at [801, 451] on button "結帳" at bounding box center [799, 453] width 44 height 25
type input "[DATE] 20:11"
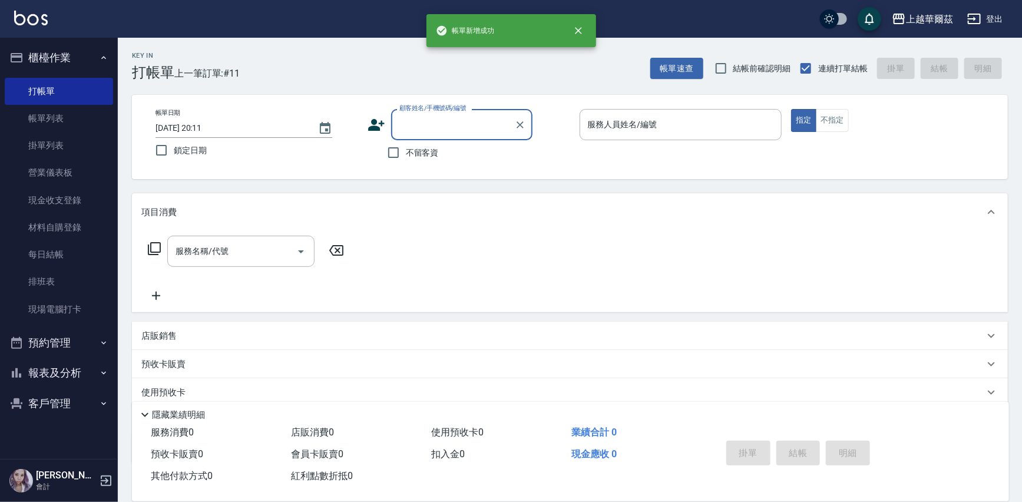
scroll to position [0, 0]
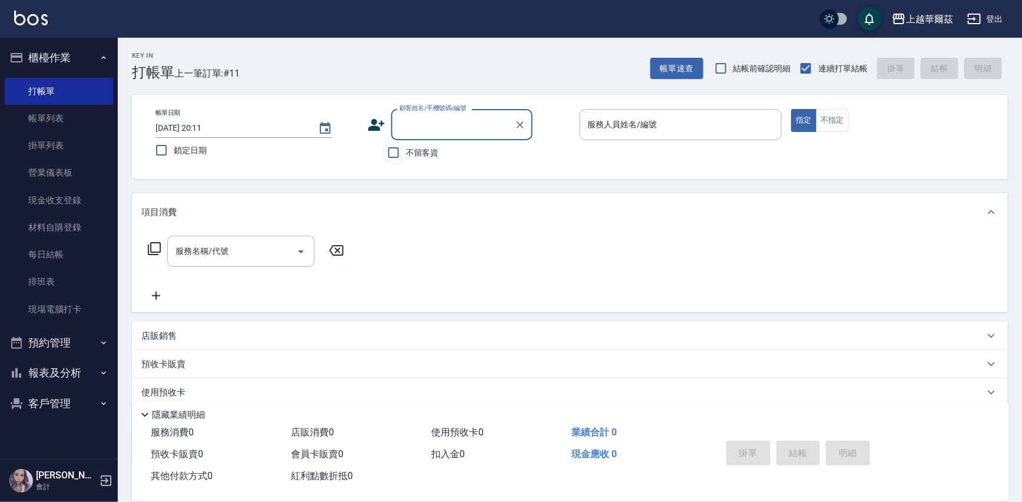
click at [390, 159] on input "不留客資" at bounding box center [393, 152] width 25 height 25
checkbox input "true"
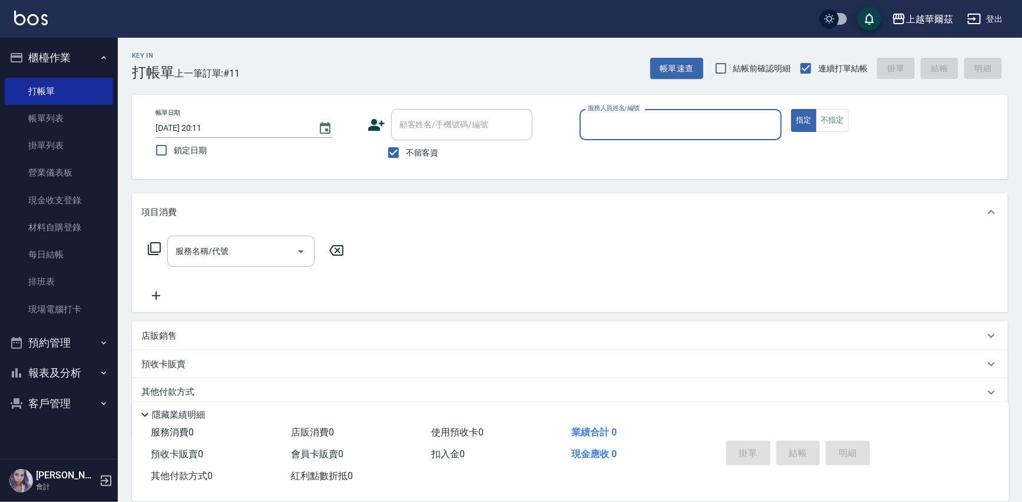
click at [623, 118] on input "服務人員姓名/編號" at bounding box center [681, 124] width 192 height 21
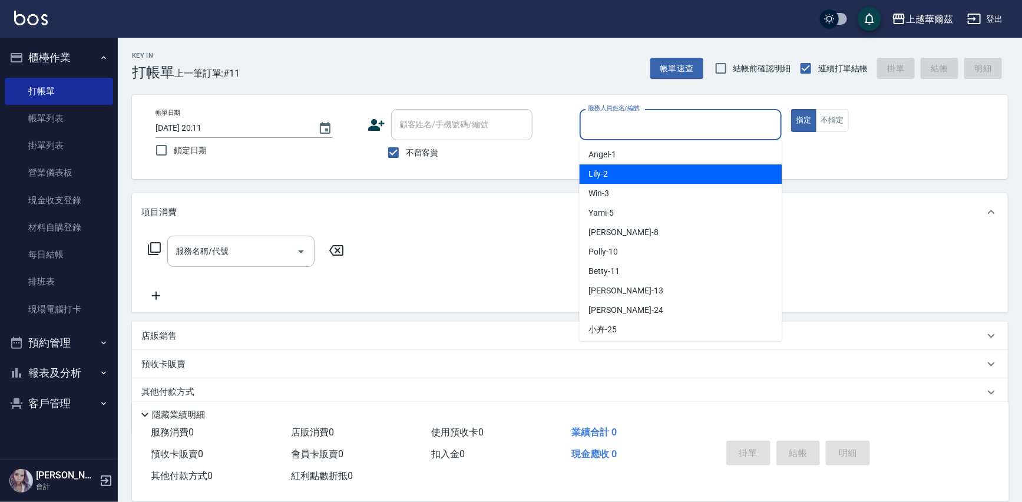
click at [613, 169] on div "Lily -2" at bounding box center [681, 173] width 203 height 19
type input "Lily-2"
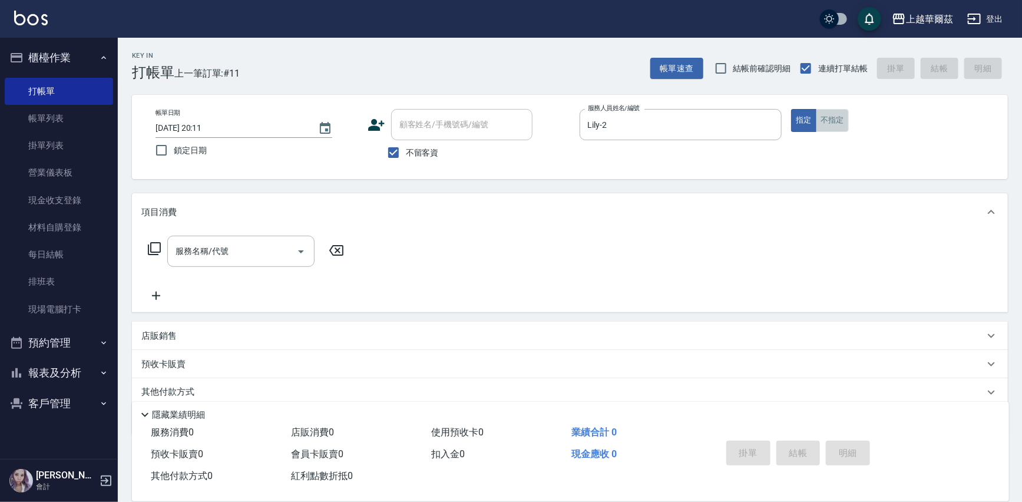
drag, startPoint x: 822, startPoint y: 126, endPoint x: 625, endPoint y: 159, distance: 199.5
click at [822, 126] on button "不指定" at bounding box center [832, 120] width 33 height 23
click at [199, 250] on div "服務名稱/代號 服務名稱/代號" at bounding box center [240, 251] width 147 height 31
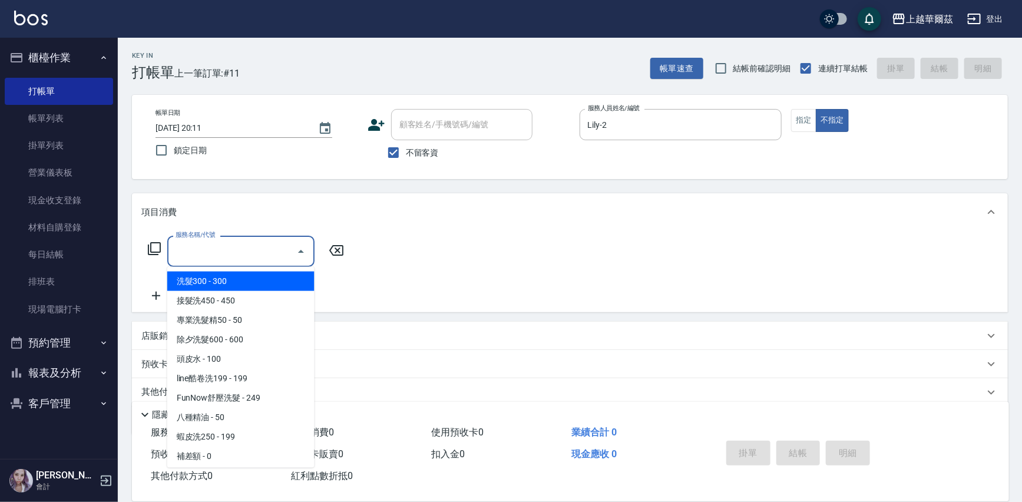
type input "1"
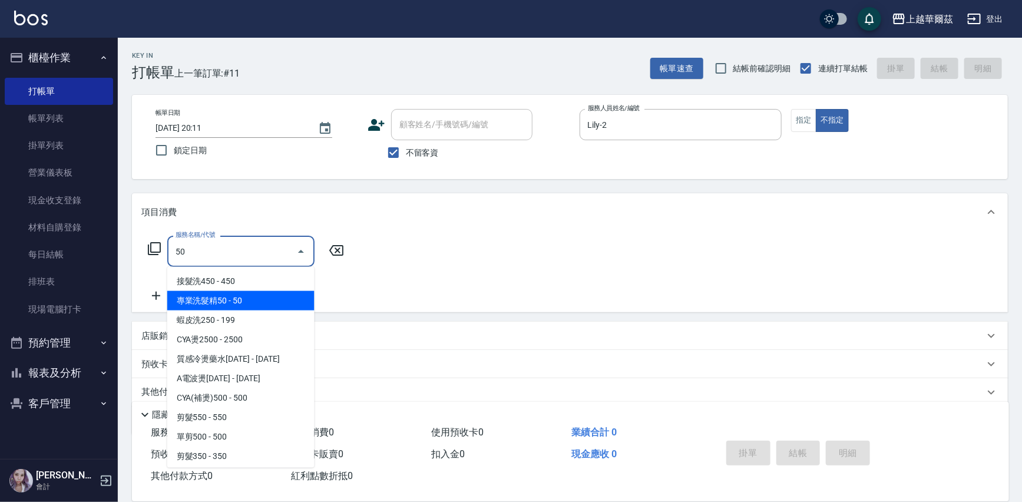
click at [228, 301] on span "專業洗髮精50 - 50" at bounding box center [240, 300] width 147 height 19
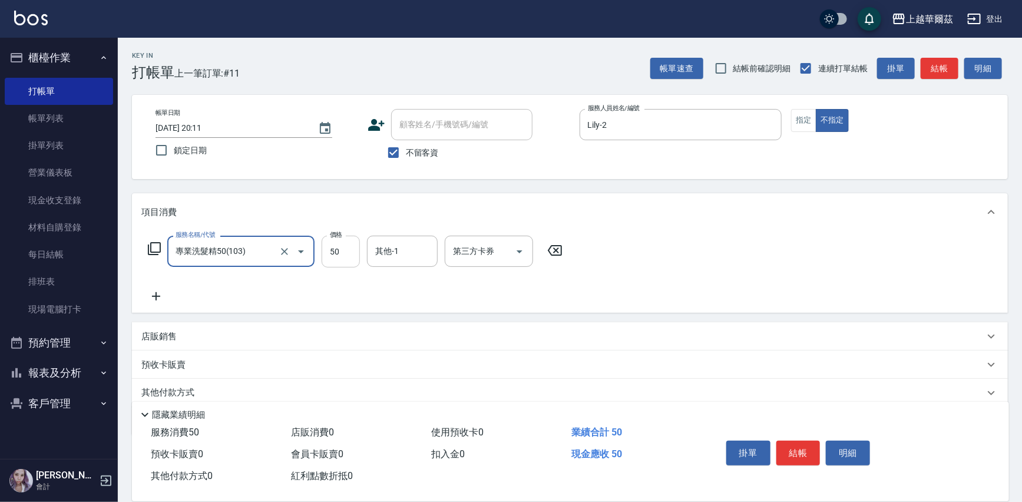
type input "專業洗髮精50(103)"
click at [326, 246] on input "50" at bounding box center [341, 252] width 38 height 32
type input "100"
click at [404, 250] on input "其他-1" at bounding box center [402, 251] width 60 height 21
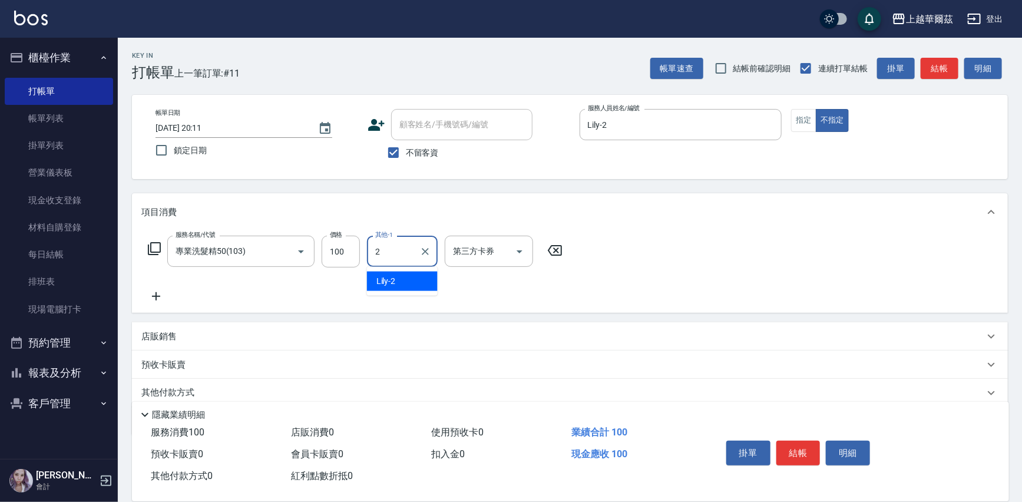
type input "Lily-2"
click at [156, 293] on icon at bounding box center [156, 296] width 8 height 8
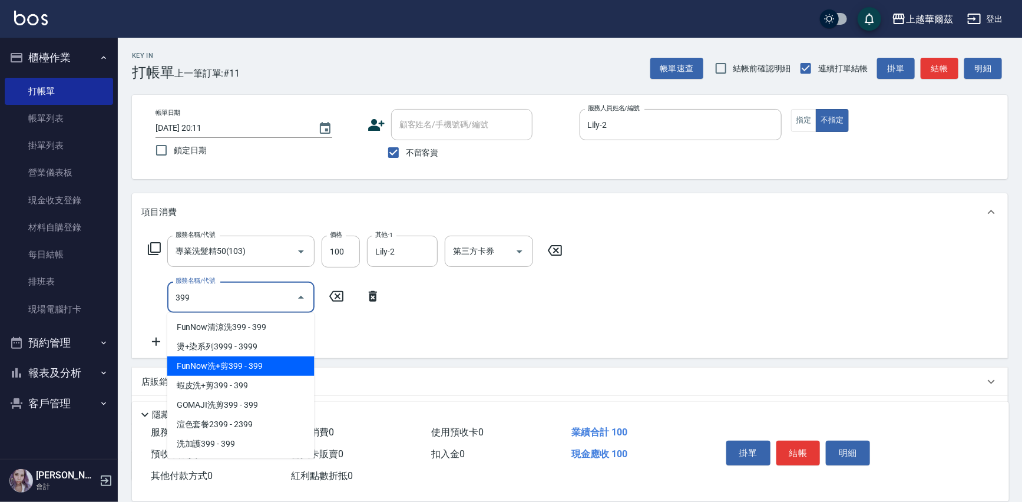
click at [237, 368] on span "FunNow洗+剪399 - 399" at bounding box center [240, 366] width 147 height 19
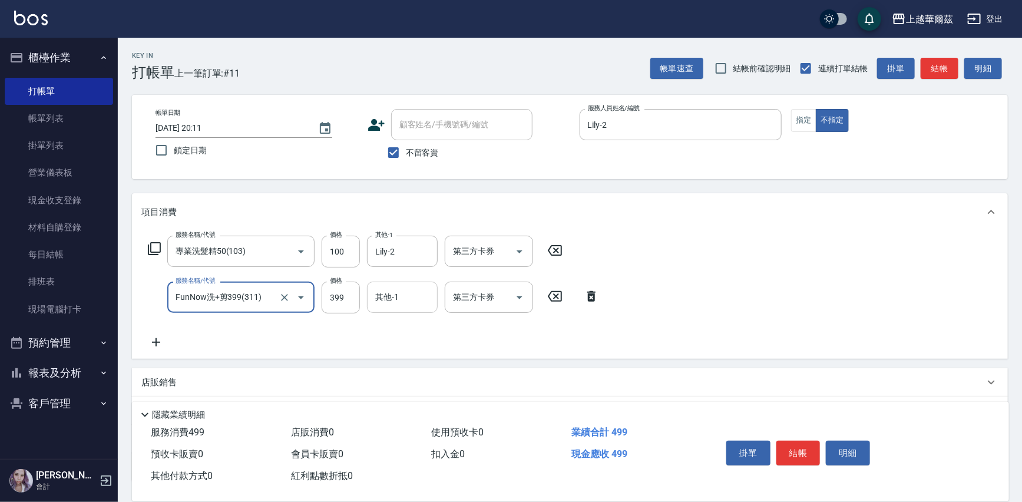
type input "FunNow洗+剪399(311)"
click at [387, 300] on div "其他-1 其他-1" at bounding box center [402, 297] width 71 height 31
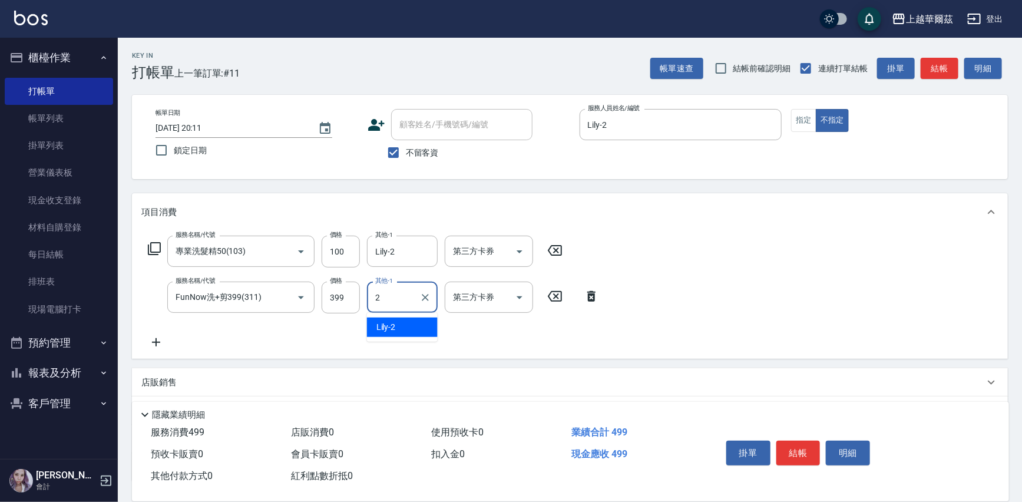
type input "Lily-2"
click at [519, 298] on icon "Open" at bounding box center [520, 297] width 6 height 3
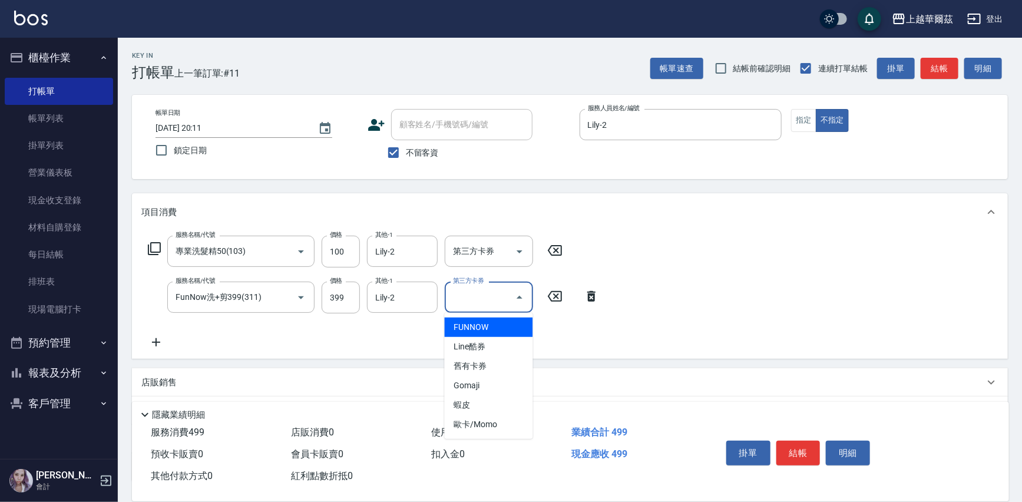
click at [486, 331] on span "FUNNOW" at bounding box center [489, 327] width 88 height 19
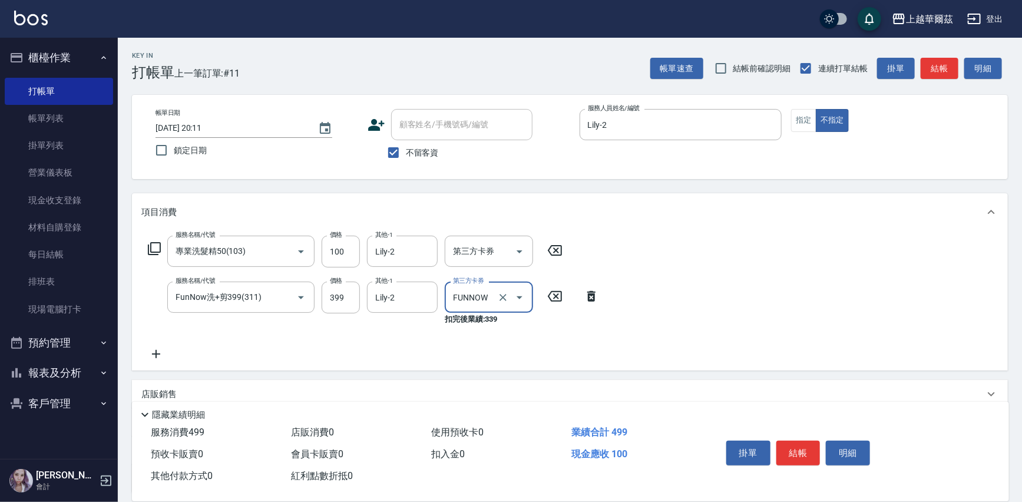
type input "FUNNOW"
click at [807, 444] on button "結帳" at bounding box center [799, 453] width 44 height 25
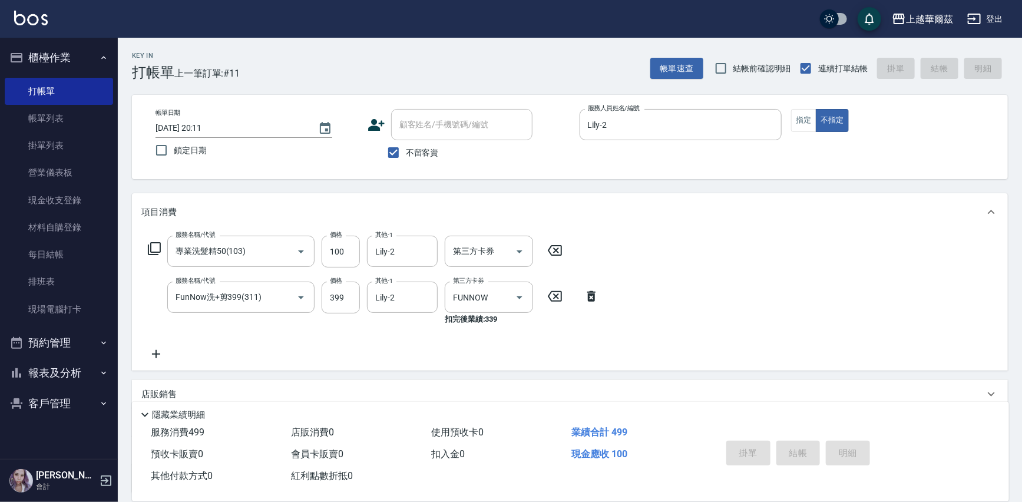
type input "[DATE] 20:12"
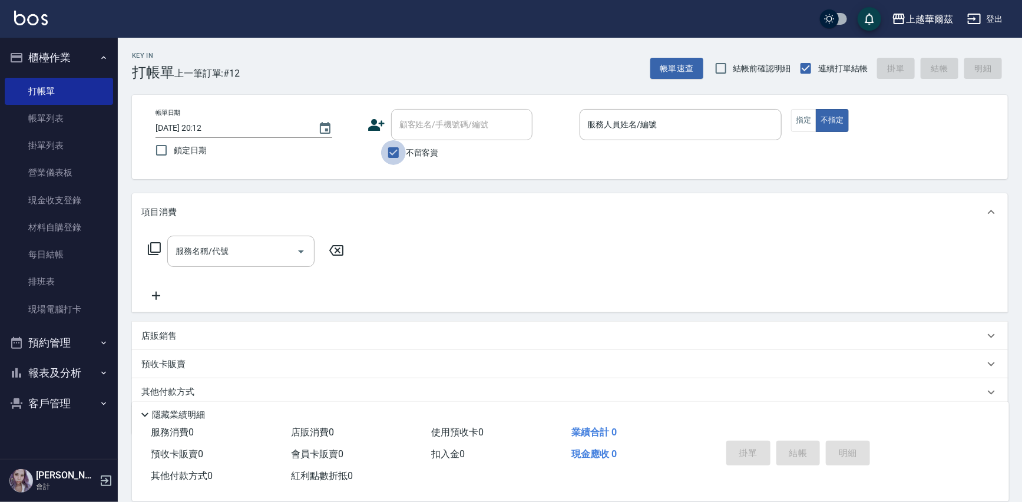
drag, startPoint x: 395, startPoint y: 154, endPoint x: 423, endPoint y: 123, distance: 41.7
click at [396, 153] on input "不留客資" at bounding box center [393, 152] width 25 height 25
checkbox input "false"
click at [423, 123] on div "顧客姓名/手機號碼/編號 顧客姓名/手機號碼/編號" at bounding box center [461, 124] width 141 height 31
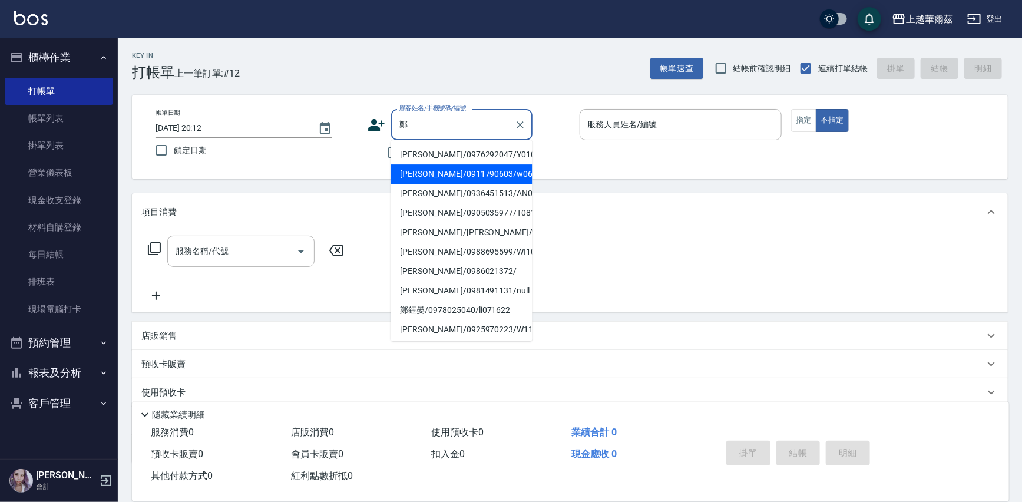
click at [470, 170] on li "[PERSON_NAME]/0911790603/w06032" at bounding box center [461, 173] width 141 height 19
type input "[PERSON_NAME]/0911790603/w06032"
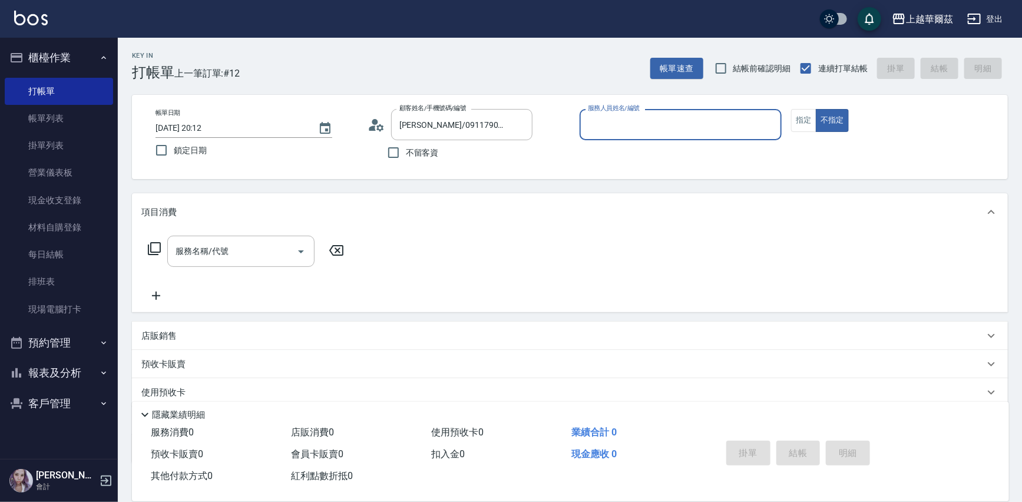
click at [609, 123] on input "服務人員姓名/編號" at bounding box center [681, 124] width 192 height 21
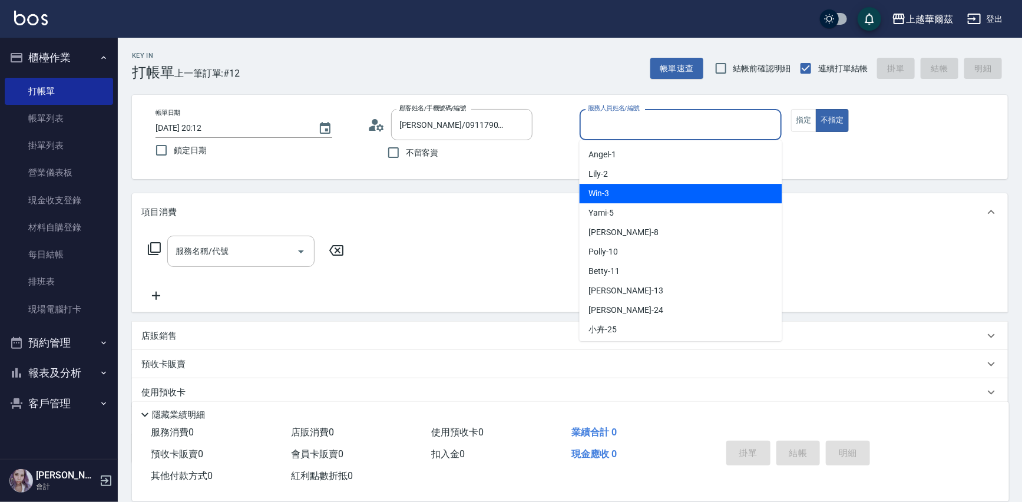
click at [607, 186] on div "Win -3" at bounding box center [681, 193] width 203 height 19
type input "Win-3"
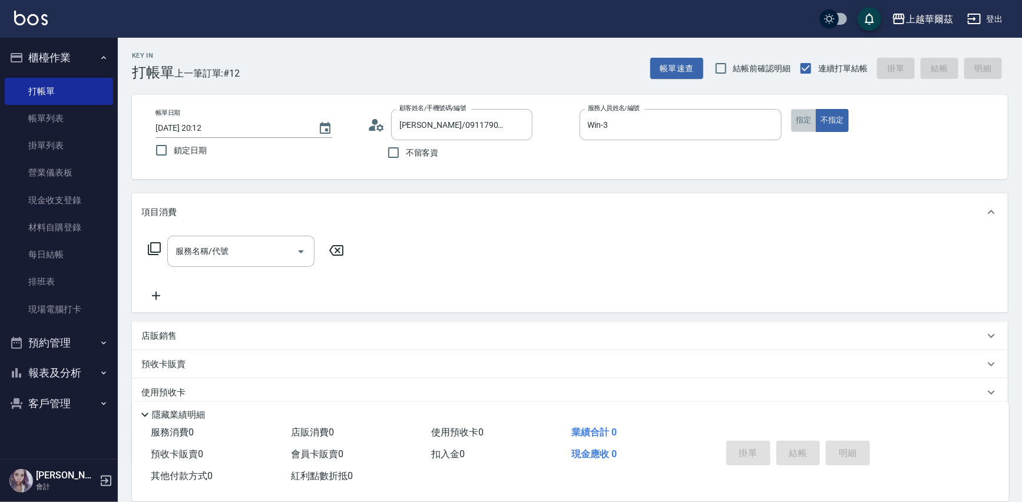
click at [801, 118] on button "指定" at bounding box center [803, 120] width 25 height 23
click at [226, 246] on div "服務名稱/代號 服務名稱/代號" at bounding box center [240, 251] width 147 height 31
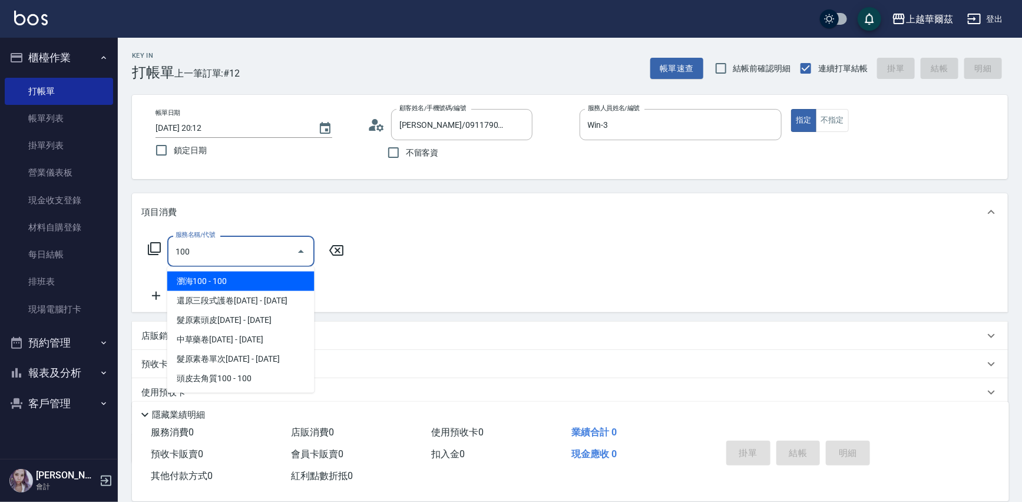
click at [189, 279] on span "瀏海100 - 100" at bounding box center [240, 281] width 147 height 19
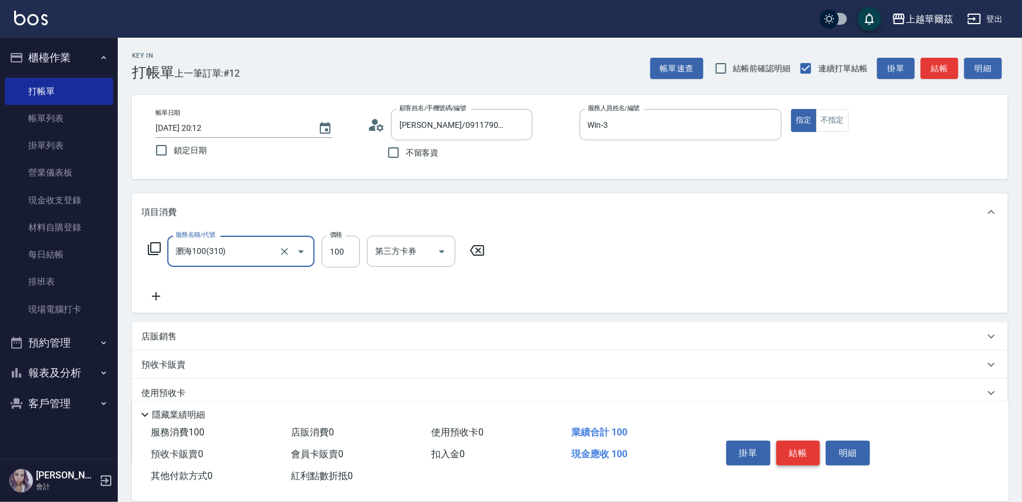
type input "瀏海100(310)"
click at [800, 453] on button "結帳" at bounding box center [799, 453] width 44 height 25
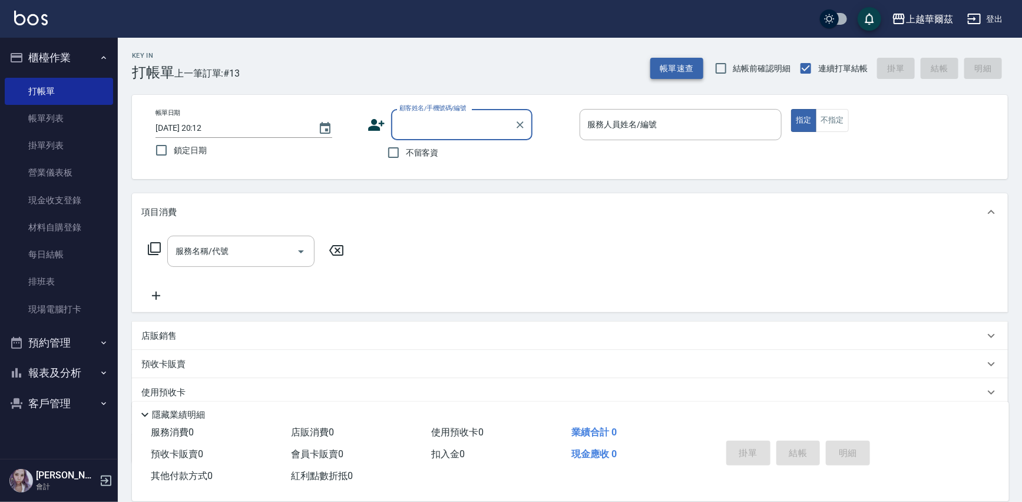
click at [695, 67] on button "帳單速查" at bounding box center [677, 69] width 53 height 22
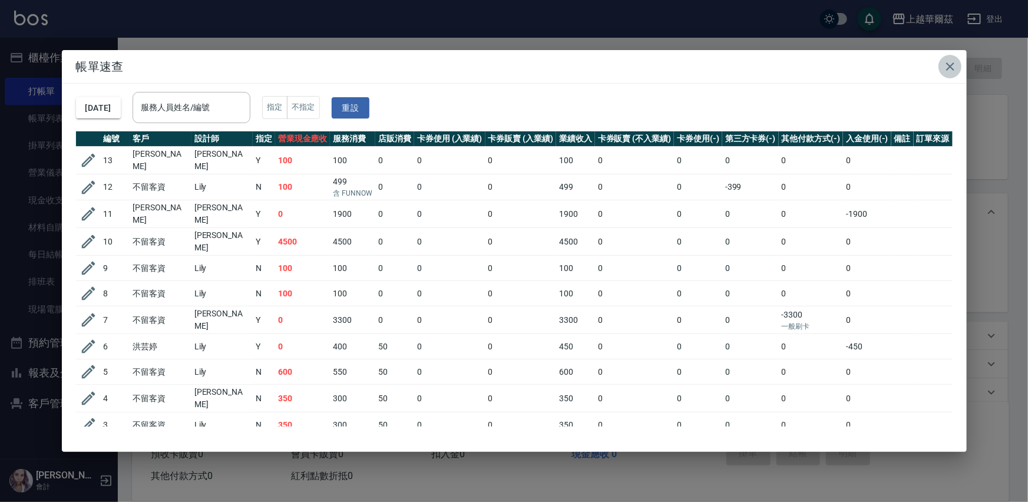
click at [952, 65] on icon "button" at bounding box center [950, 66] width 8 height 8
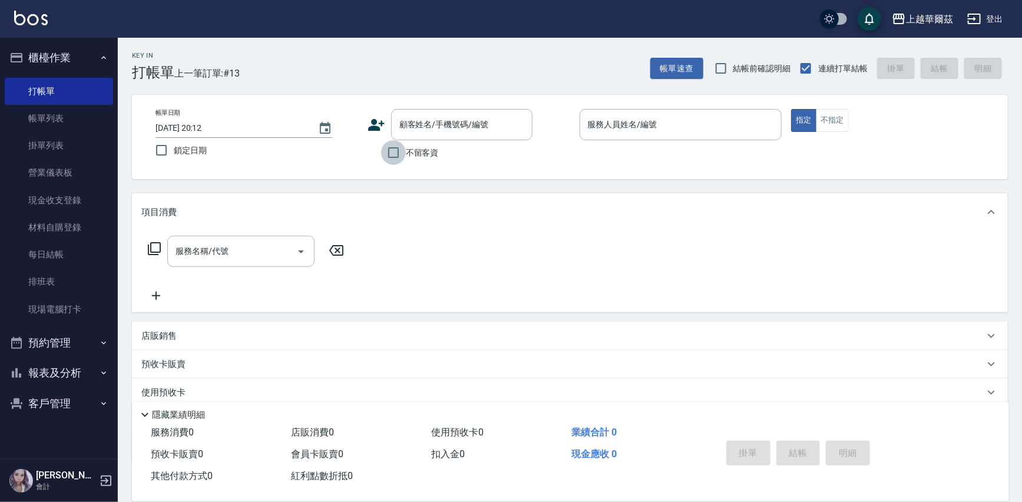
click at [395, 153] on input "不留客資" at bounding box center [393, 152] width 25 height 25
checkbox input "true"
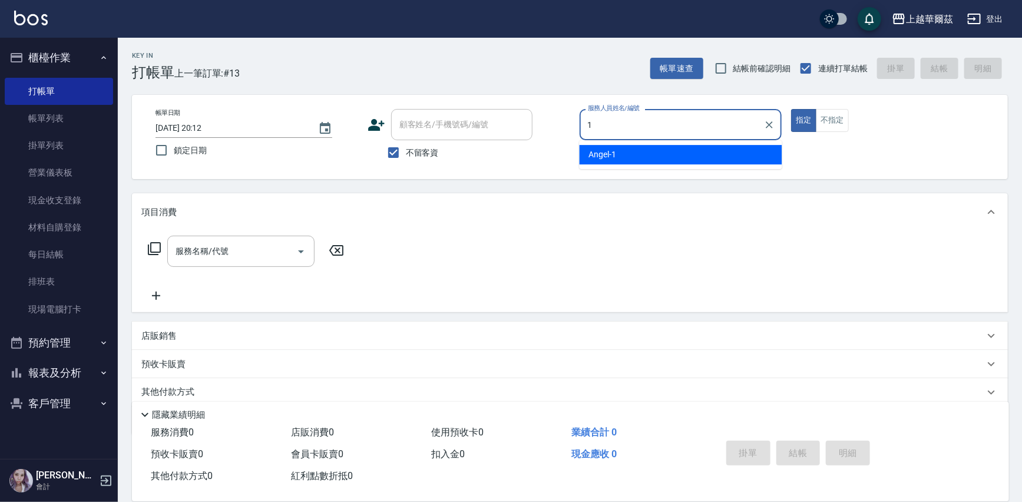
type input "1"
type button "true"
type input "[PERSON_NAME]-1"
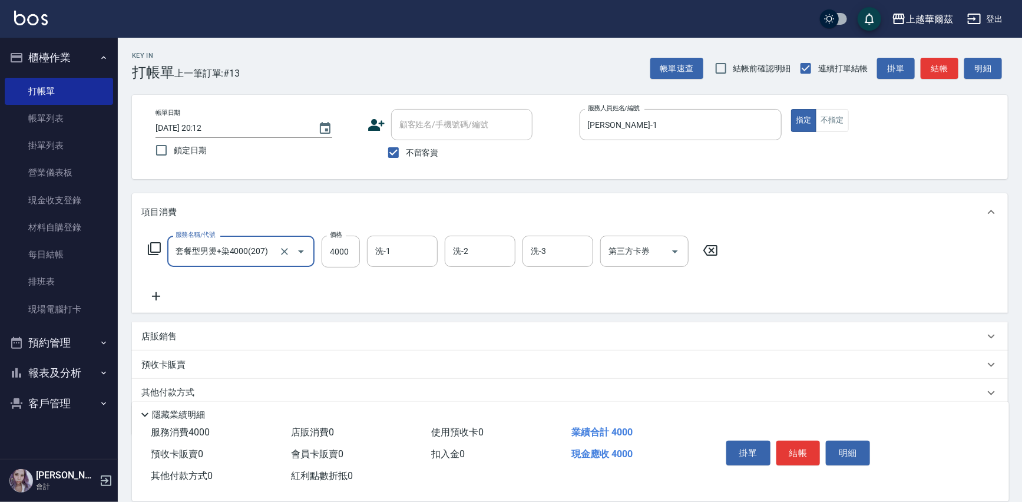
type input "套餐型男燙+染4000(207)"
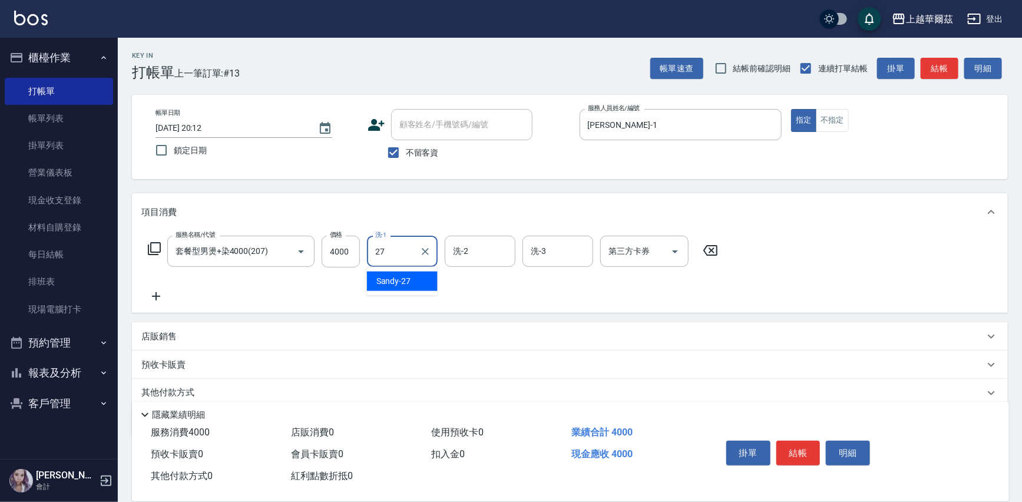
type input "Sandy-27"
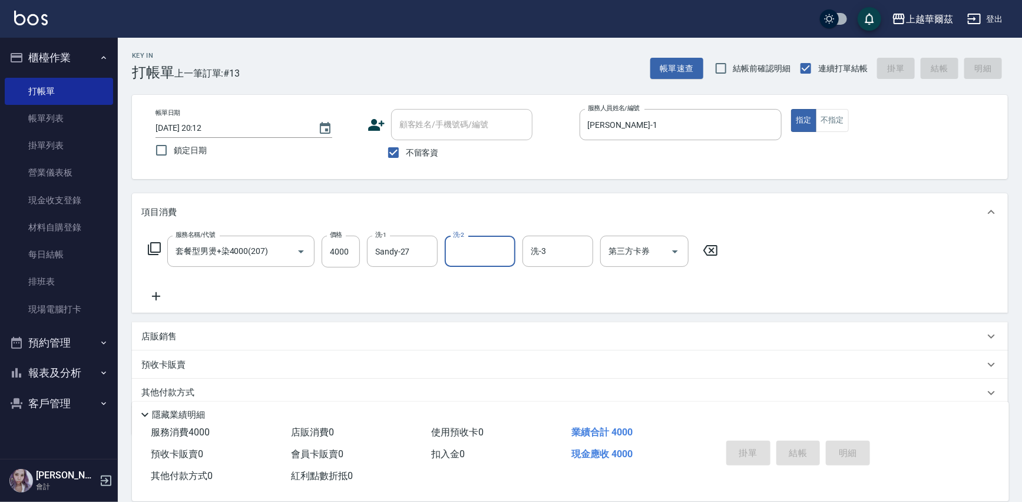
type input "[DATE] 20:30"
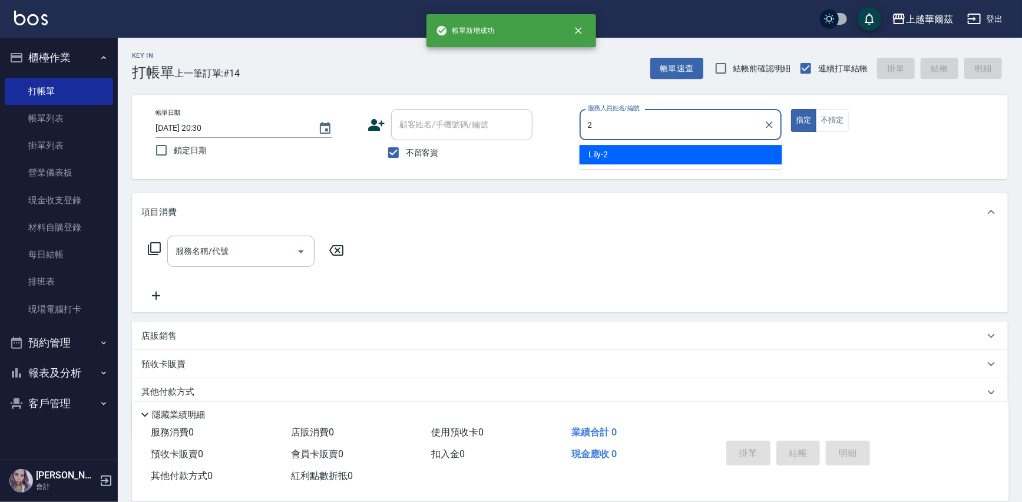
type input "Lily-2"
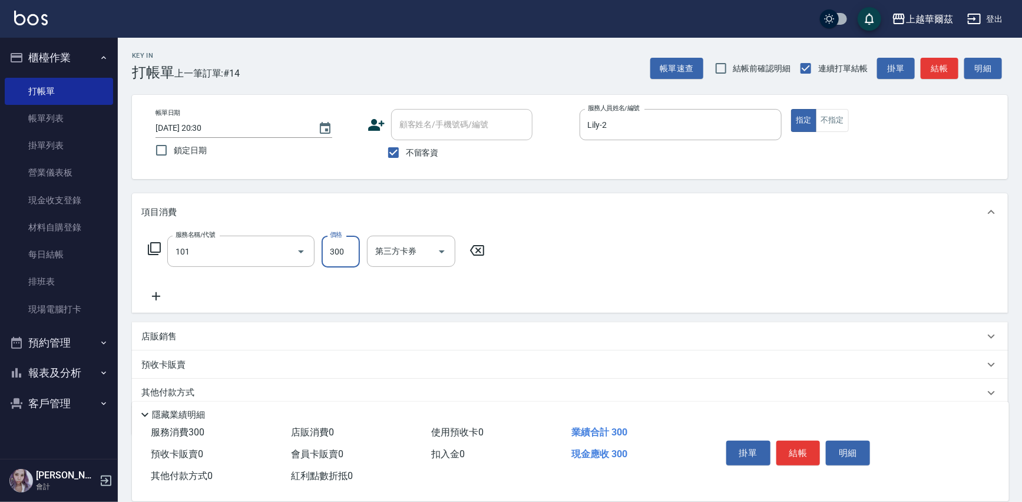
type input "洗髮300(101)"
type input "Lily-2"
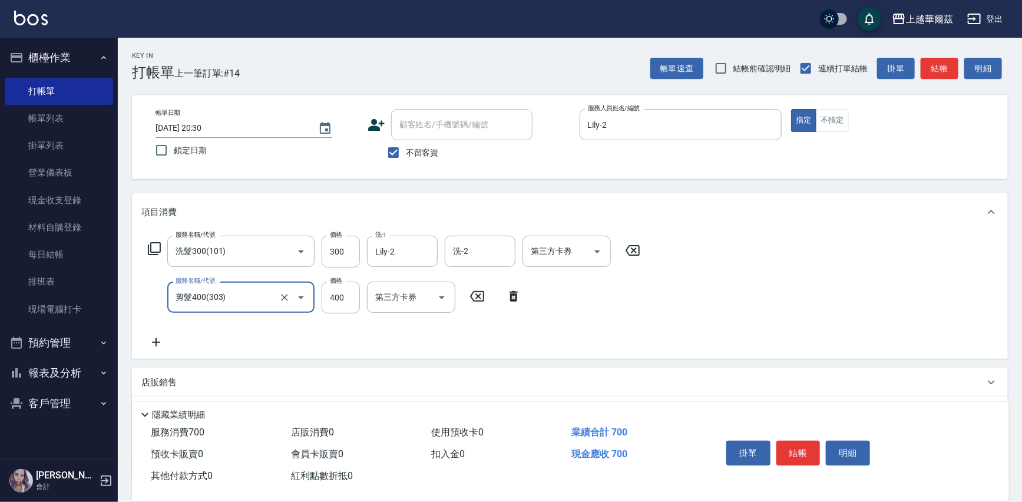
type input "剪髮400(303)"
click at [361, 382] on div "店販銷售" at bounding box center [562, 383] width 843 height 12
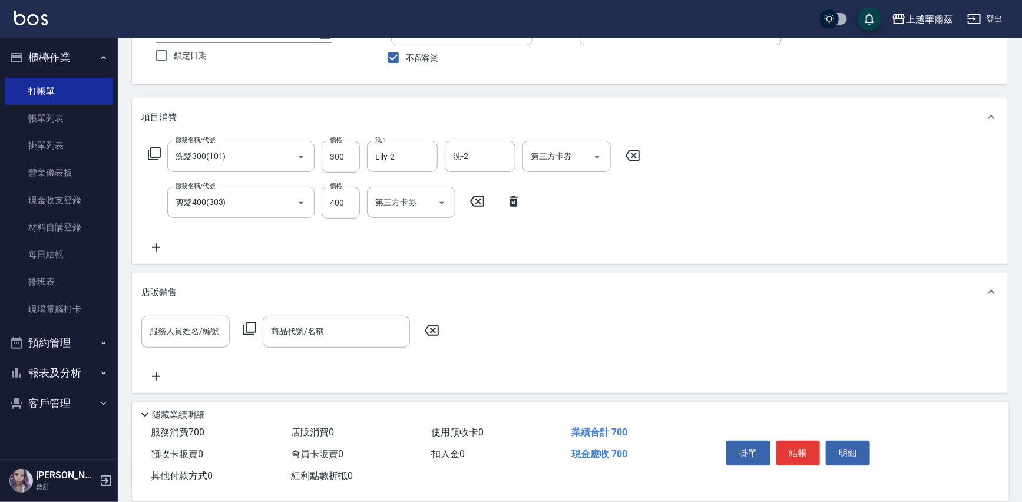
scroll to position [96, 0]
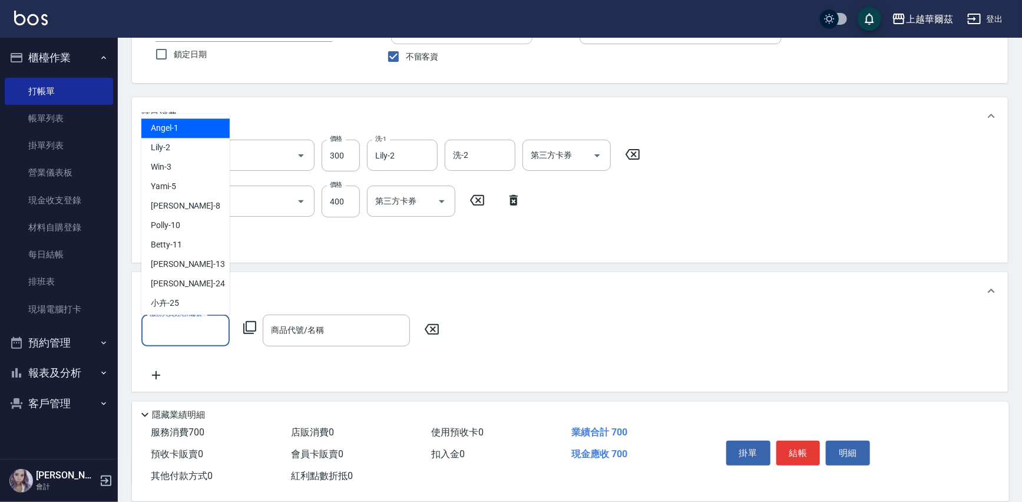
click at [197, 324] on input "服務人員姓名/編號" at bounding box center [186, 330] width 78 height 21
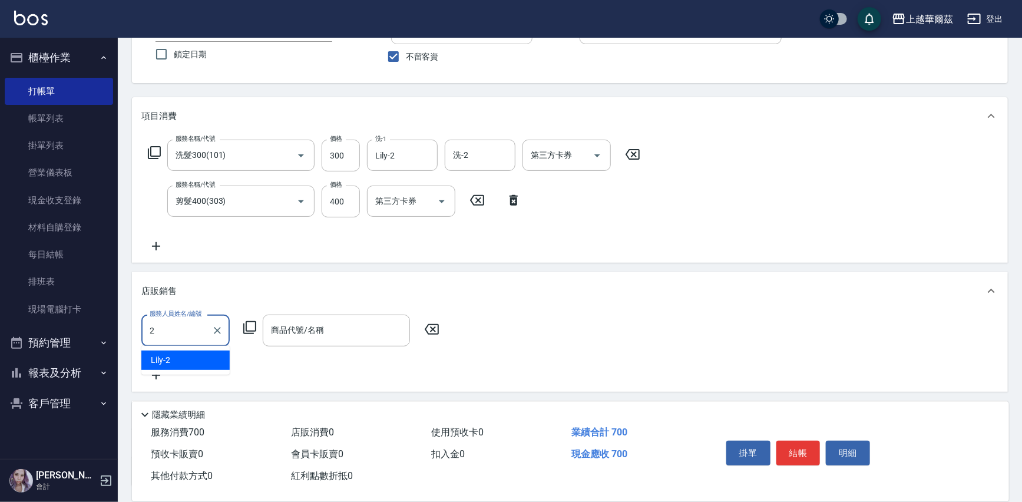
type input "Lily-2"
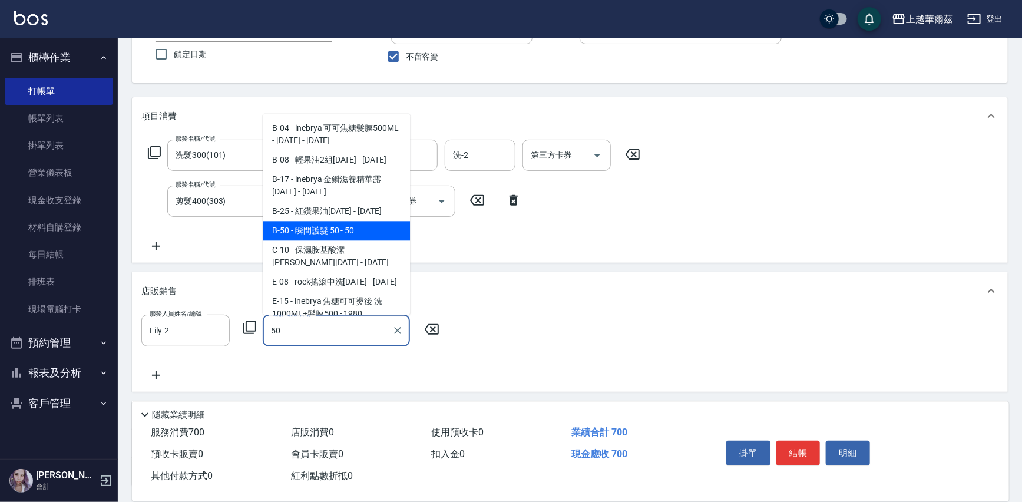
type input "瞬間護髮 50"
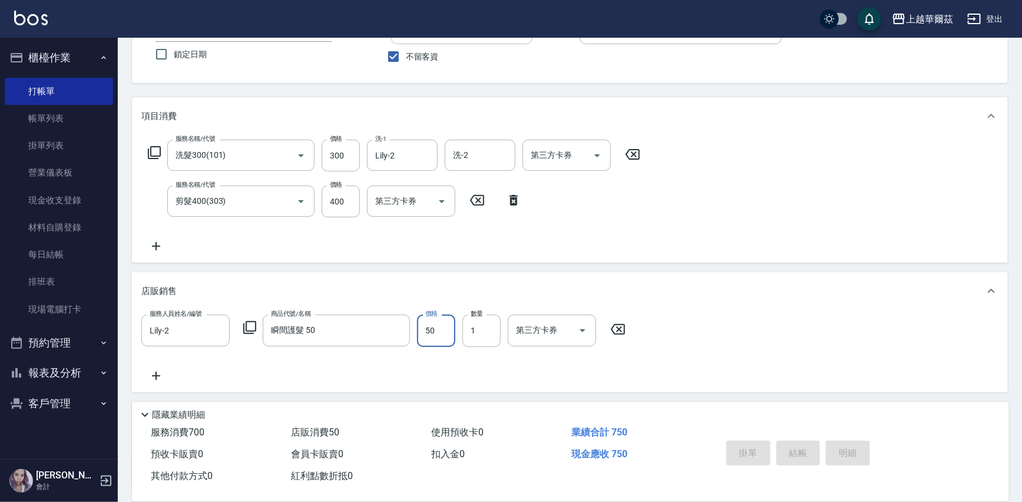
type input "[DATE] 20:31"
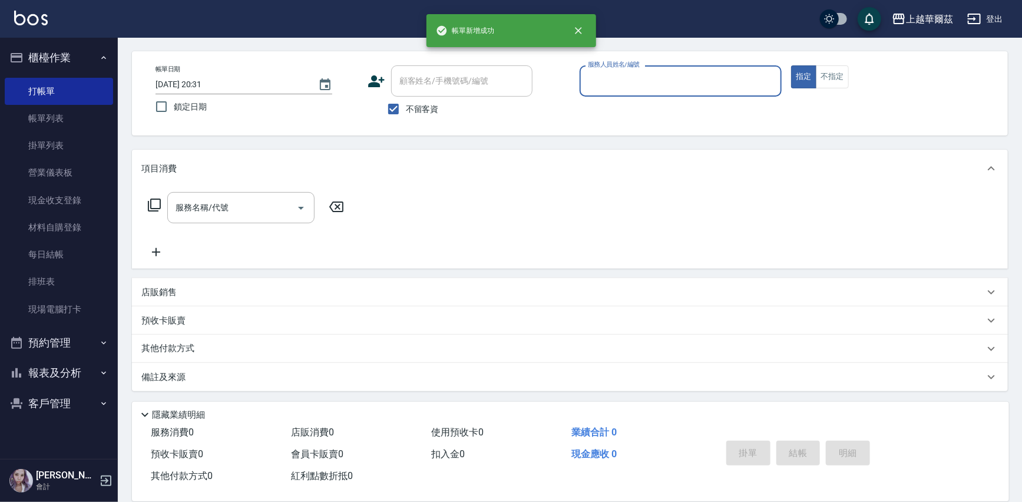
scroll to position [44, 0]
click at [791, 65] on button "指定" at bounding box center [803, 76] width 25 height 23
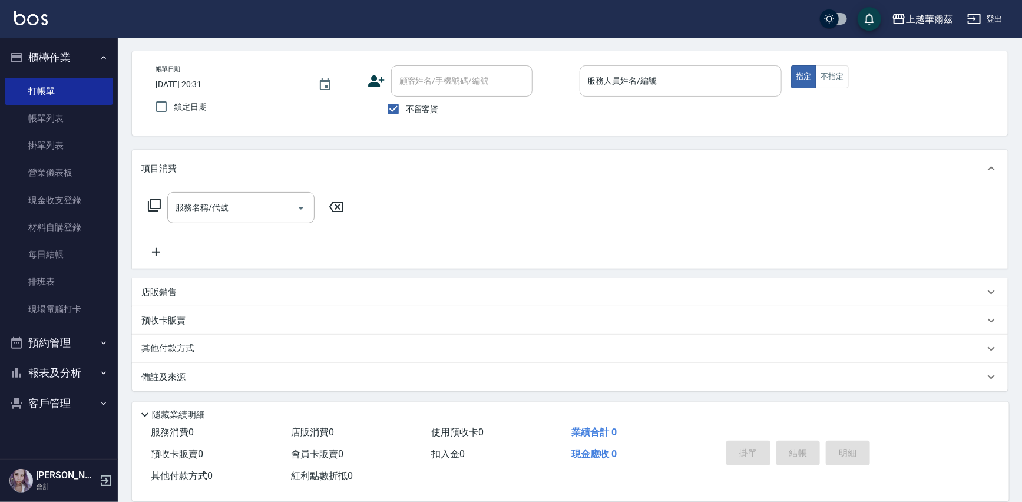
click at [696, 82] on input "服務人員姓名/編號" at bounding box center [681, 81] width 192 height 21
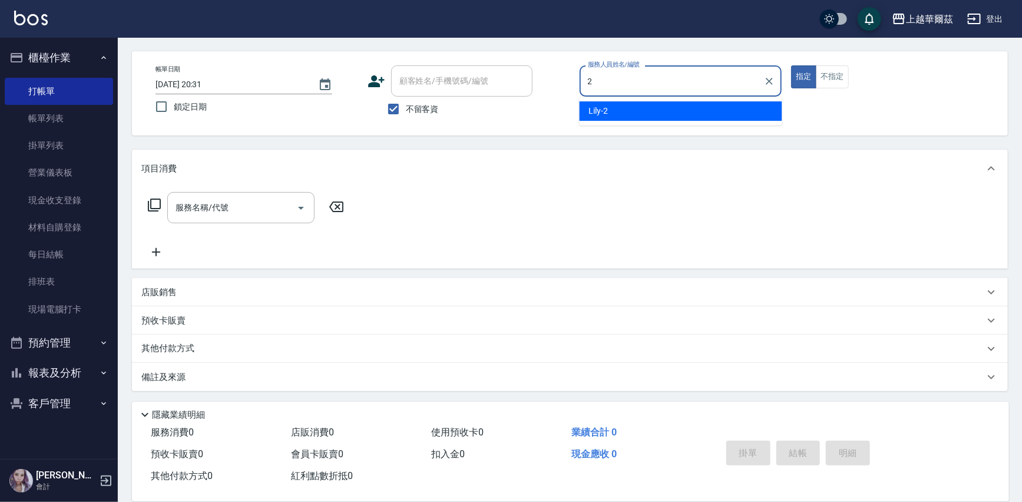
type input "Lily-2"
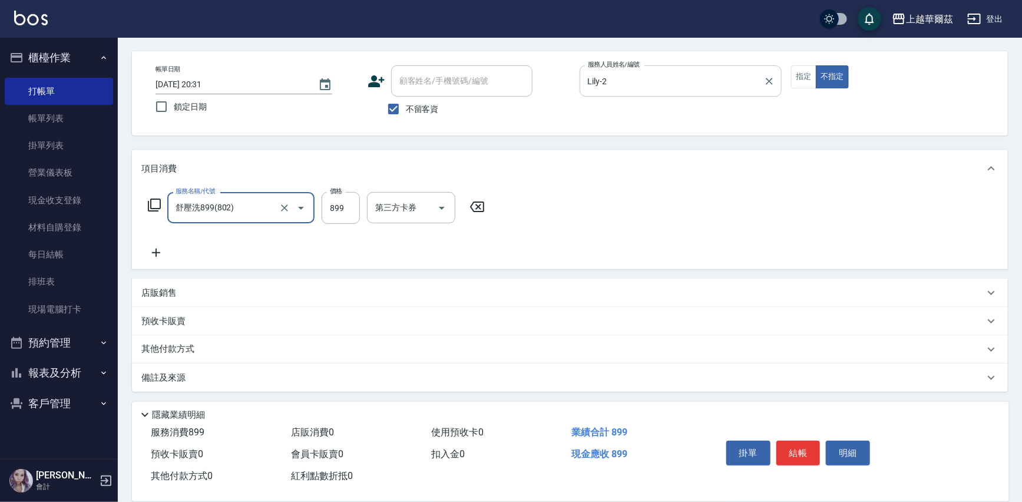
type input "舒壓洗899(802)"
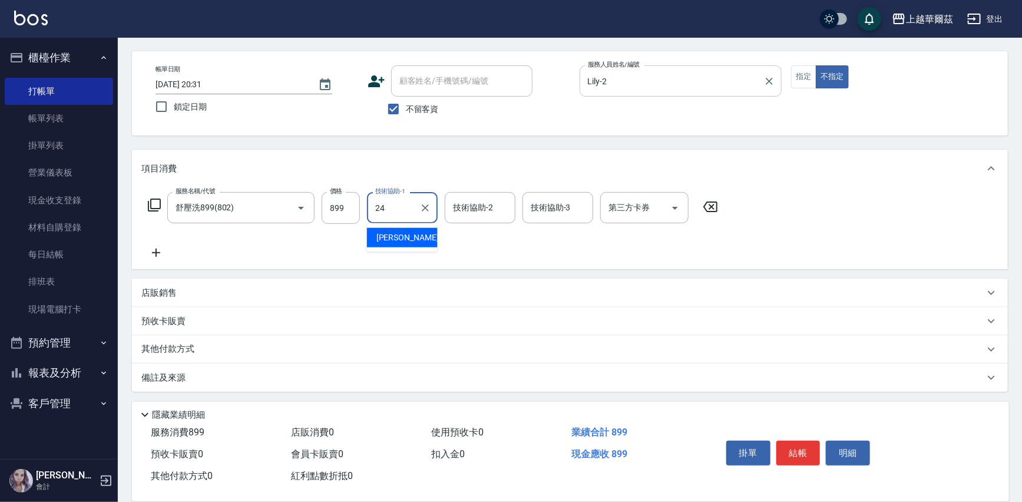
type input "[PERSON_NAME]-24"
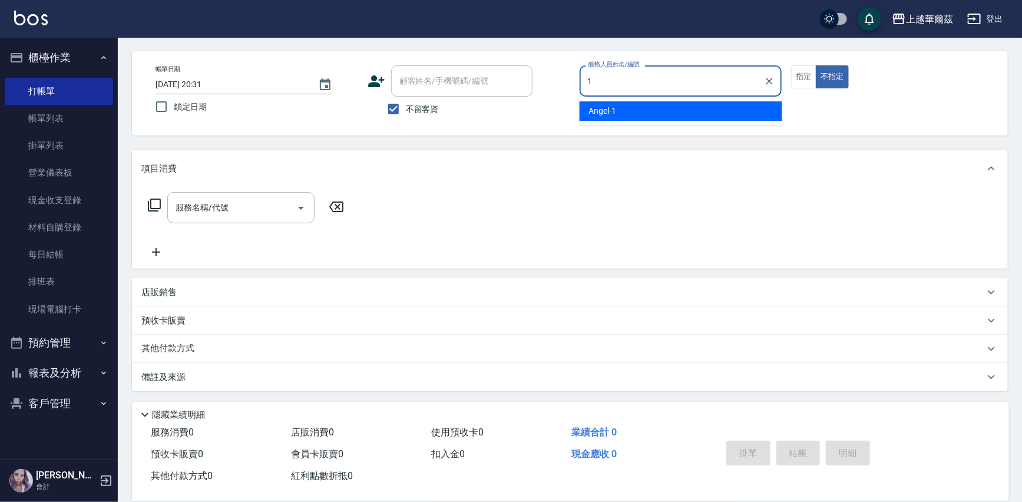
type input "[PERSON_NAME]-1"
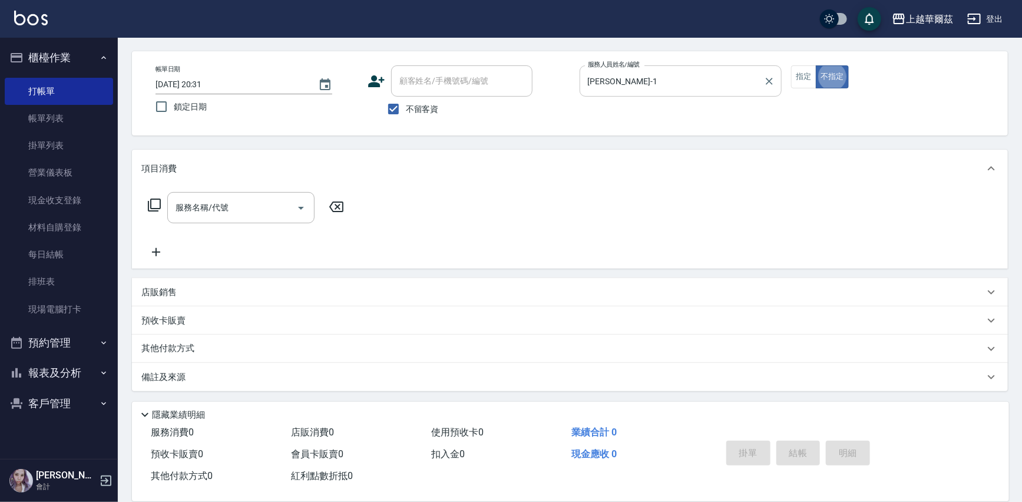
type button "false"
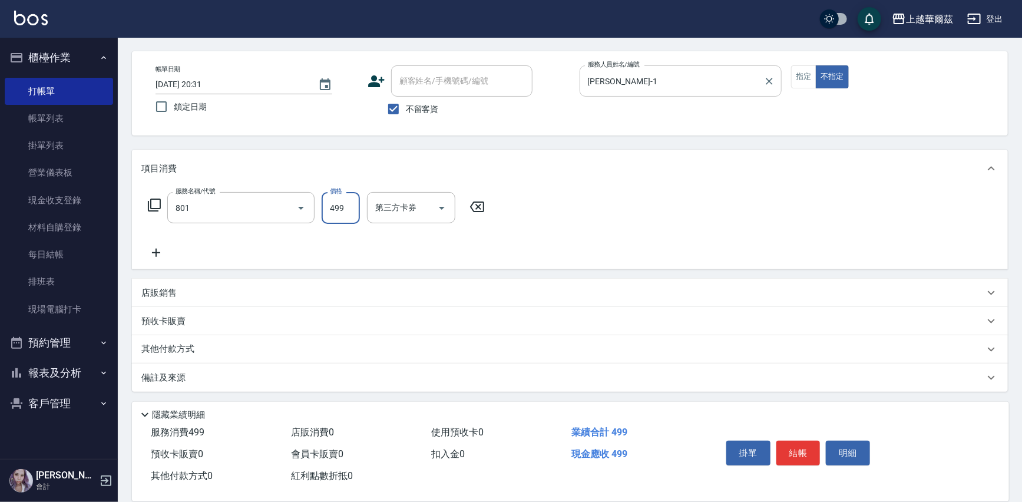
type input "舒壓洗499(801)"
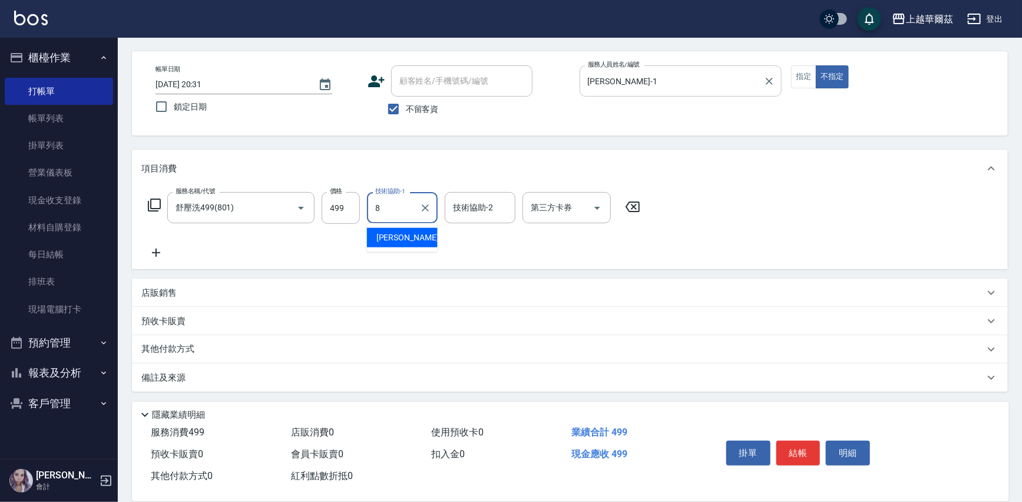
type input "[PERSON_NAME]-8"
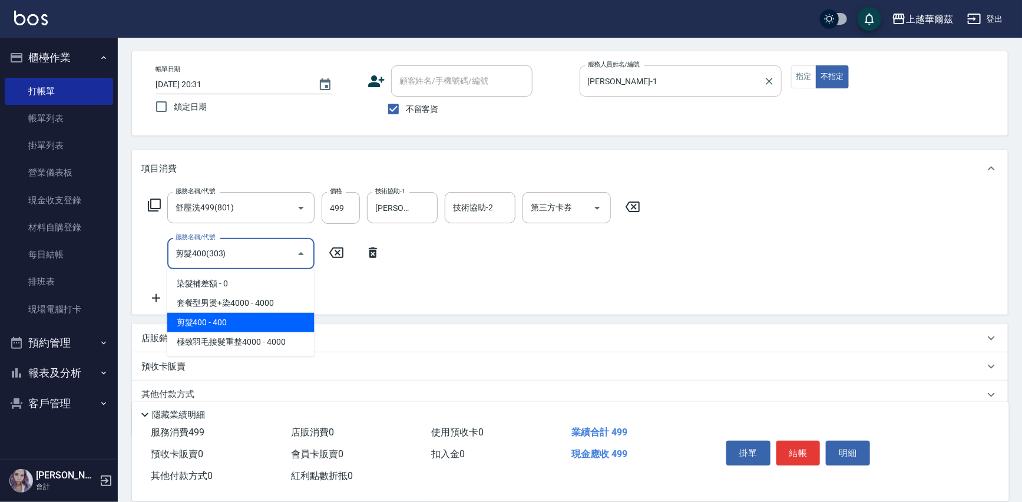
type input "剪髮400(303)"
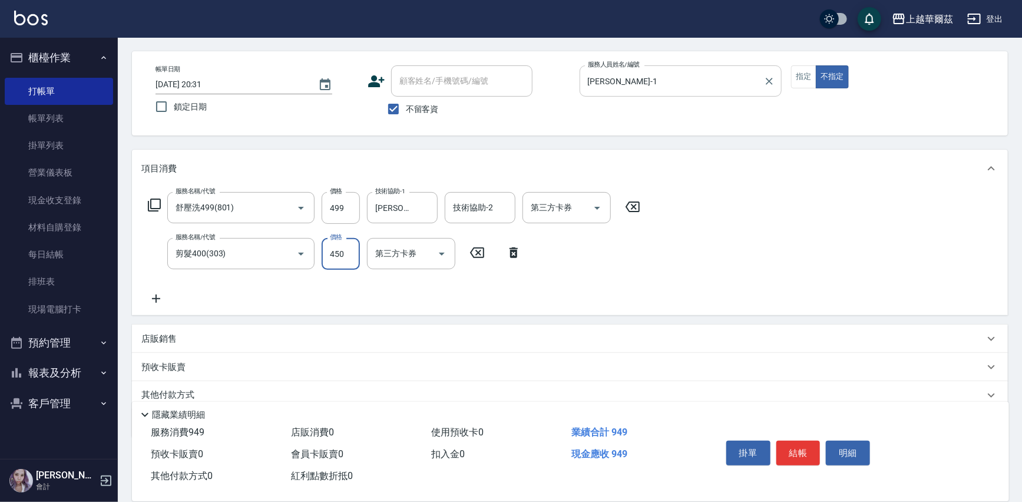
type input "450"
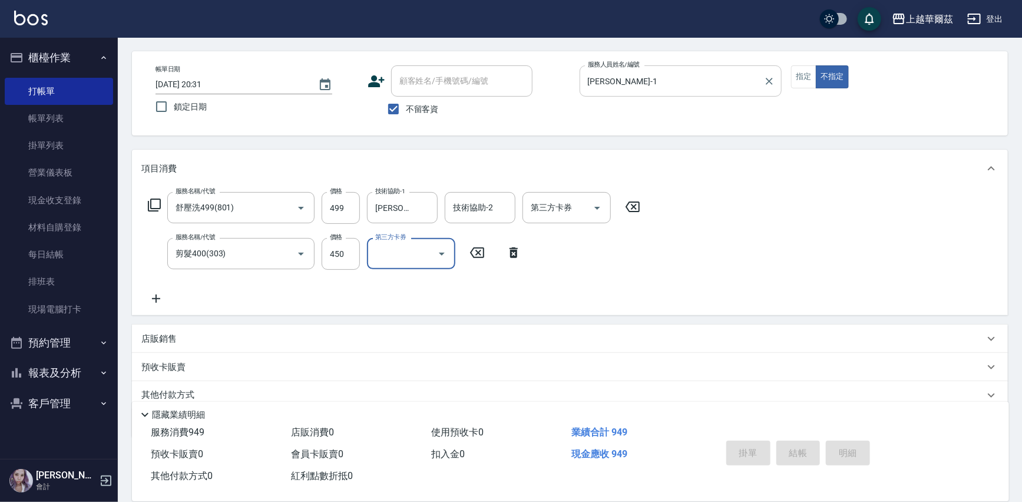
type input "[DATE] 20:32"
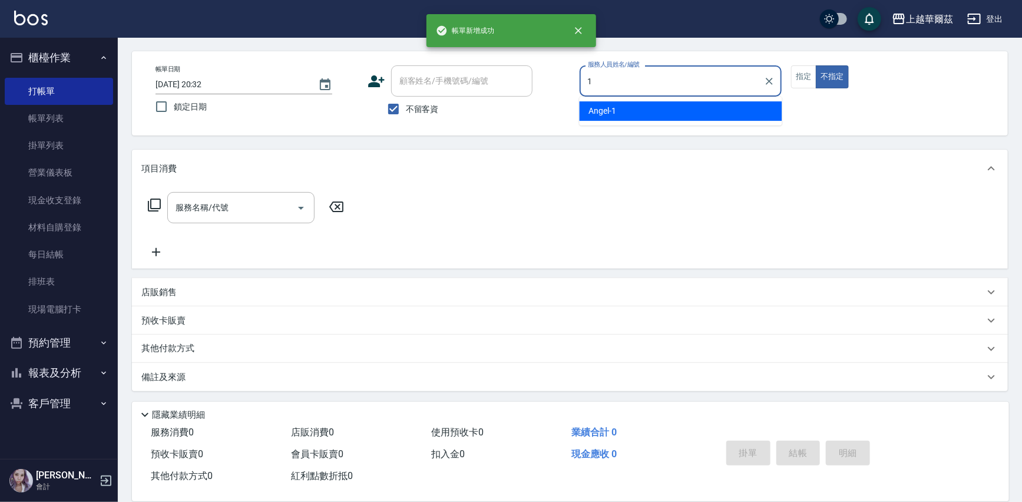
type input "[PERSON_NAME]-1"
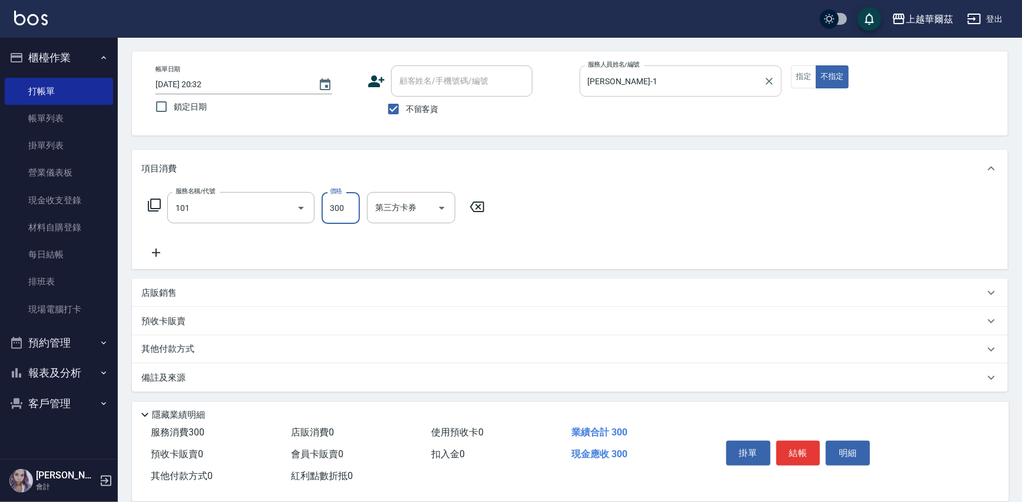
type input "洗髮300(101)"
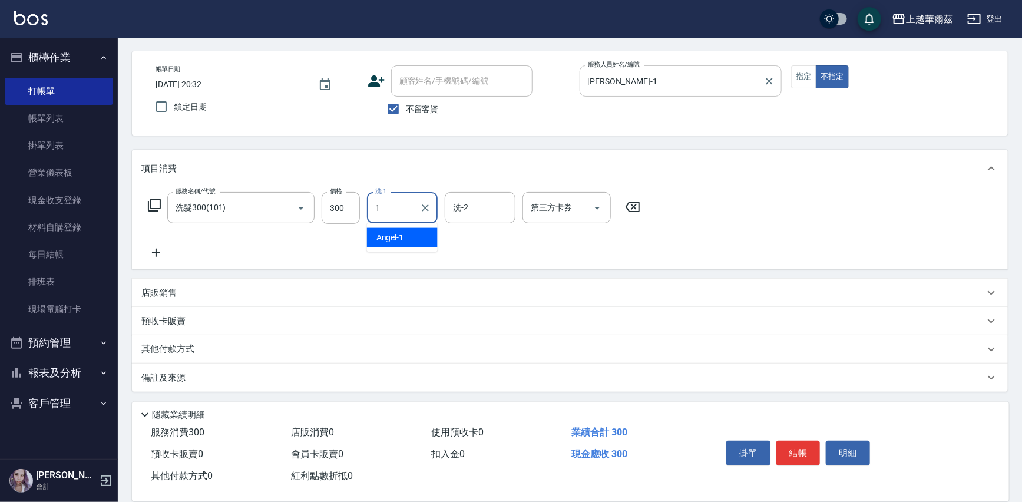
type input "[PERSON_NAME]-1"
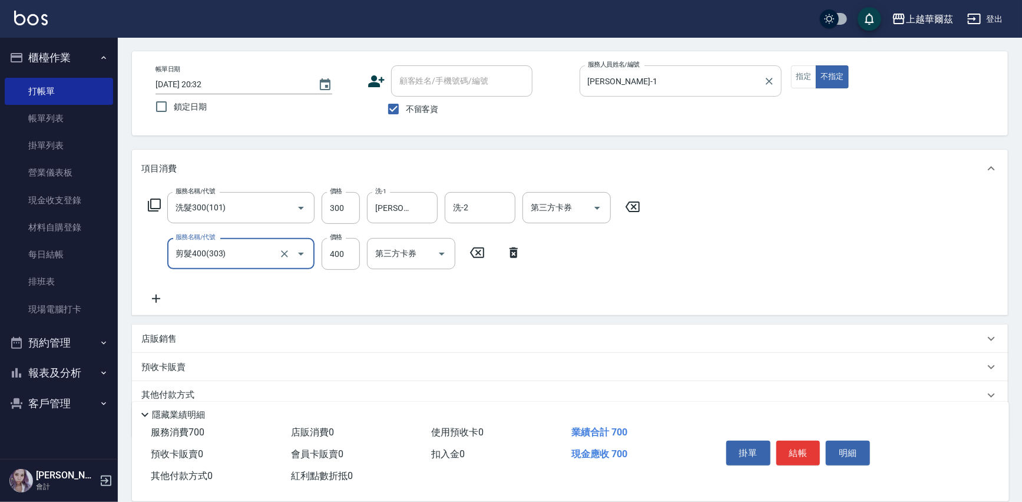
type input "剪髮400(303)"
type input "450"
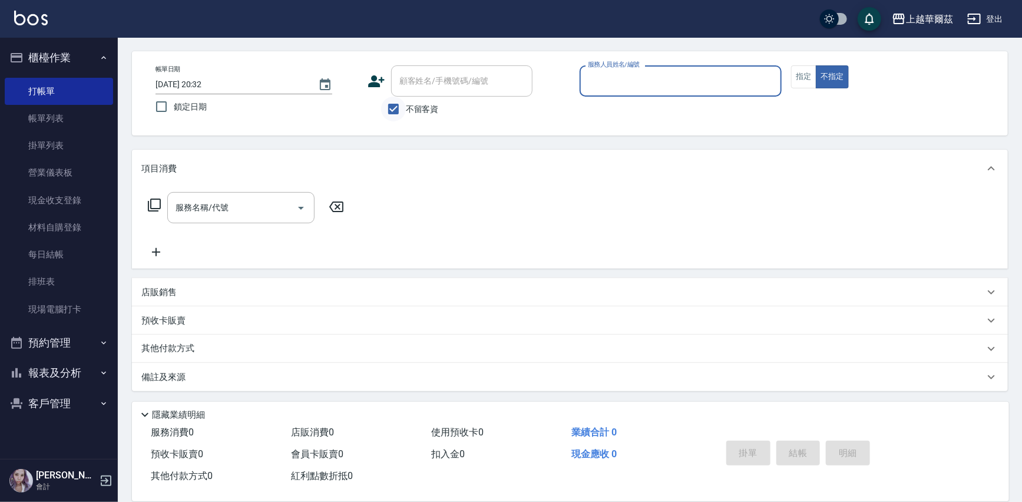
click at [392, 109] on input "不留客資" at bounding box center [393, 109] width 25 height 25
checkbox input "false"
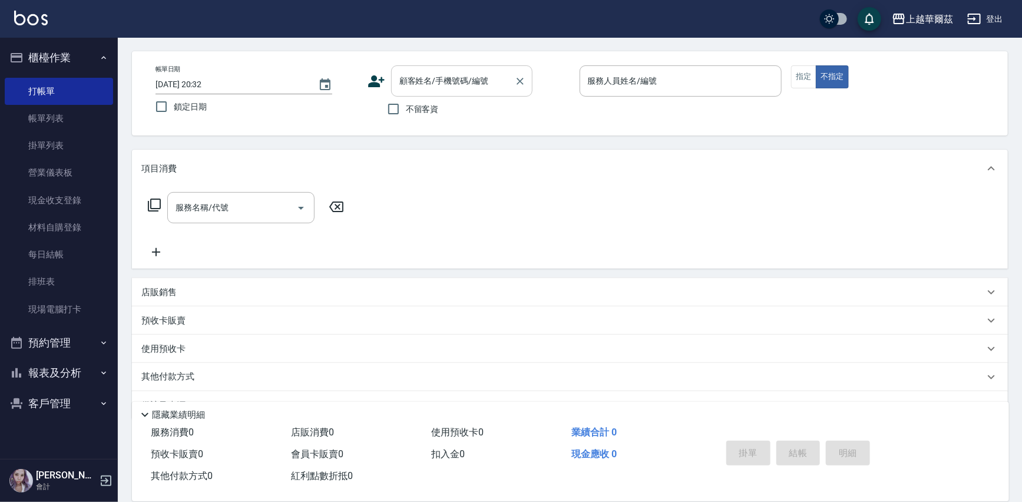
click at [428, 78] on div "顧客姓名/手機號碼/編號 顧客姓名/手機號碼/編號" at bounding box center [461, 80] width 141 height 31
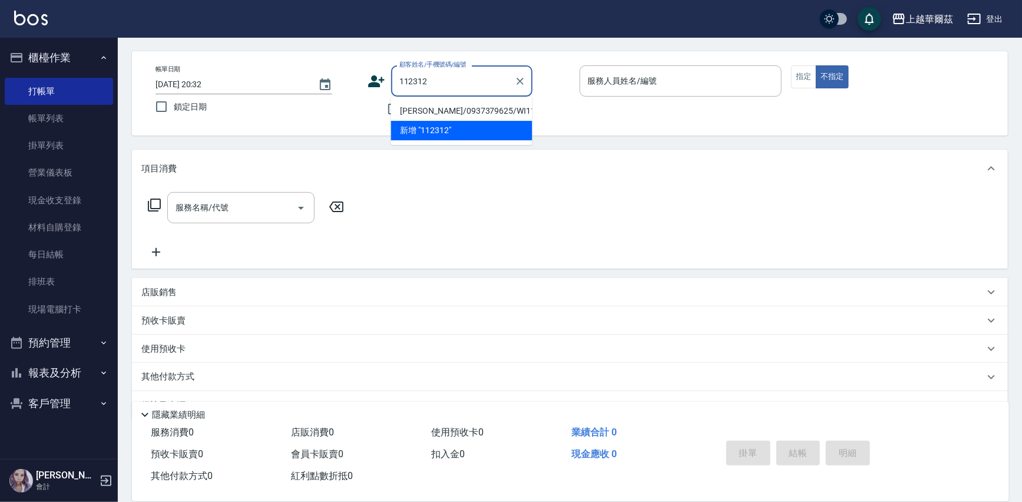
click at [470, 111] on li "[PERSON_NAME]/0937379625/WI112312" at bounding box center [461, 110] width 141 height 19
type input "[PERSON_NAME]/0937379625/WI112312"
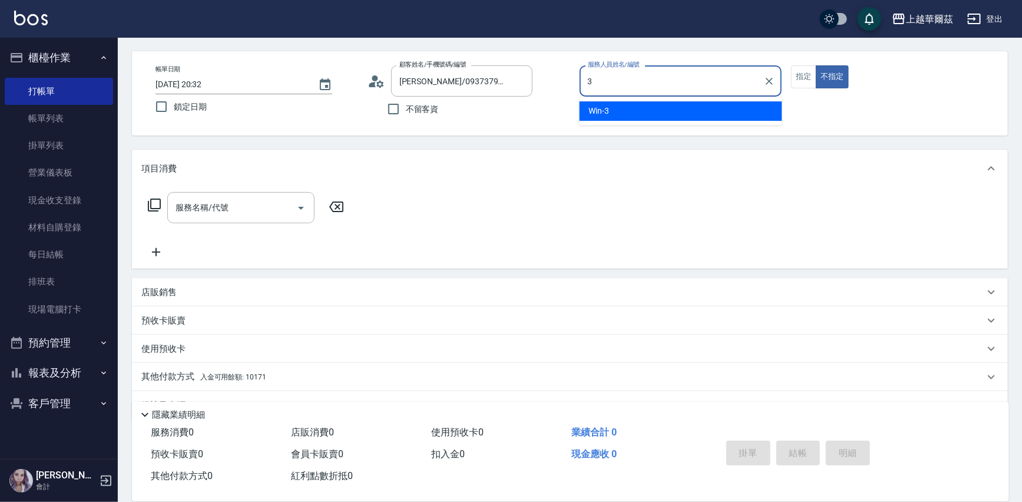
type input "Win-3"
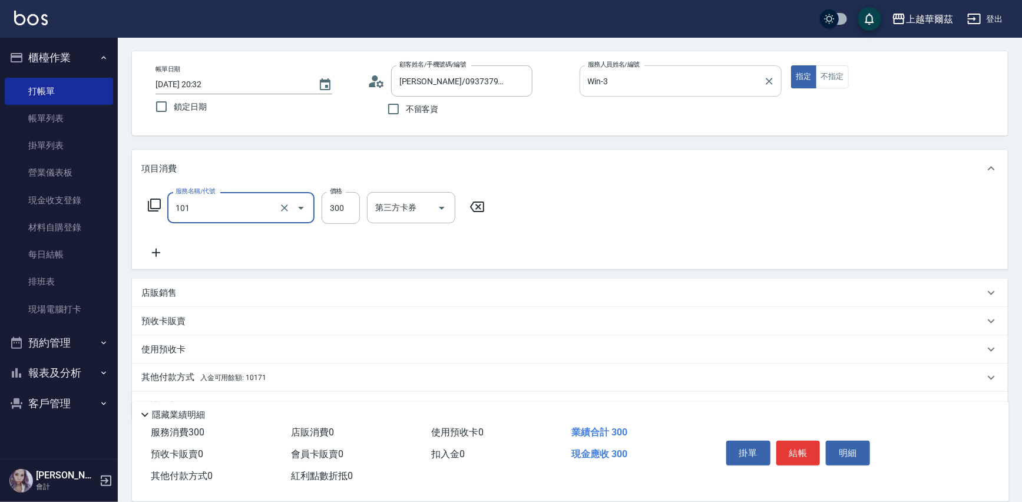
type input "洗髮300(101)"
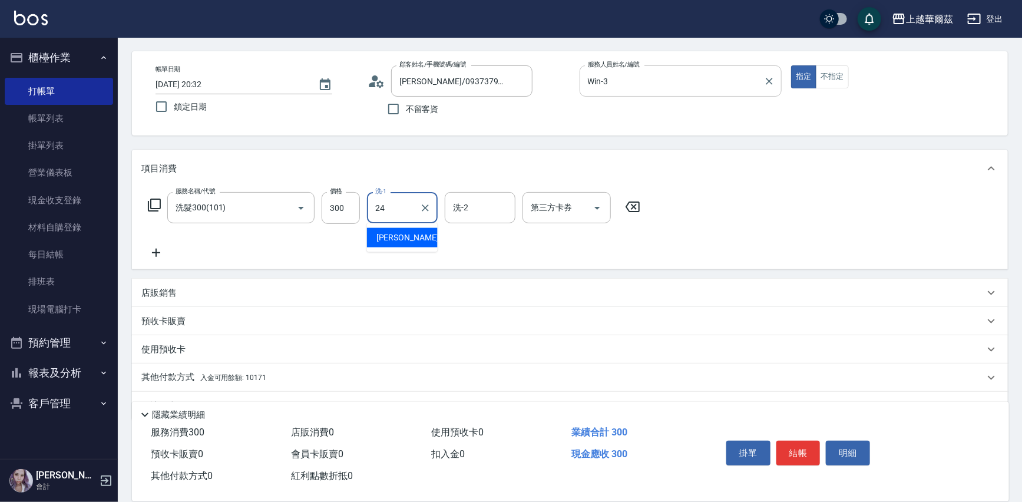
type input "[PERSON_NAME]-24"
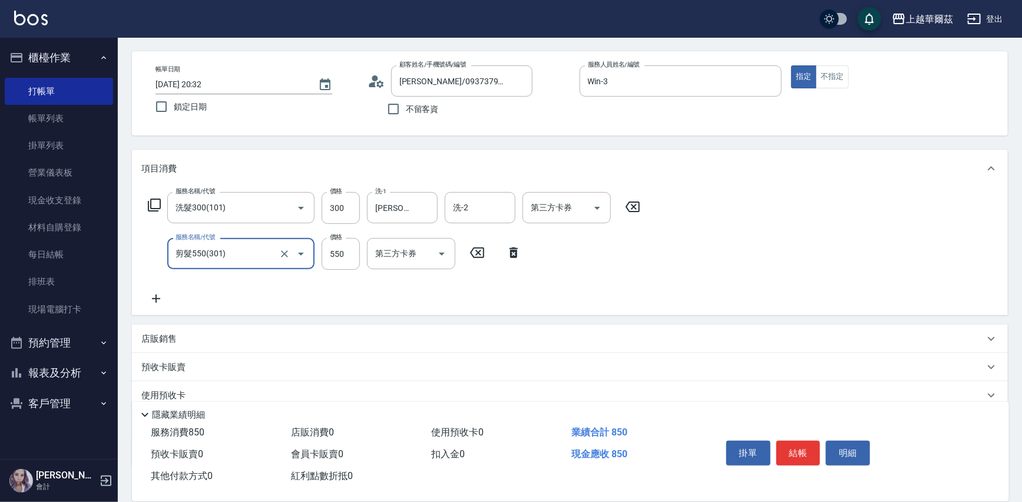
scroll to position [118, 0]
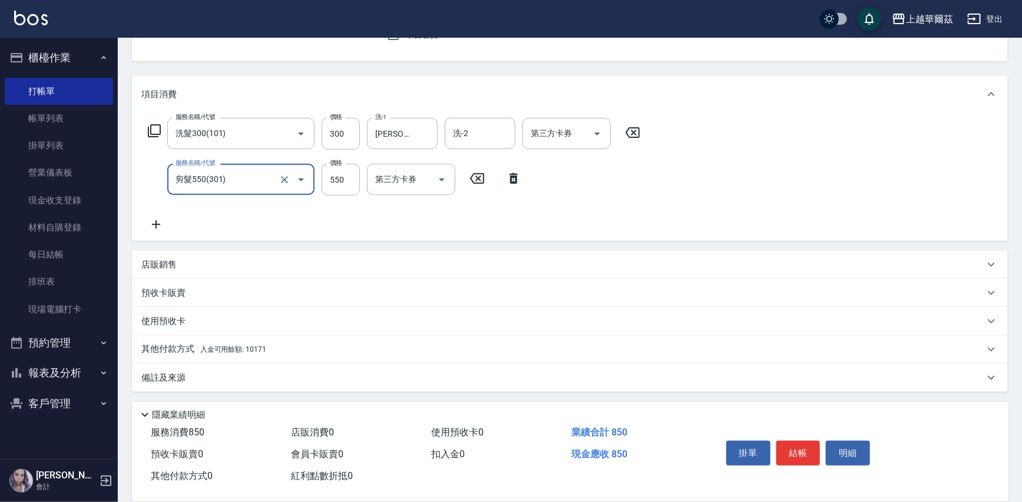
type input "剪髮550(301)"
drag, startPoint x: 429, startPoint y: 352, endPoint x: 443, endPoint y: 328, distance: 28.2
click at [430, 351] on div "其他付款方式 入金可用餘額: 10171" at bounding box center [562, 349] width 843 height 13
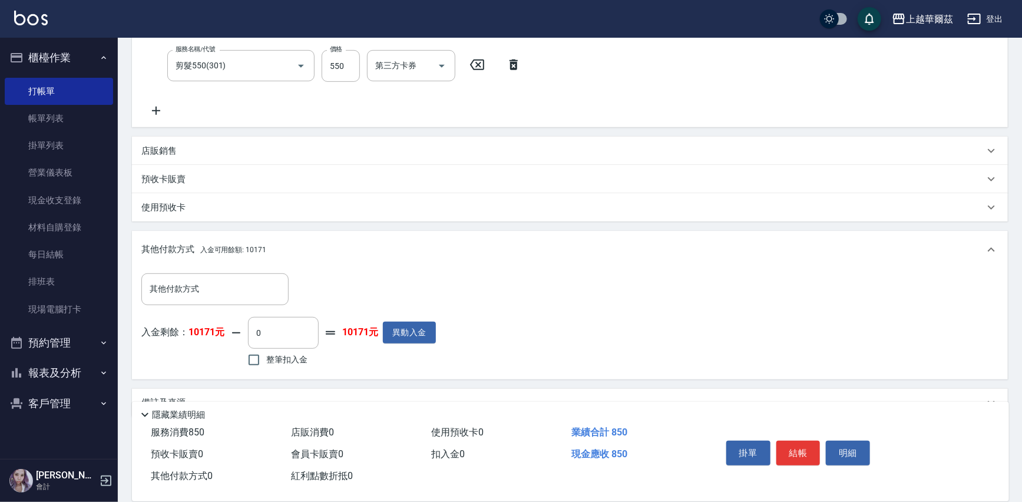
scroll to position [236, 0]
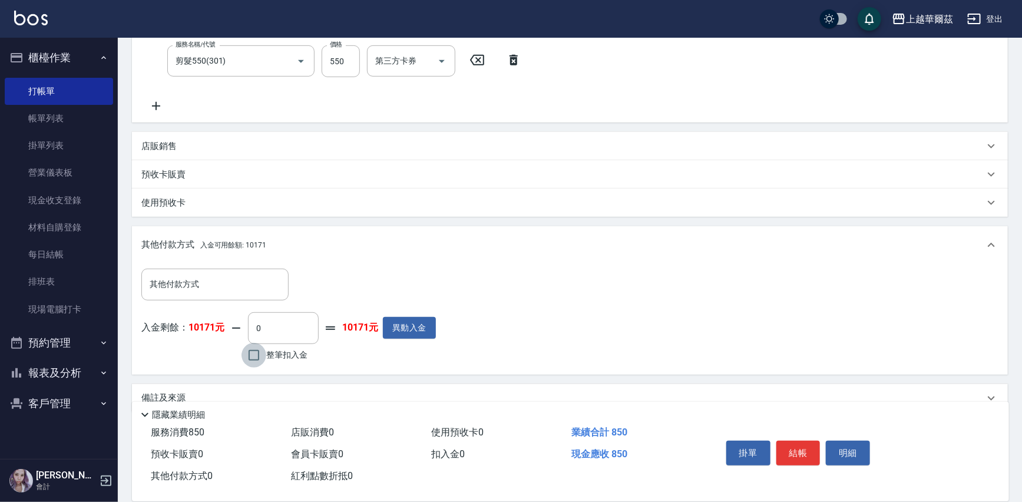
click at [253, 355] on input "整筆扣入金" at bounding box center [254, 355] width 25 height 25
checkbox input "true"
type input "850"
drag, startPoint x: 801, startPoint y: 457, endPoint x: 801, endPoint y: 450, distance: 7.1
click at [801, 454] on button "結帳" at bounding box center [799, 453] width 44 height 25
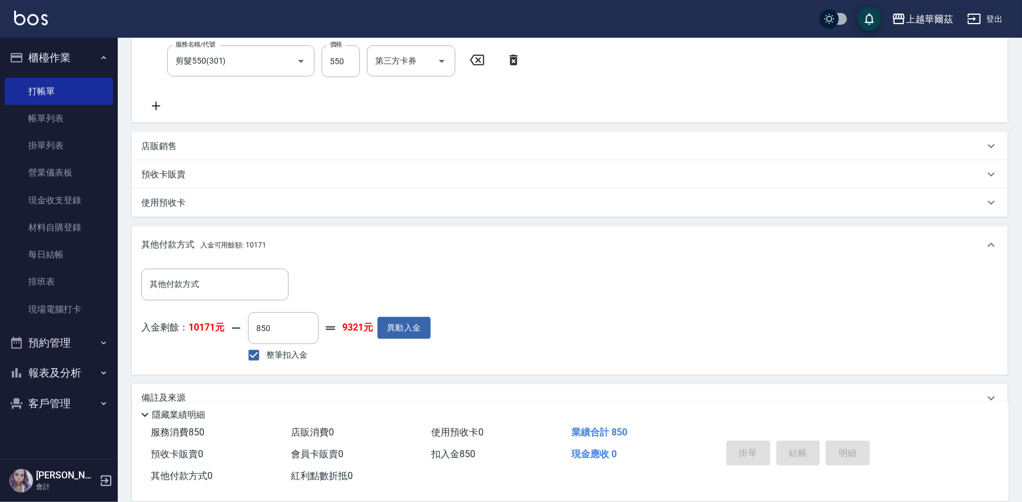
type input "[DATE] 20:48"
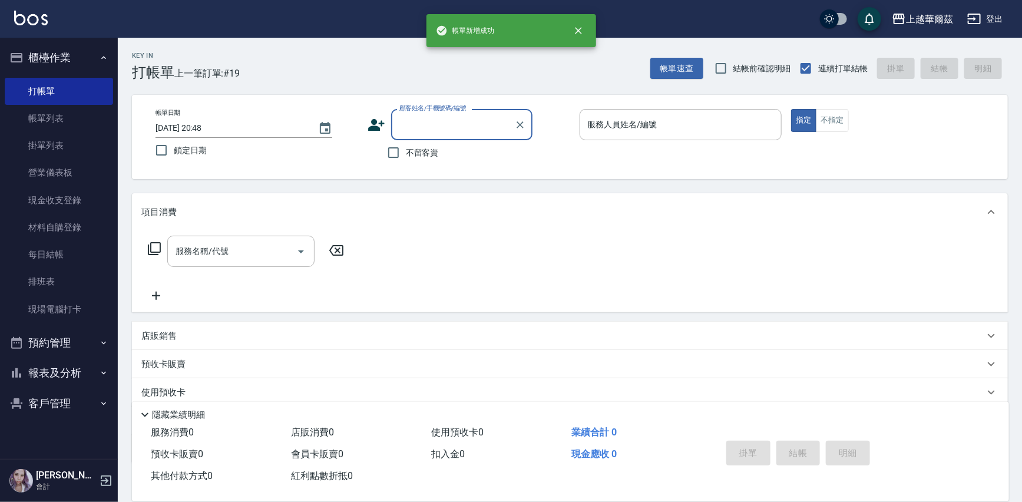
scroll to position [0, 0]
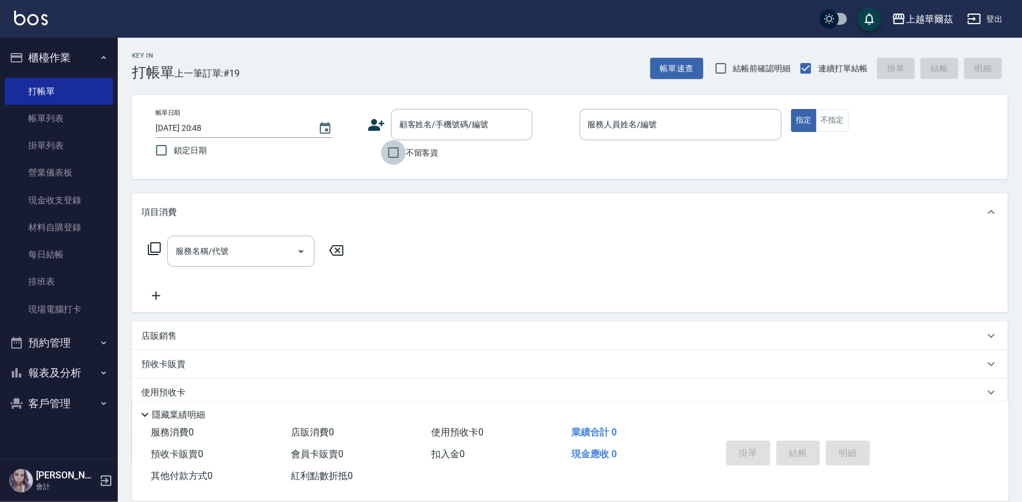
click at [392, 156] on input "不留客資" at bounding box center [393, 152] width 25 height 25
checkbox input "true"
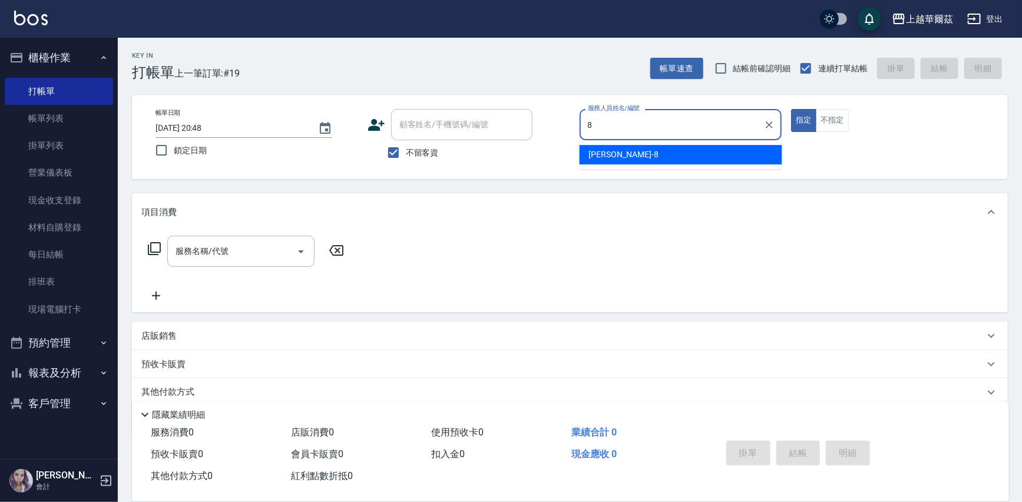
type input "[PERSON_NAME]-8"
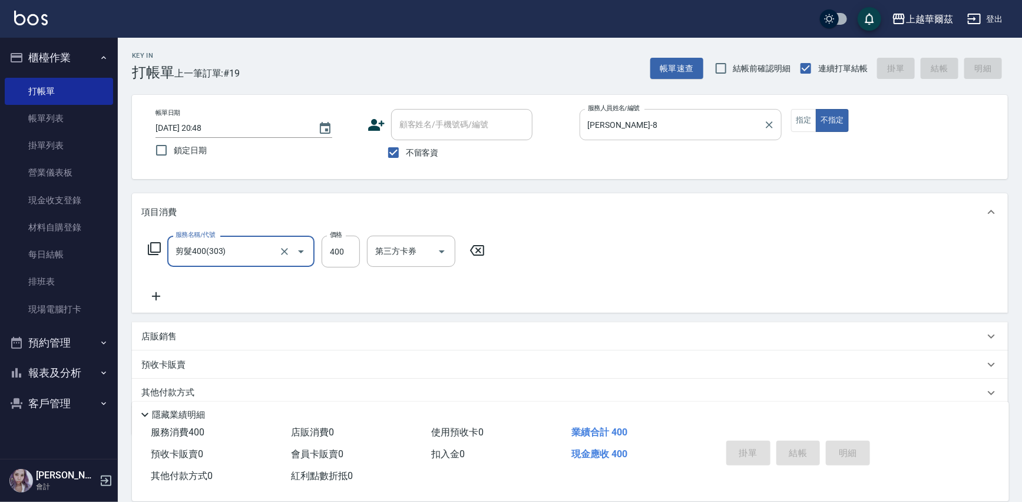
type input "剪髮400(303)"
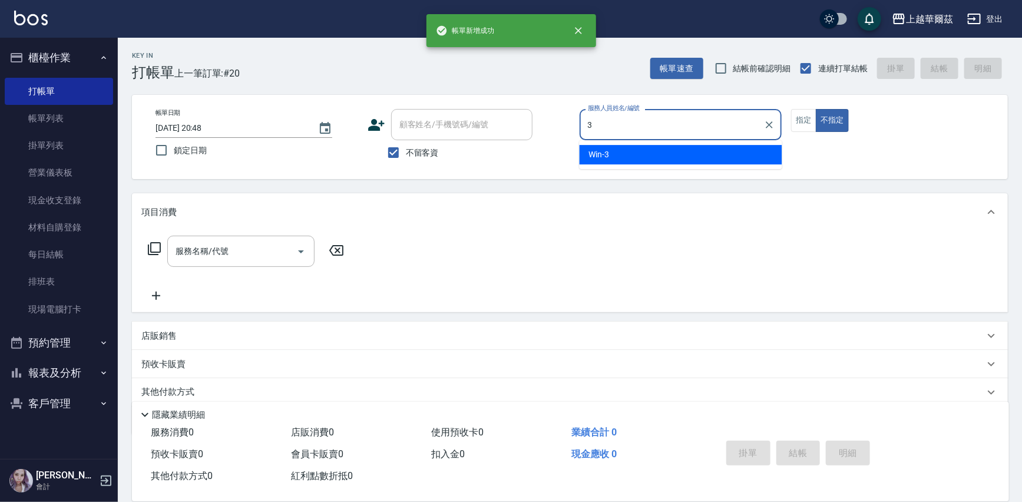
type input "Win-3"
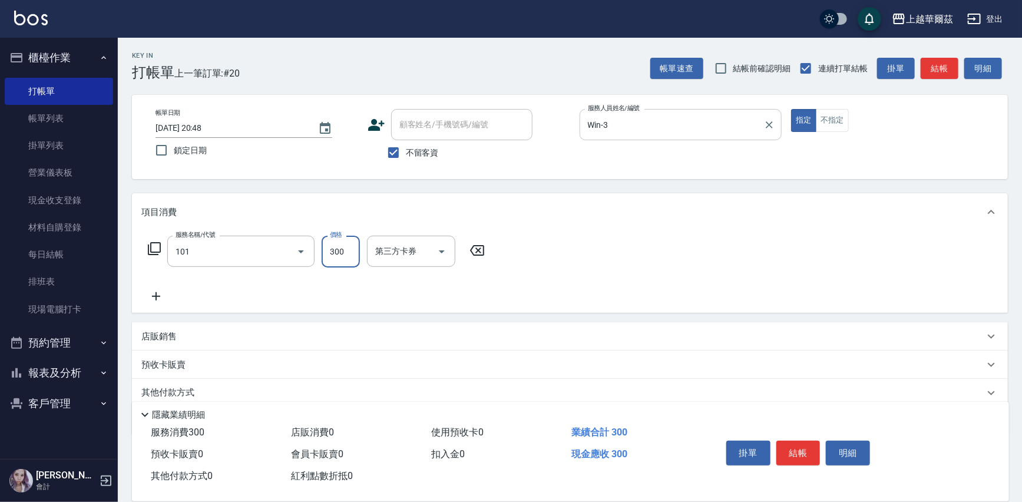
type input "洗髮300(101)"
type input "[PERSON_NAME]-24"
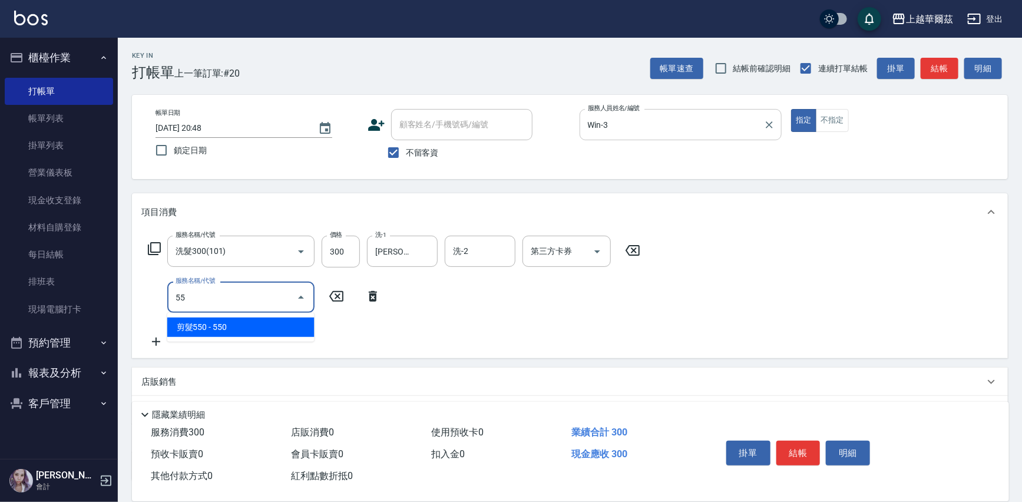
type input "剪髮550(301)"
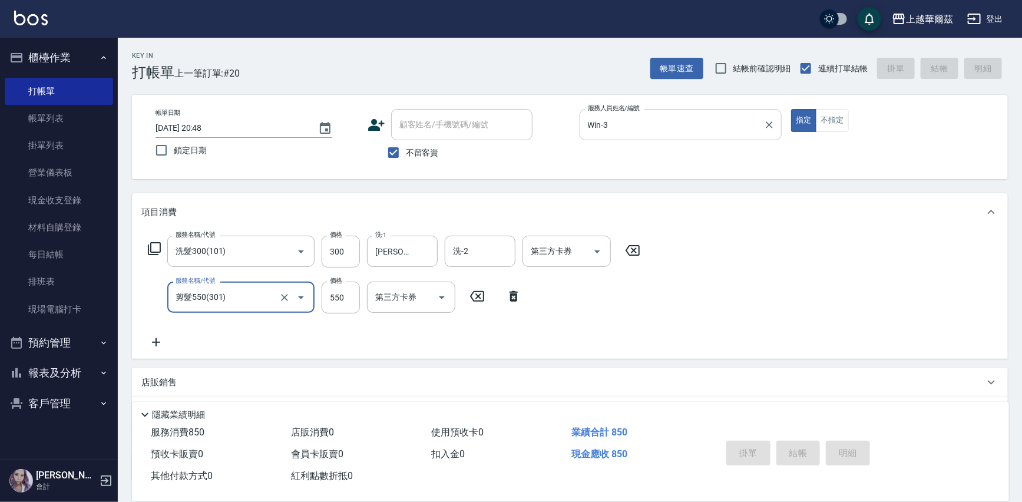
type input "[DATE] 20:49"
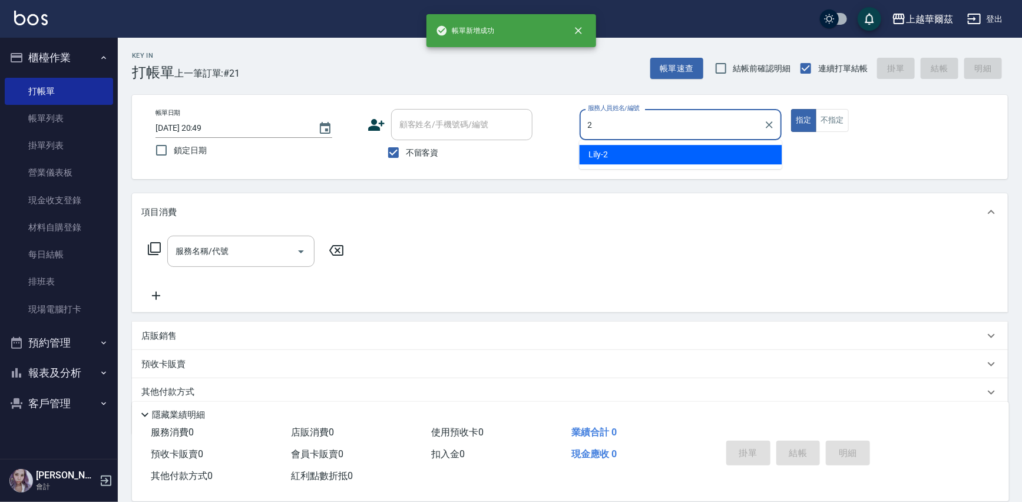
type input "Lily-2"
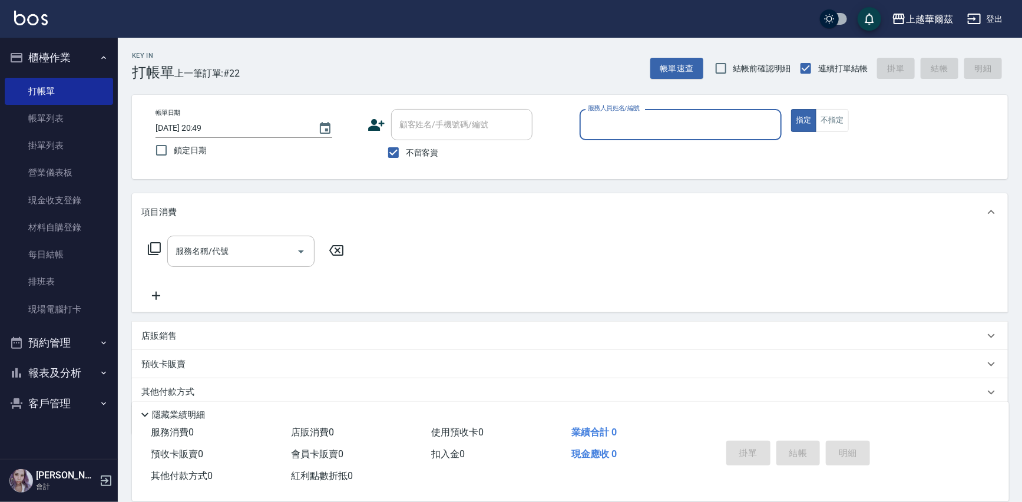
scroll to position [44, 0]
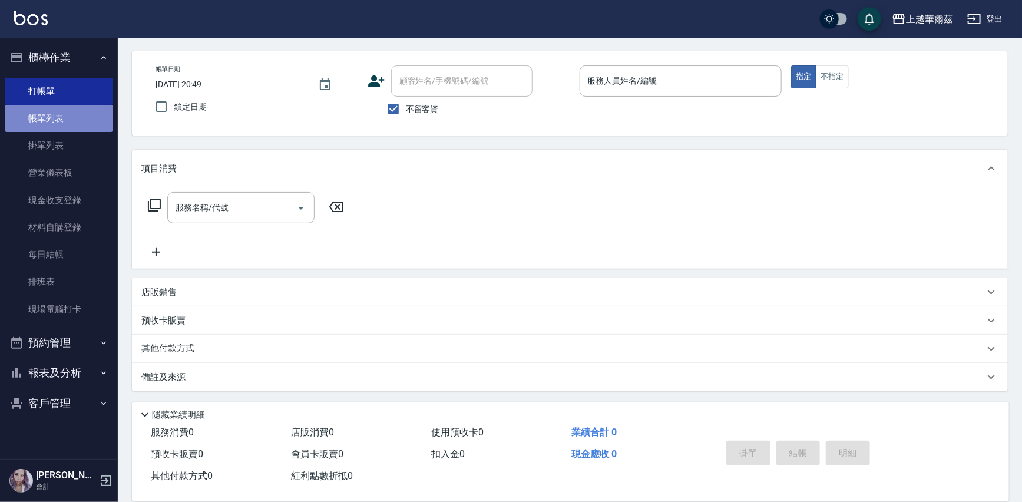
click at [81, 120] on link "帳單列表" at bounding box center [59, 118] width 108 height 27
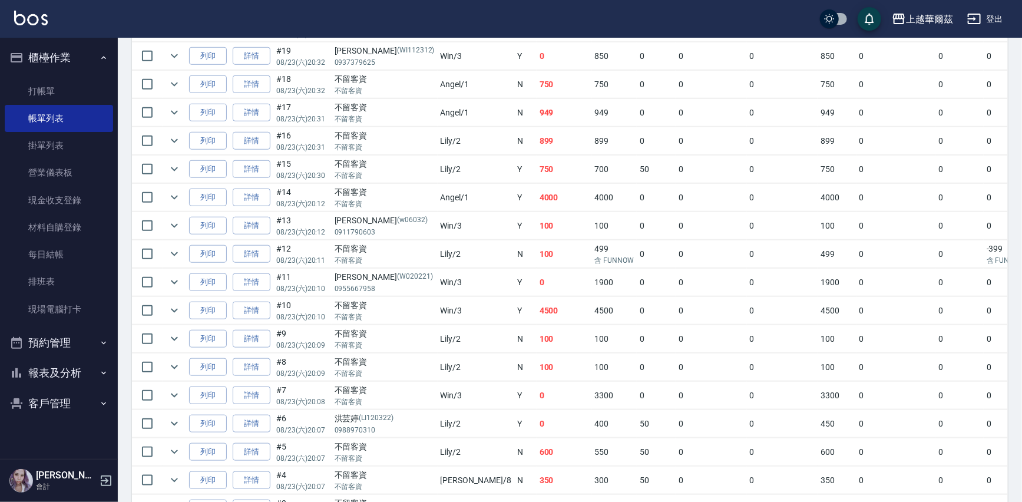
scroll to position [527, 0]
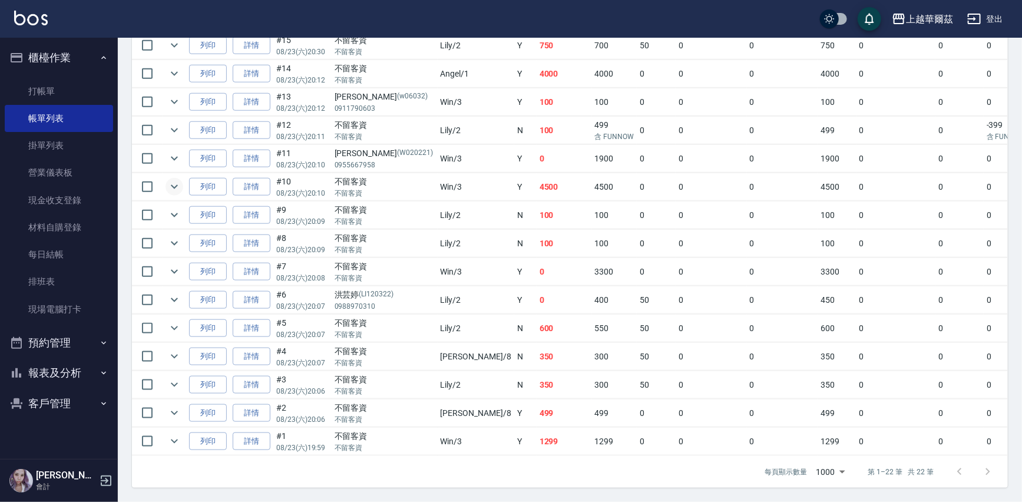
click at [174, 180] on icon "expand row" at bounding box center [174, 187] width 14 height 14
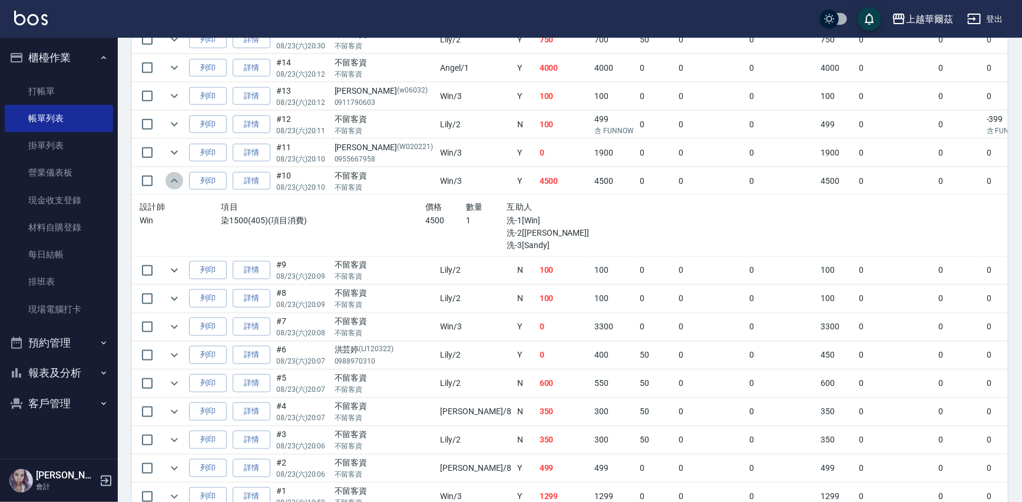
click at [174, 174] on icon "expand row" at bounding box center [174, 181] width 14 height 14
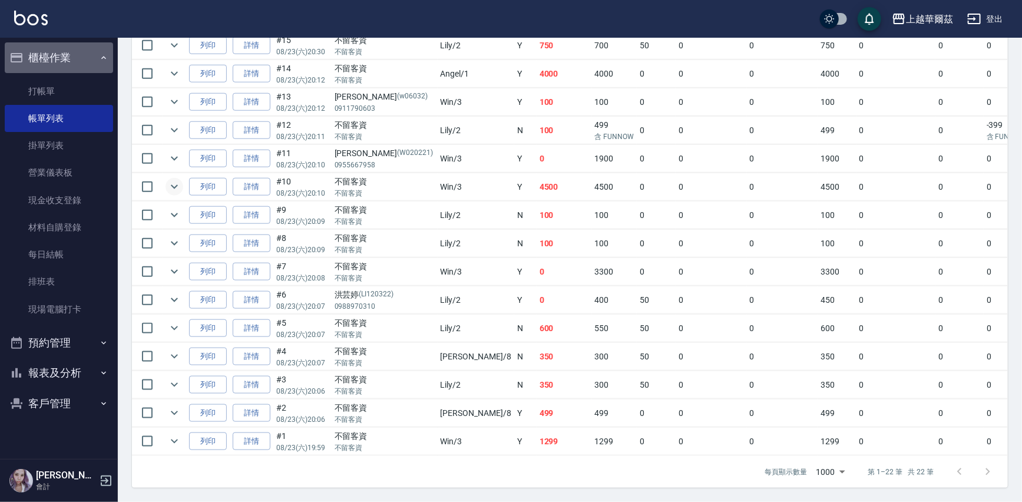
click at [66, 56] on button "櫃檯作業" at bounding box center [59, 57] width 108 height 31
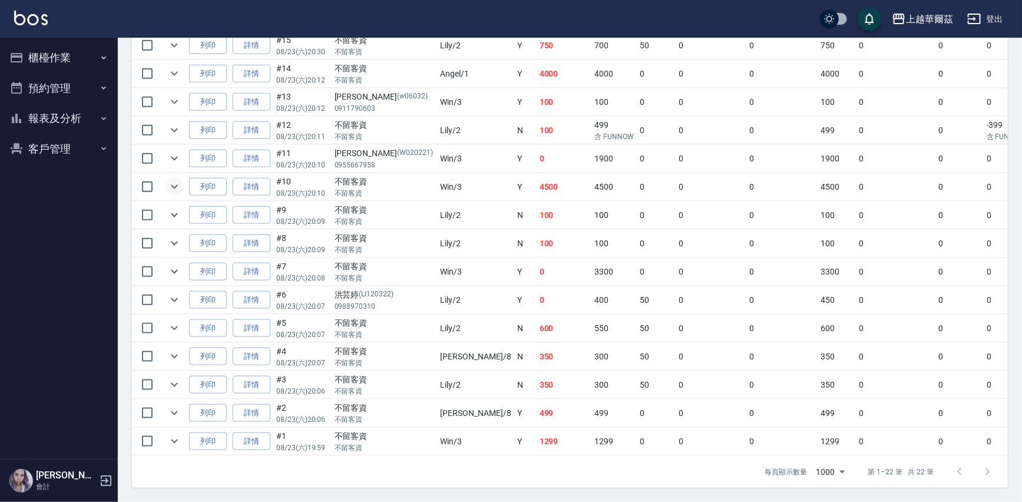
click at [77, 117] on button "報表及分析" at bounding box center [59, 118] width 108 height 31
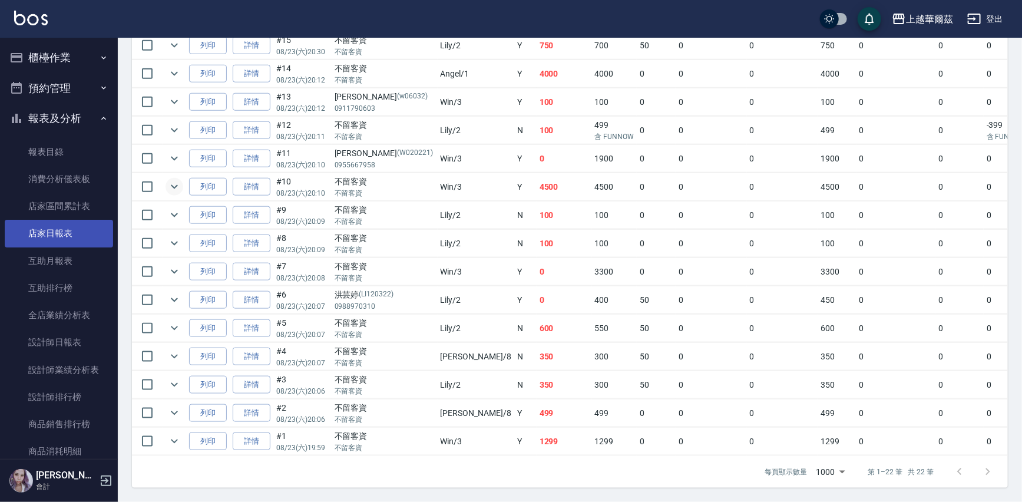
click at [53, 225] on link "店家日報表" at bounding box center [59, 233] width 108 height 27
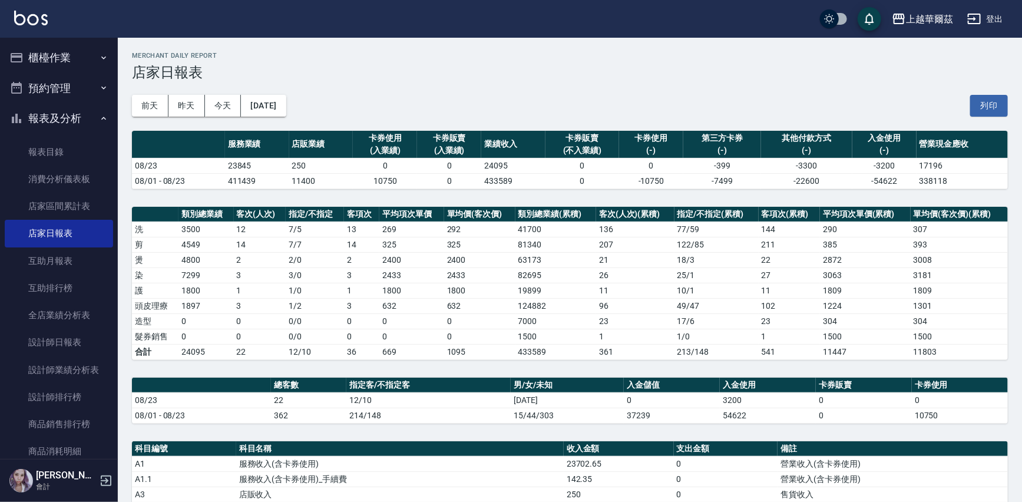
scroll to position [199, 0]
